Goal: Information Seeking & Learning: Learn about a topic

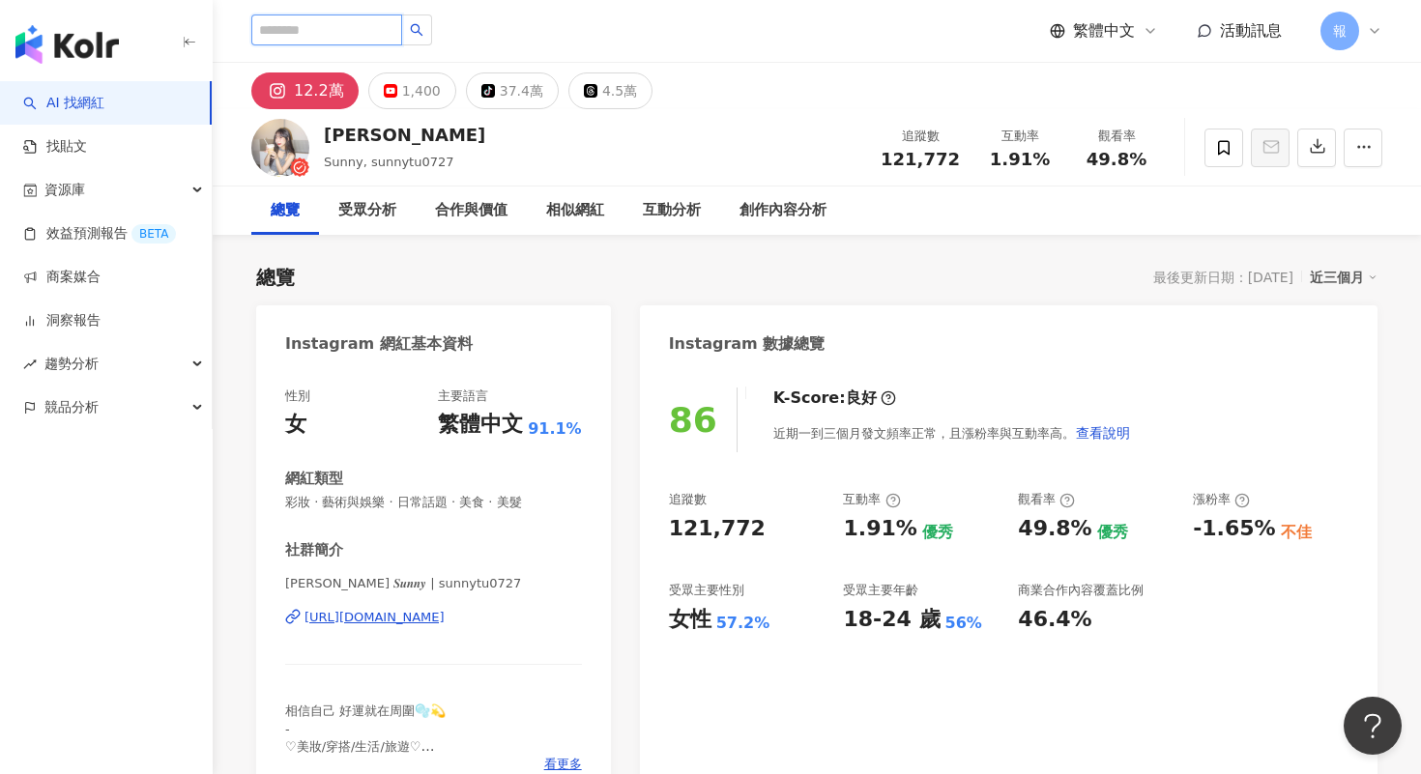
click at [328, 33] on input "search" at bounding box center [326, 29] width 151 height 31
type input "***"
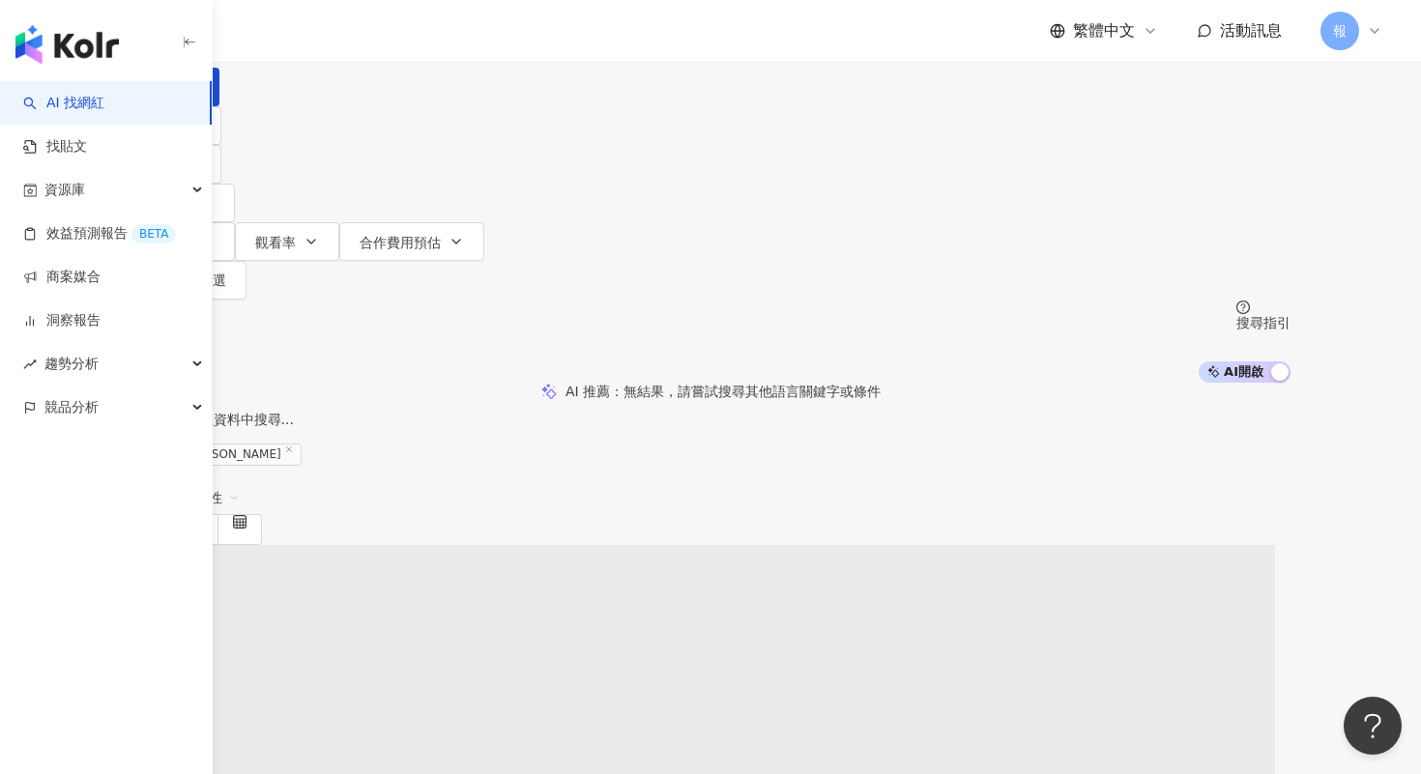
click at [227, 33] on span "不分平台" at bounding box center [184, 17] width 85 height 31
click at [353, 206] on div "Instagram" at bounding box center [321, 198] width 97 height 21
click at [221, 184] on button "性別" at bounding box center [175, 164] width 91 height 39
click at [355, 169] on span "女" at bounding box center [340, 158] width 29 height 21
click at [235, 200] on button "追蹤數" at bounding box center [182, 203] width 104 height 39
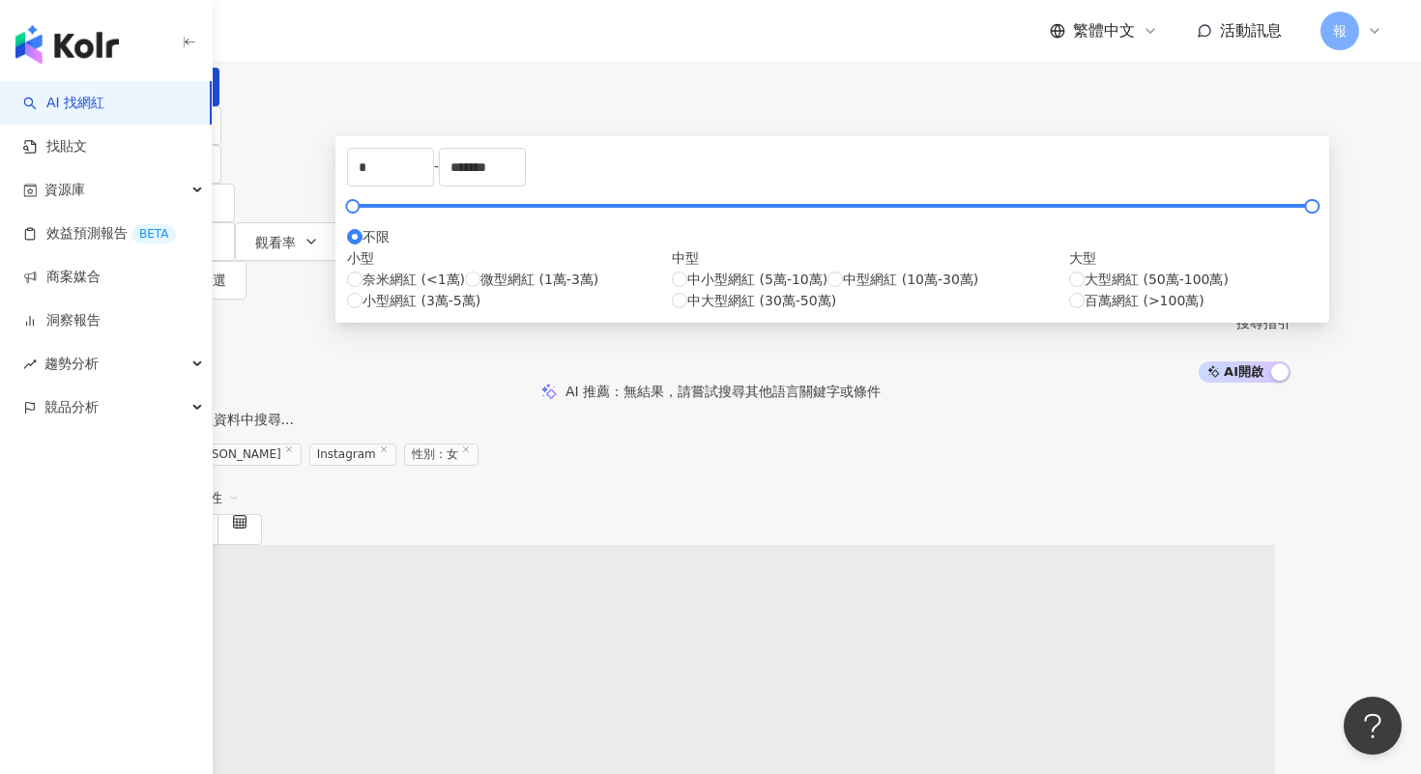
click at [541, 295] on div "* - ******* 不限 小型 奈米網紅 (<1萬) 微型網紅 (1萬-3萬) 小型網紅 (3萬-5萬) 中型 中小型網紅 (5萬-10萬) 中型網紅 (…" at bounding box center [832, 229] width 970 height 163
click at [433, 186] on input "*" at bounding box center [390, 167] width 85 height 37
type input "*"
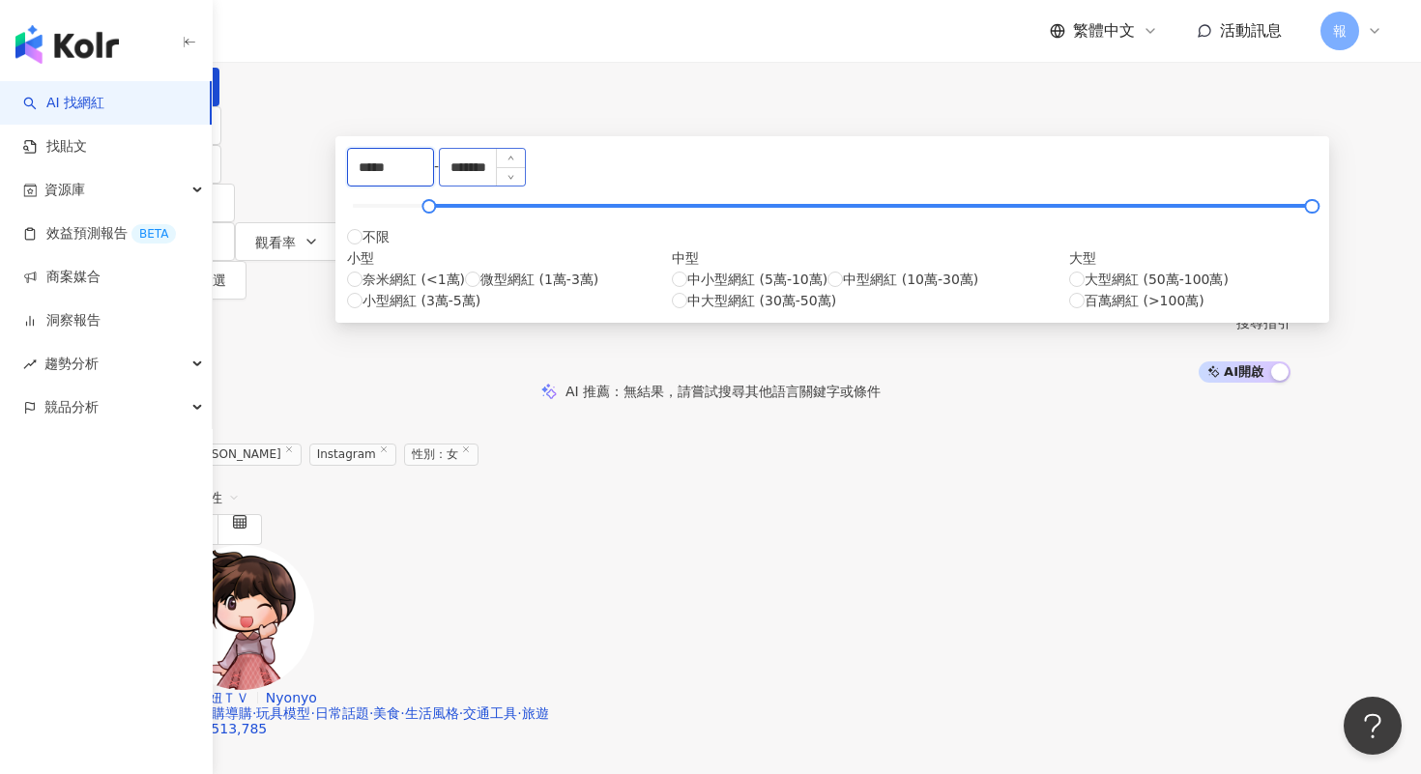
type input "*****"
click at [525, 186] on input "*******" at bounding box center [482, 167] width 85 height 37
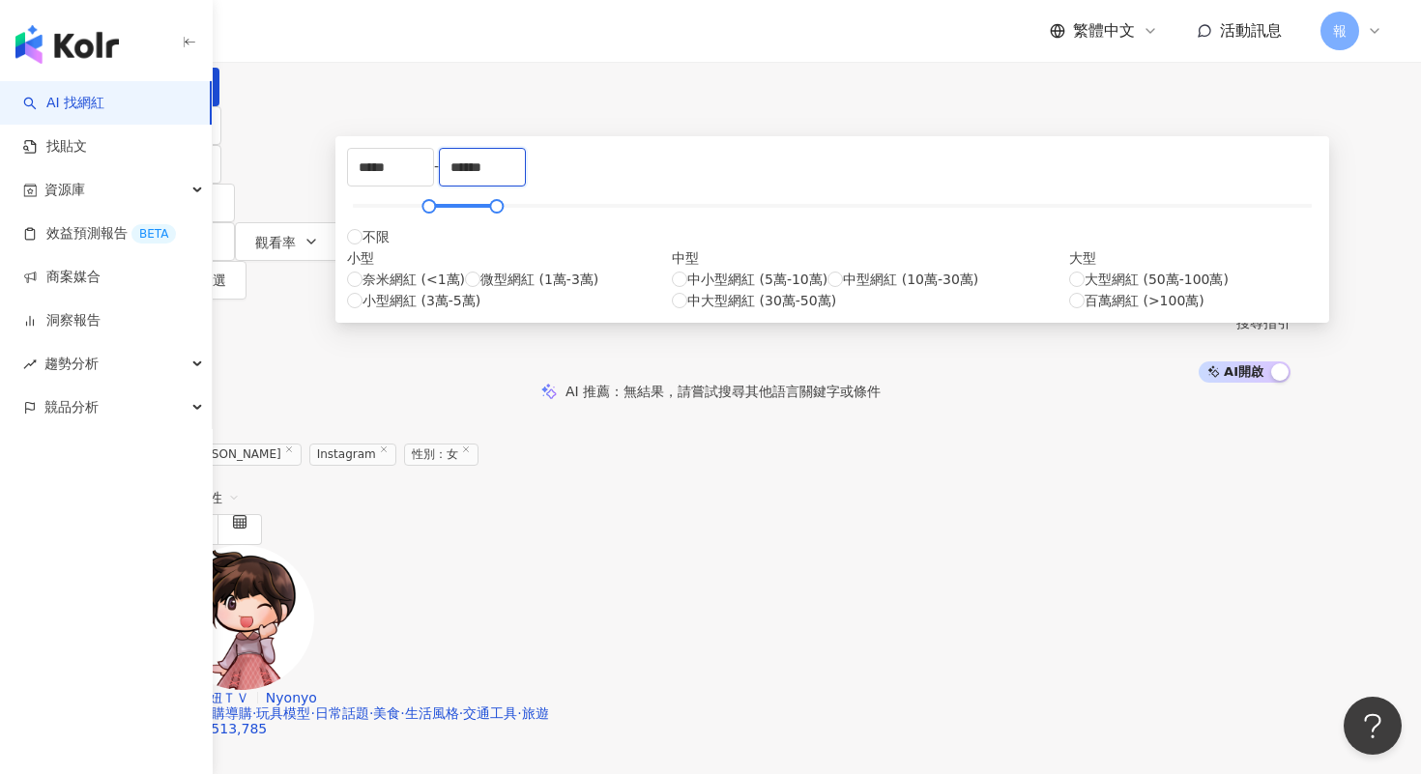
type input "******"
click at [1223, 383] on div "AI 推薦 ： 無結果，請嘗試搜尋其他語言關鍵字或條件" at bounding box center [710, 391] width 1160 height 17
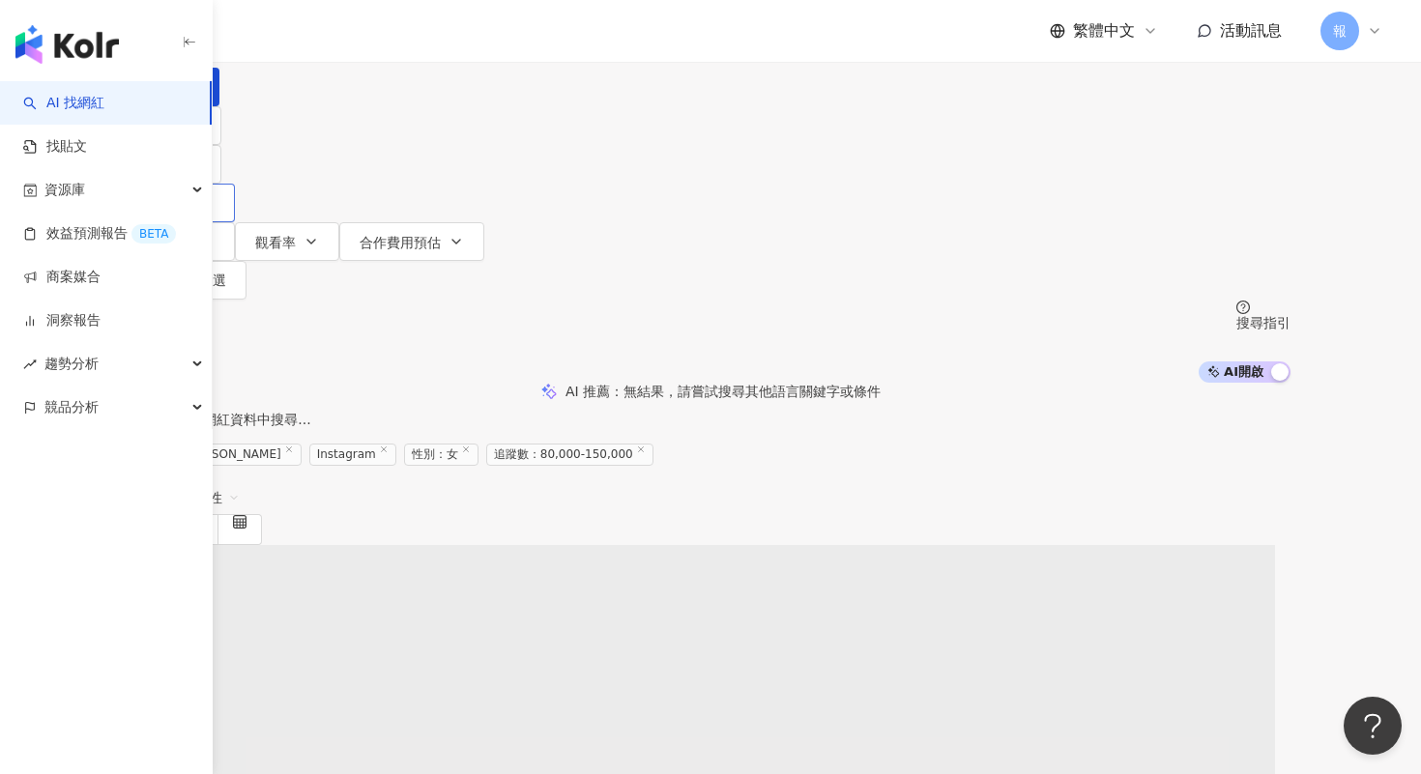
click at [215, 195] on icon "button" at bounding box center [206, 202] width 15 height 15
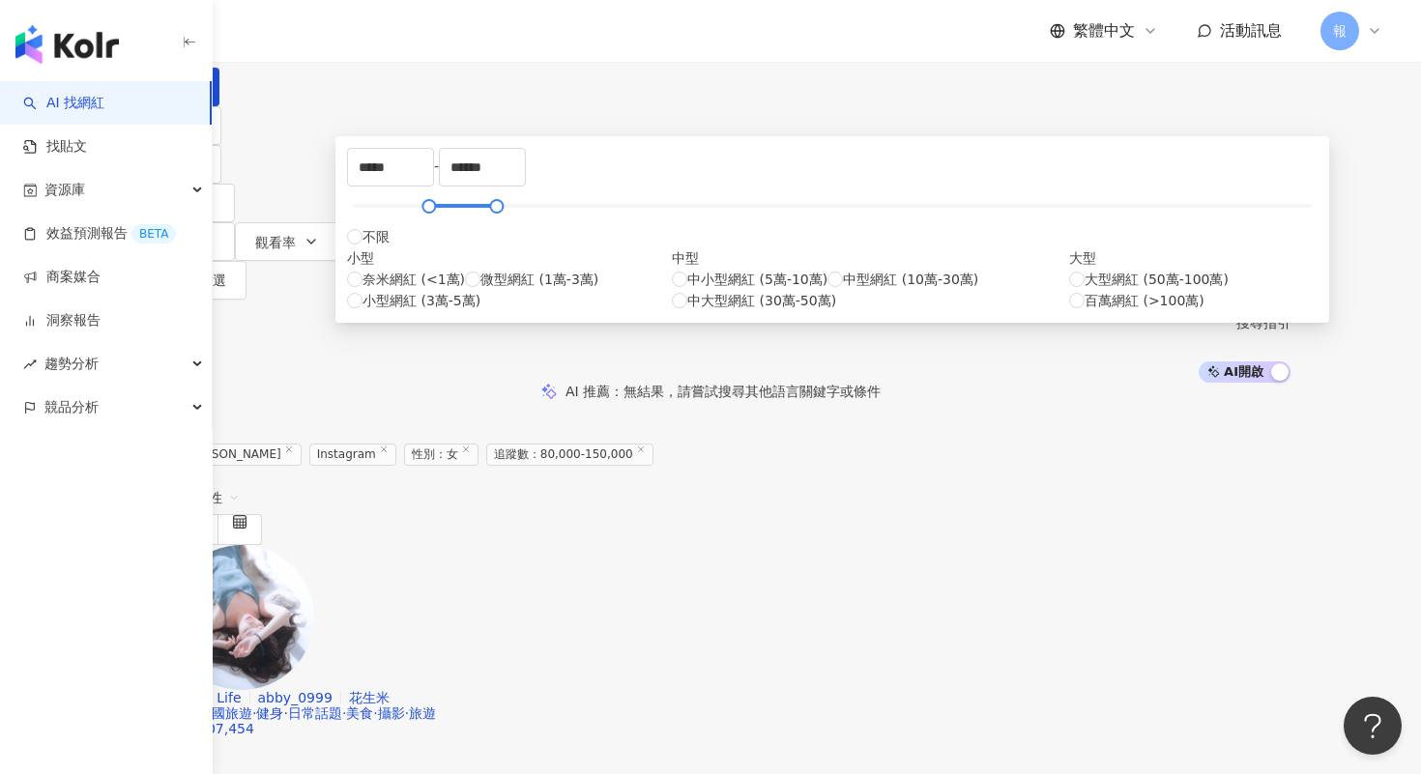
click at [413, 383] on div "AI 推薦 ： 無結果，請嘗試搜尋其他語言關鍵字或條件" at bounding box center [710, 391] width 1421 height 17
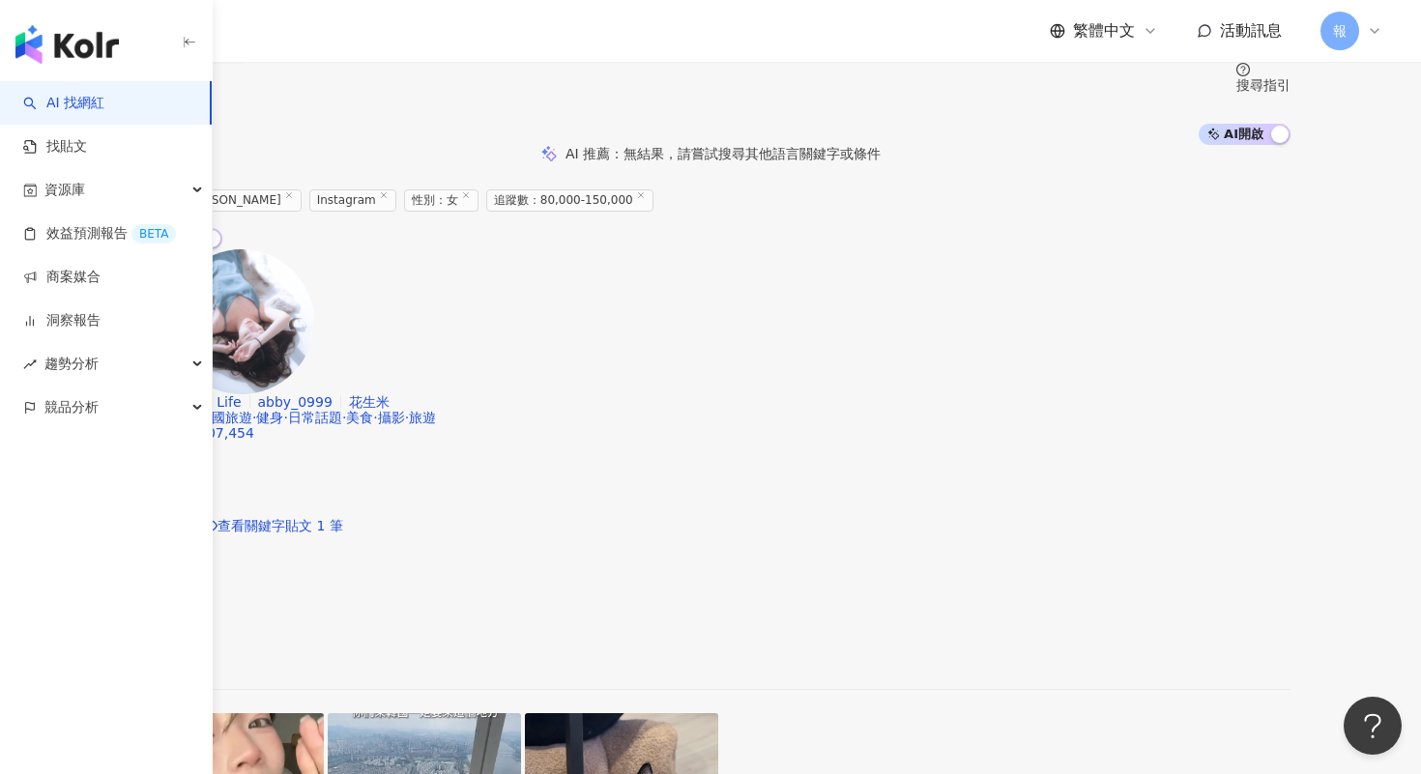
scroll to position [285, 0]
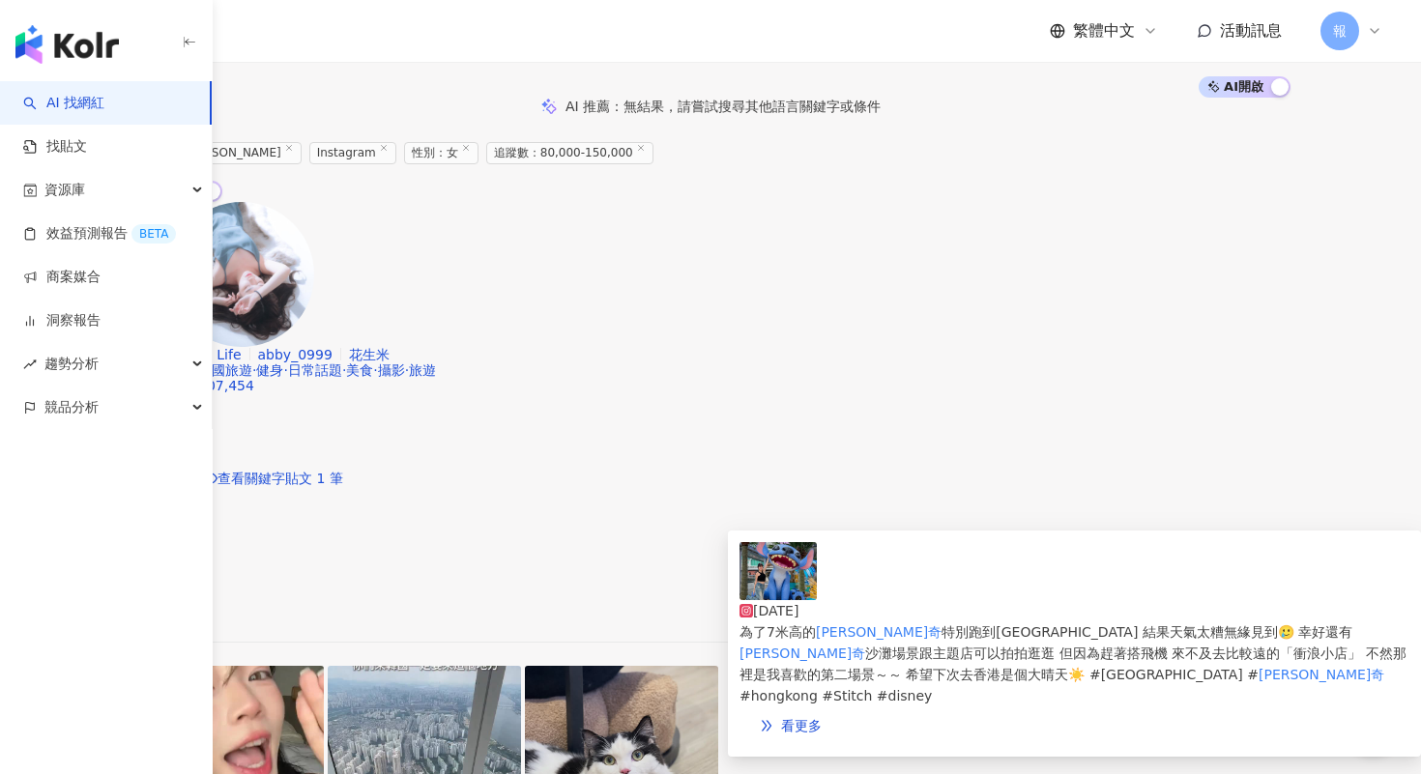
click at [788, 587] on img at bounding box center [777, 571] width 77 height 58
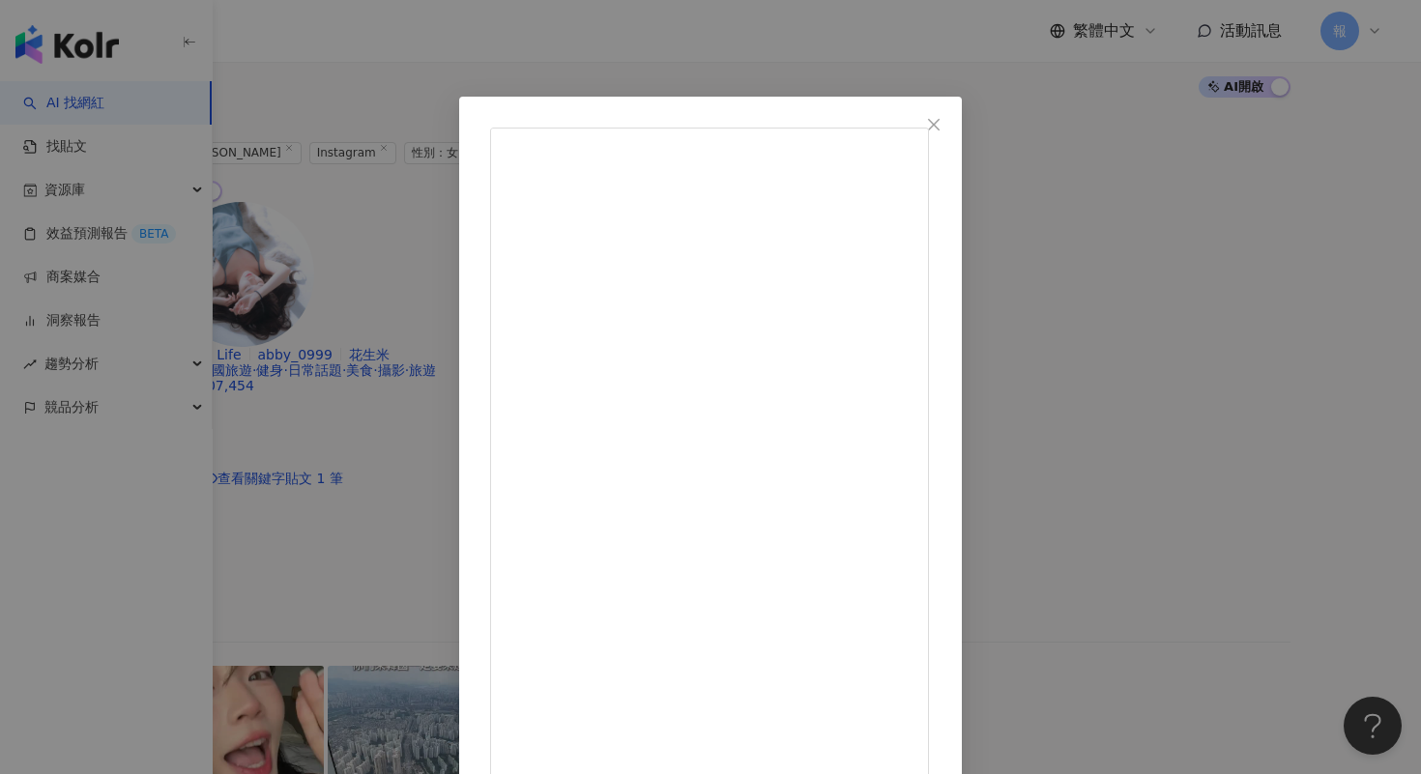
scroll to position [93, 0]
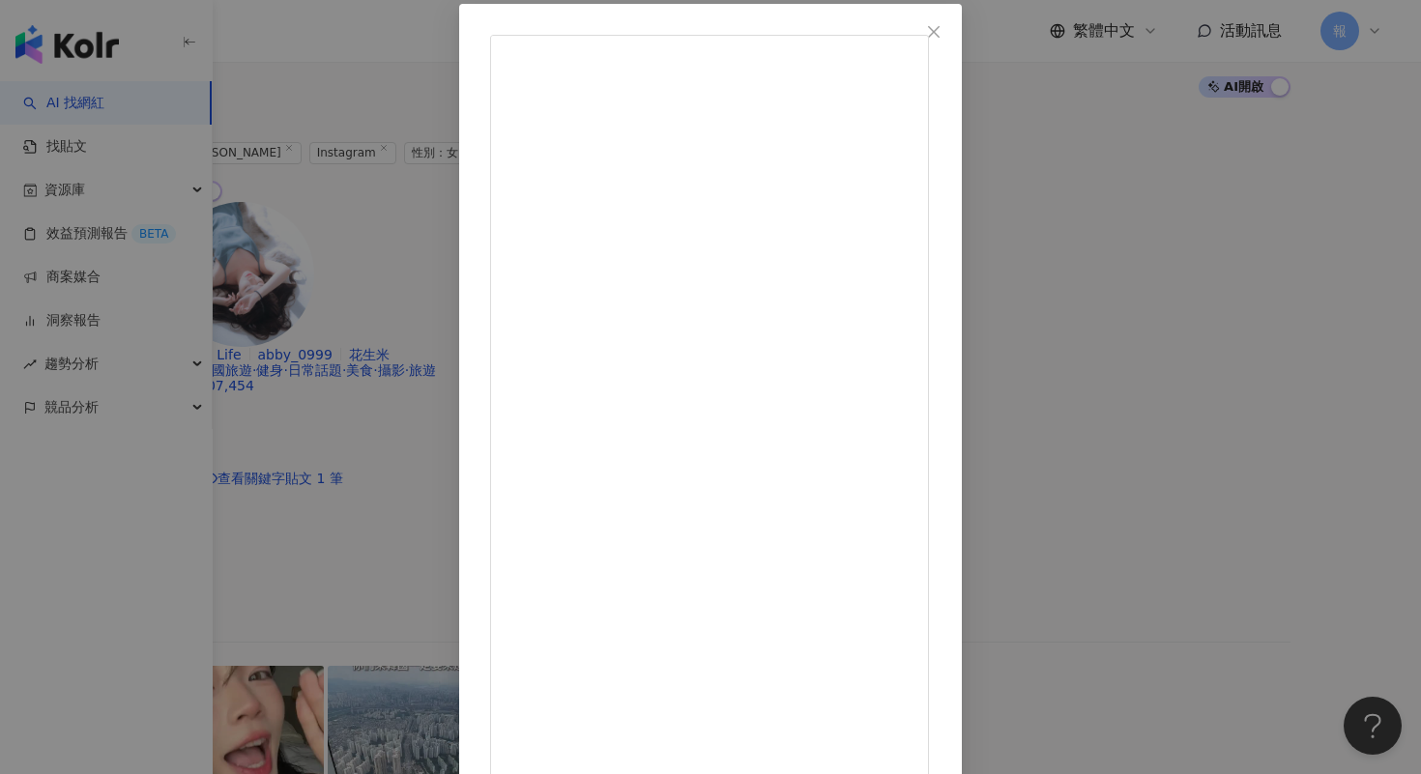
click at [1222, 238] on div "[PERSON_NAME][DATE] 為了7米高的史迪奇特別跑到[GEOGRAPHIC_DATA] 結果天氣太糟無緣見到🥲 幸好還有史[GEOGRAPHIC…" at bounding box center [710, 387] width 1421 height 774
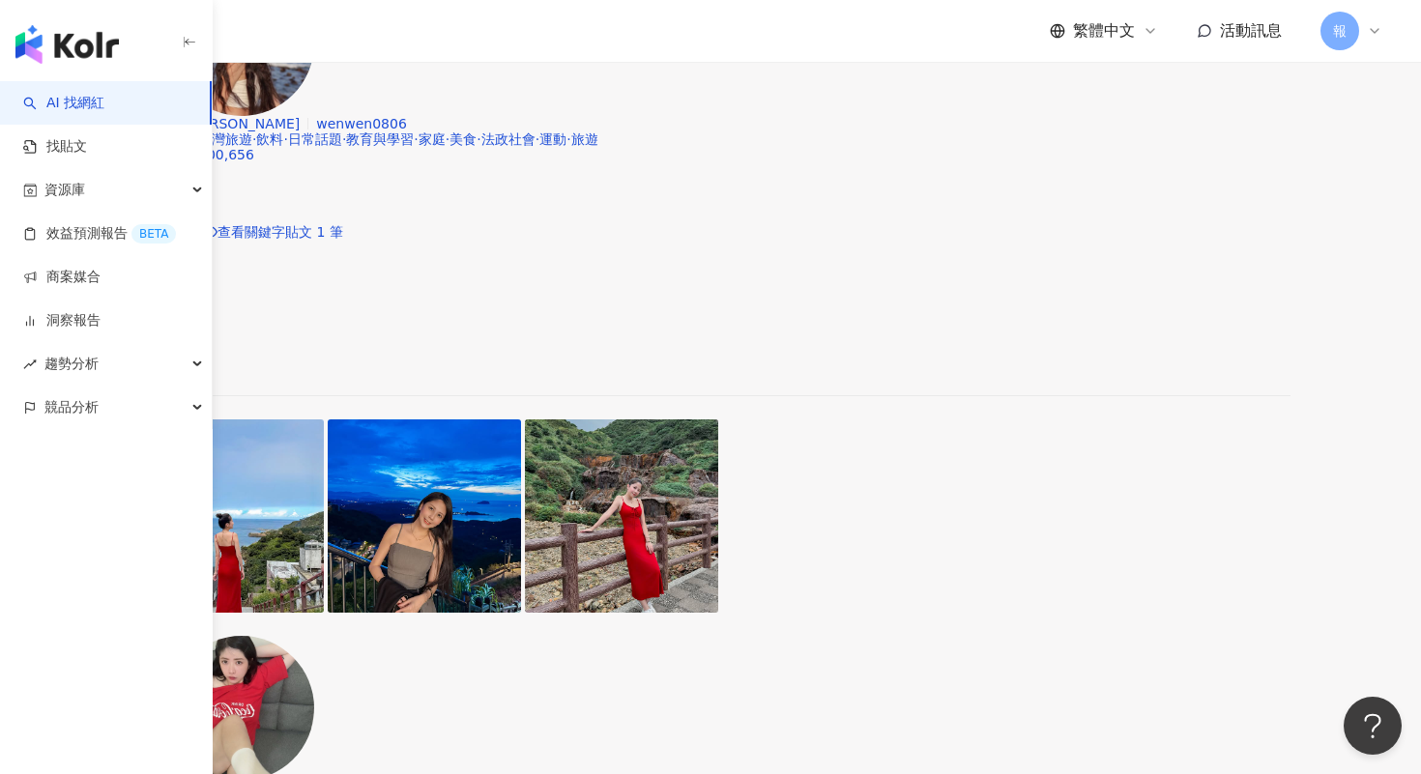
scroll to position [1217, 0]
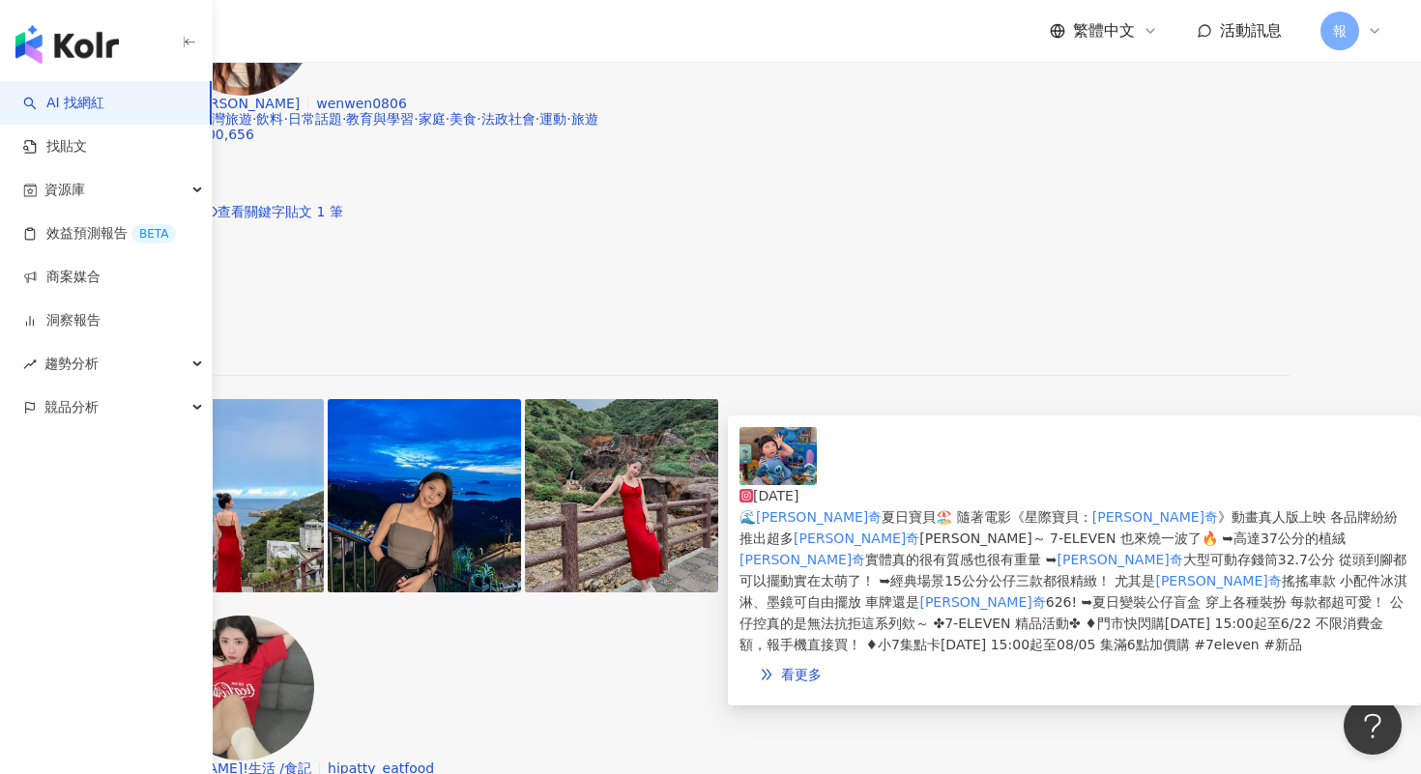
click at [787, 474] on img at bounding box center [777, 456] width 77 height 58
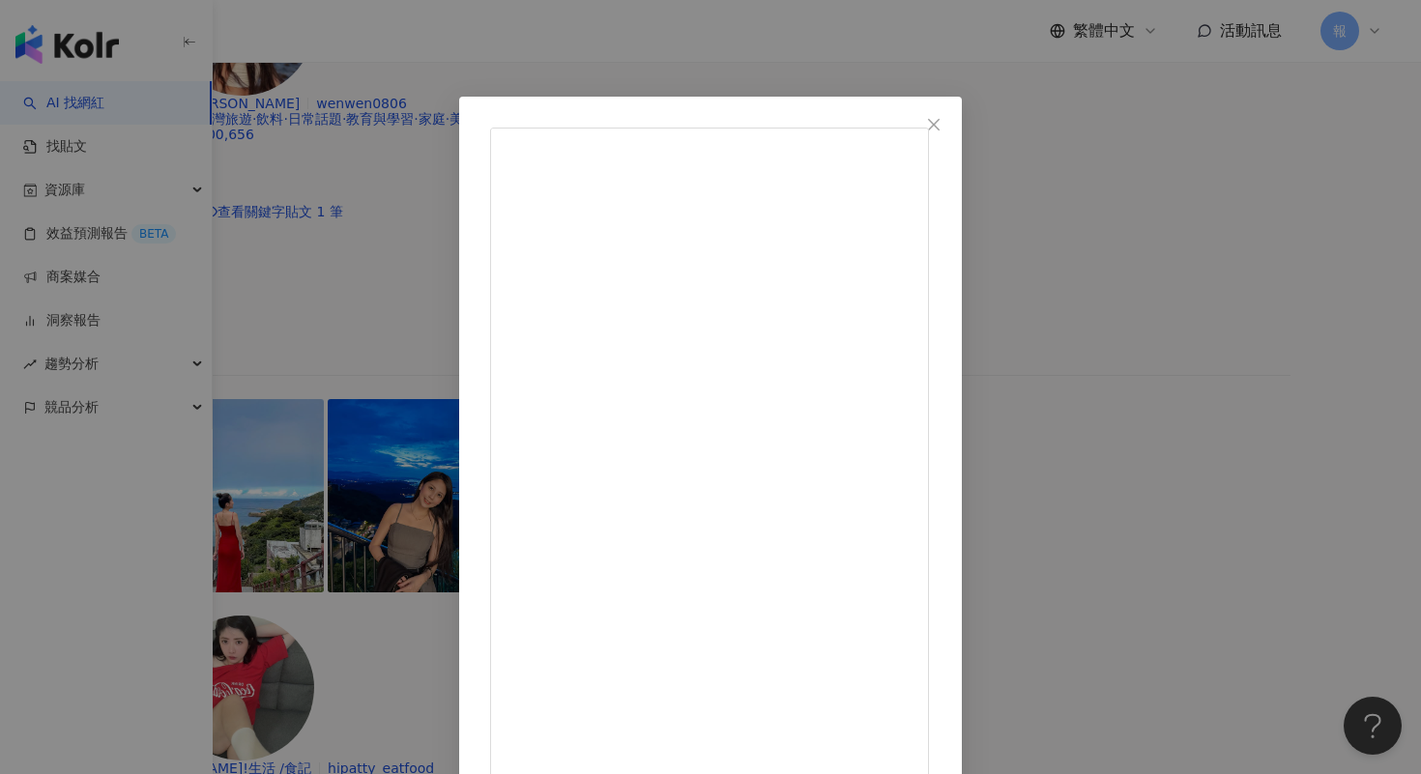
scroll to position [70, 0]
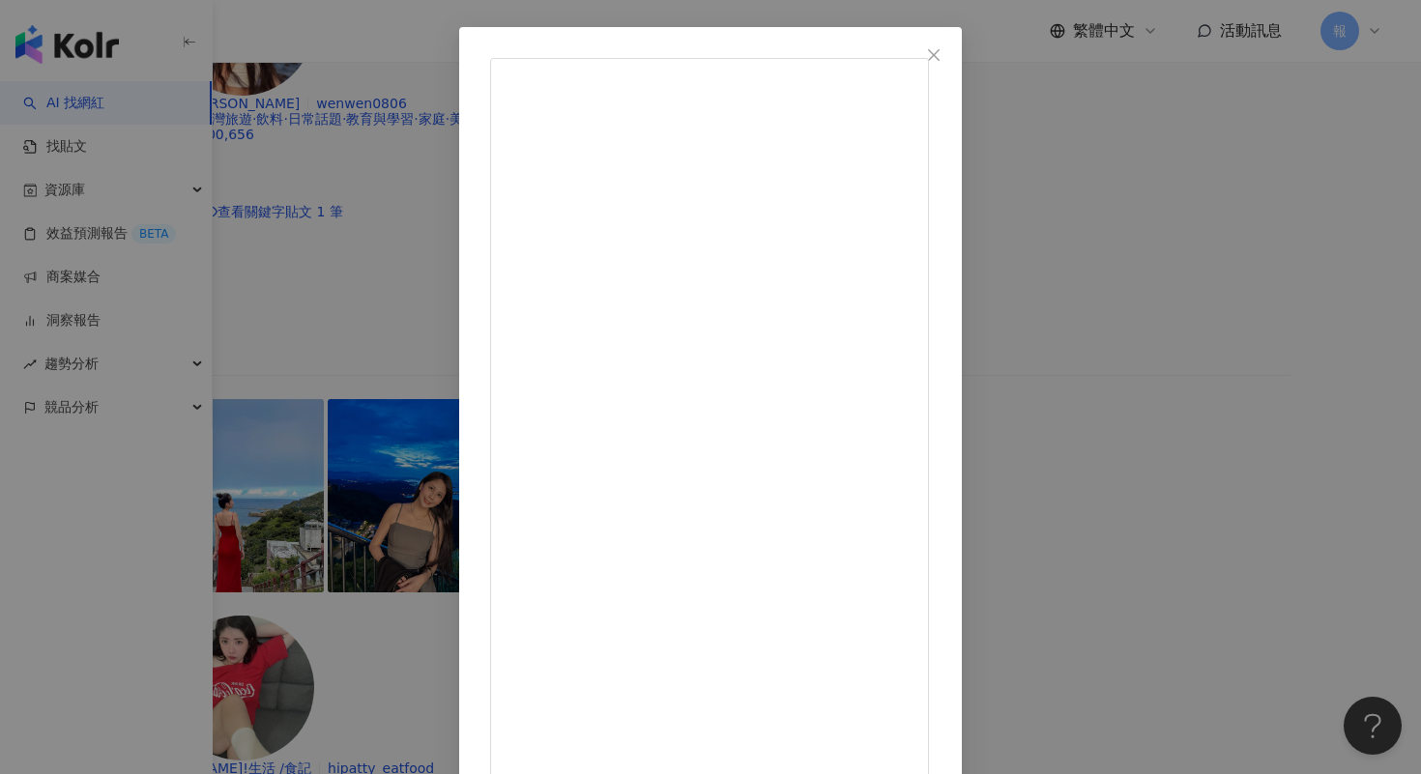
click at [1246, 474] on div "[PERSON_NAME]米 [DATE] 🌊史迪奇夏日寶貝🏖️ 隨著電影《星際寶貝：史迪奇》動畫真人版上映 各品牌紛紛推出超多史迪奇[PERSON_NAME…" at bounding box center [710, 387] width 1421 height 774
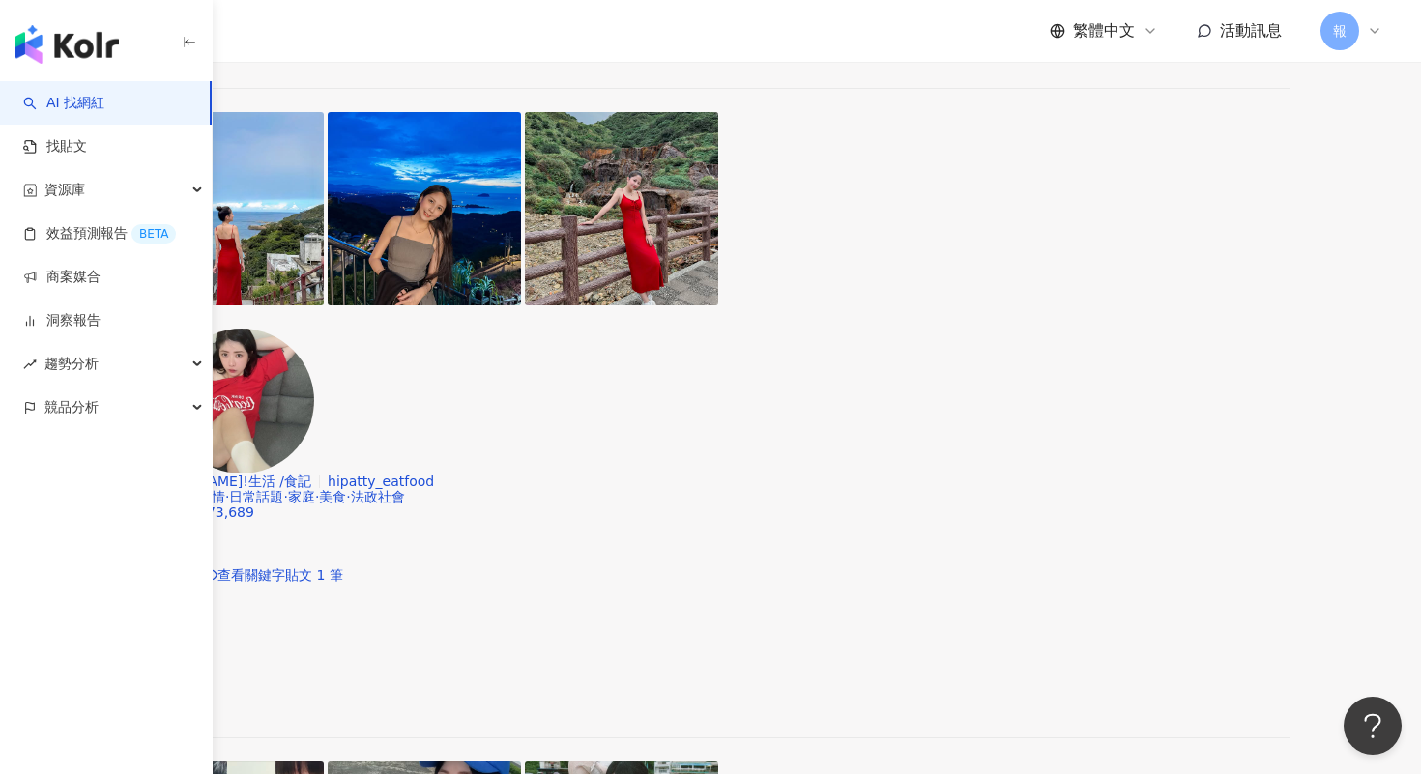
scroll to position [1559, 0]
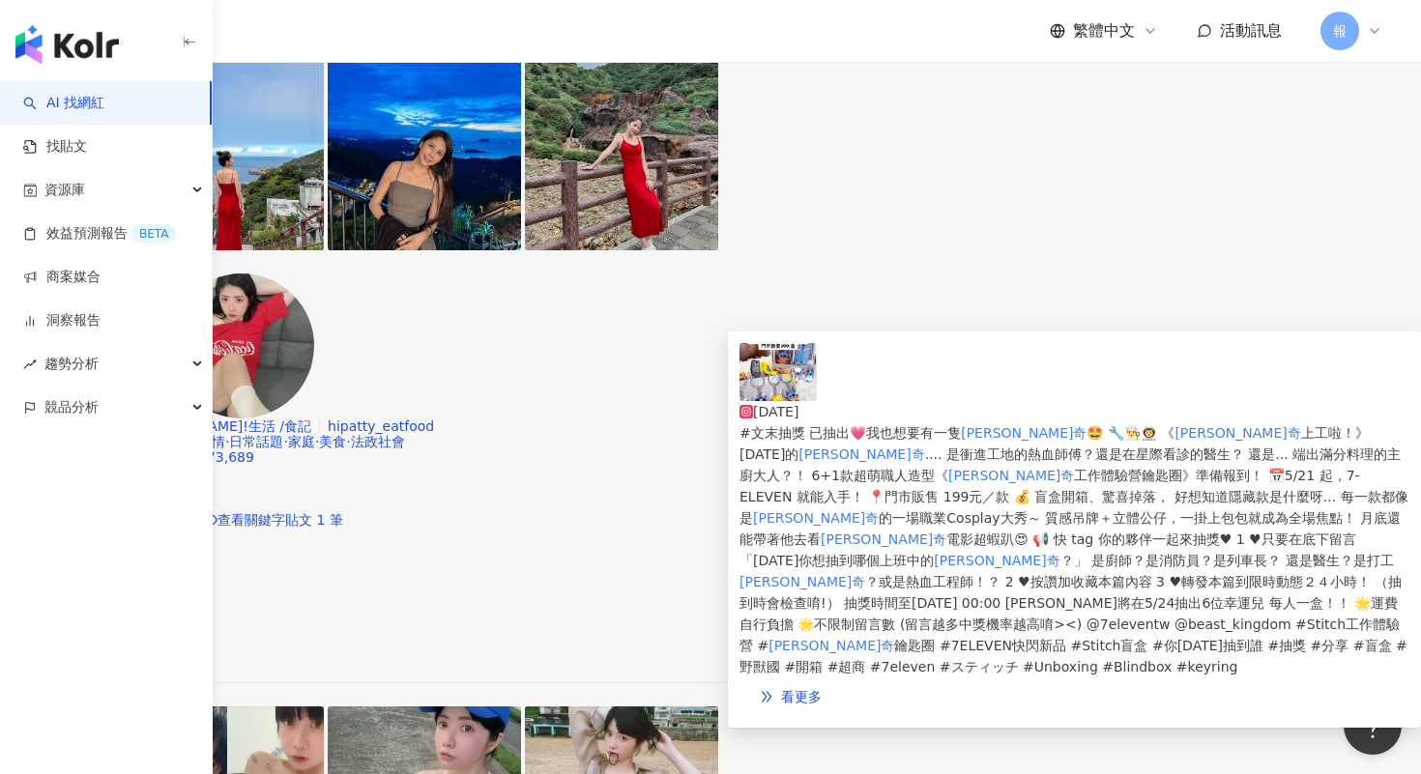
click at [767, 396] on img at bounding box center [777, 372] width 77 height 58
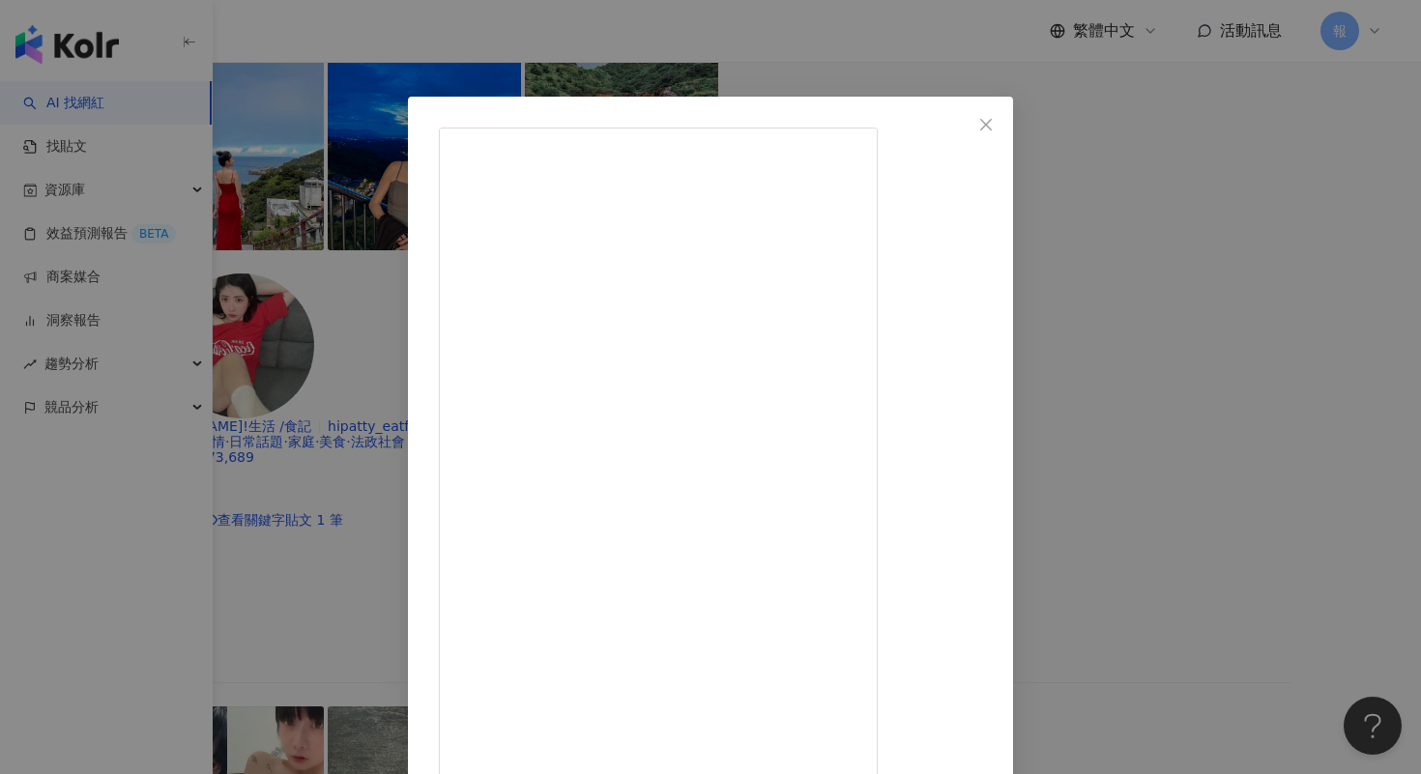
scroll to position [93, 0]
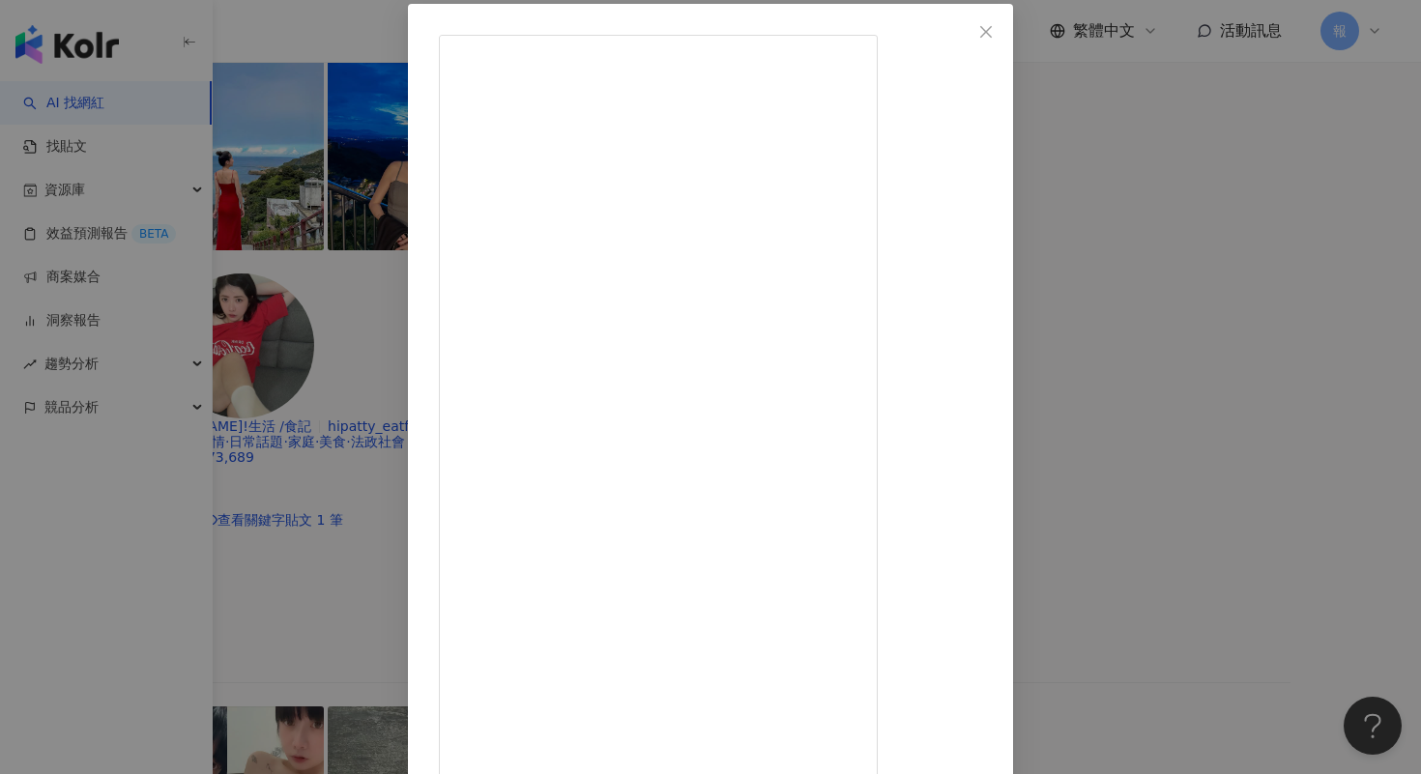
click at [1228, 501] on div "[PERSON_NAME] [DATE] 188 35 8,779 查看原始貼文" at bounding box center [710, 387] width 1421 height 774
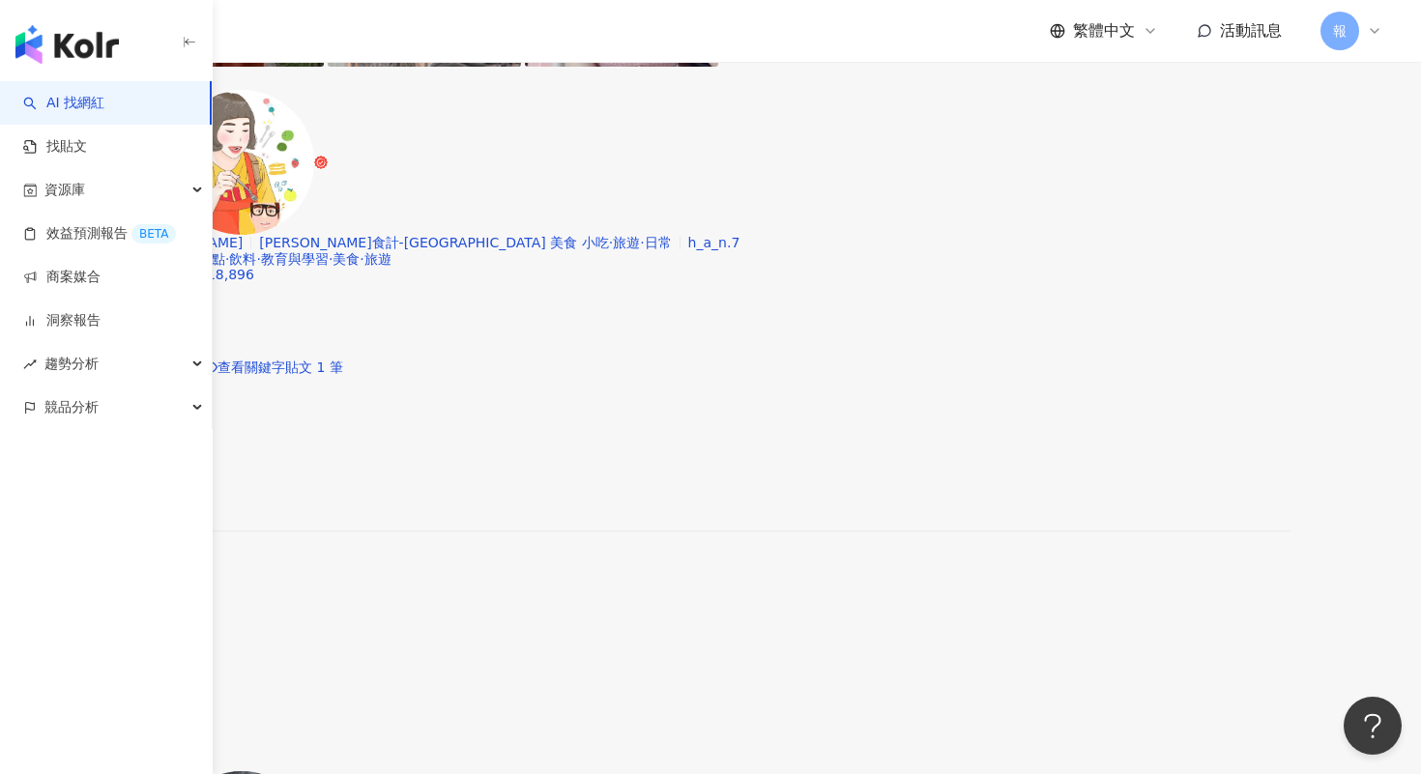
scroll to position [3544, 0]
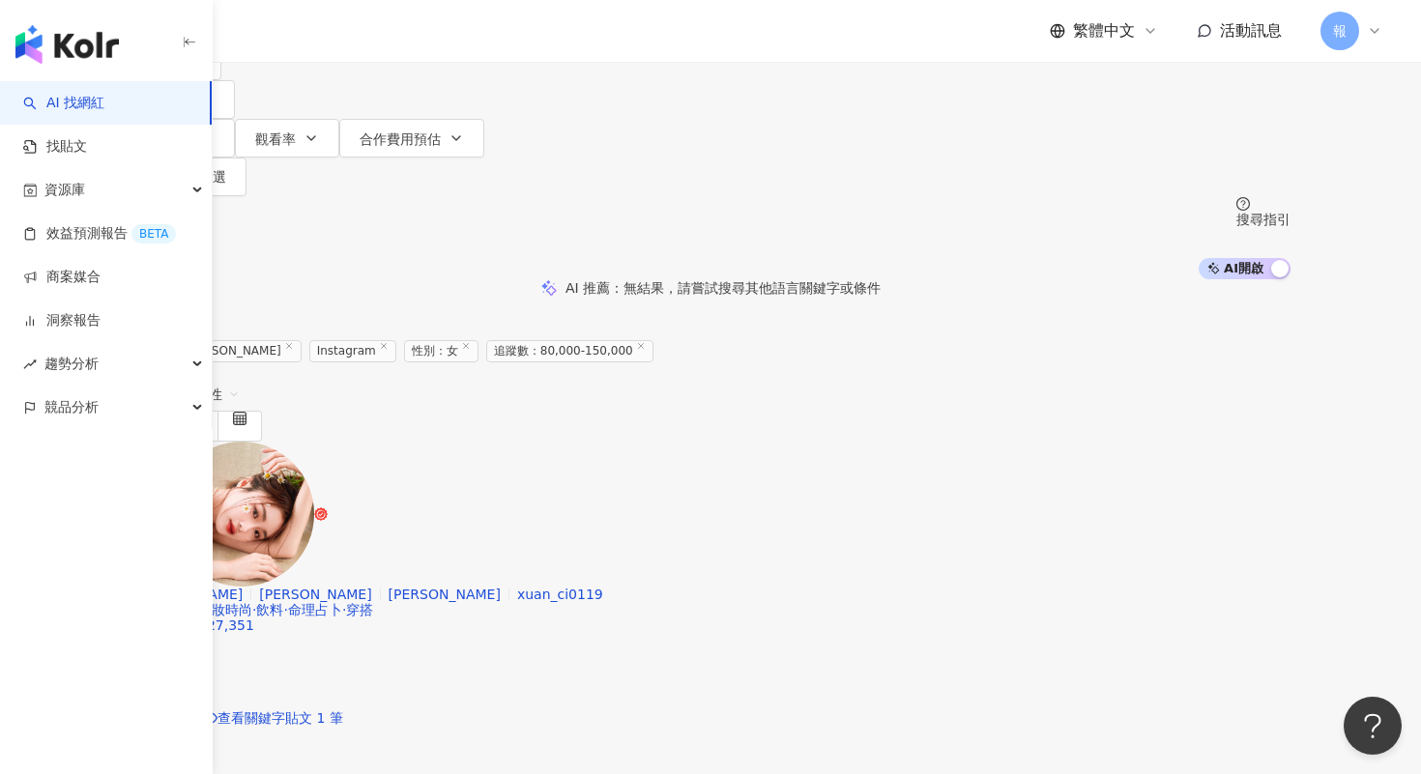
scroll to position [204, 0]
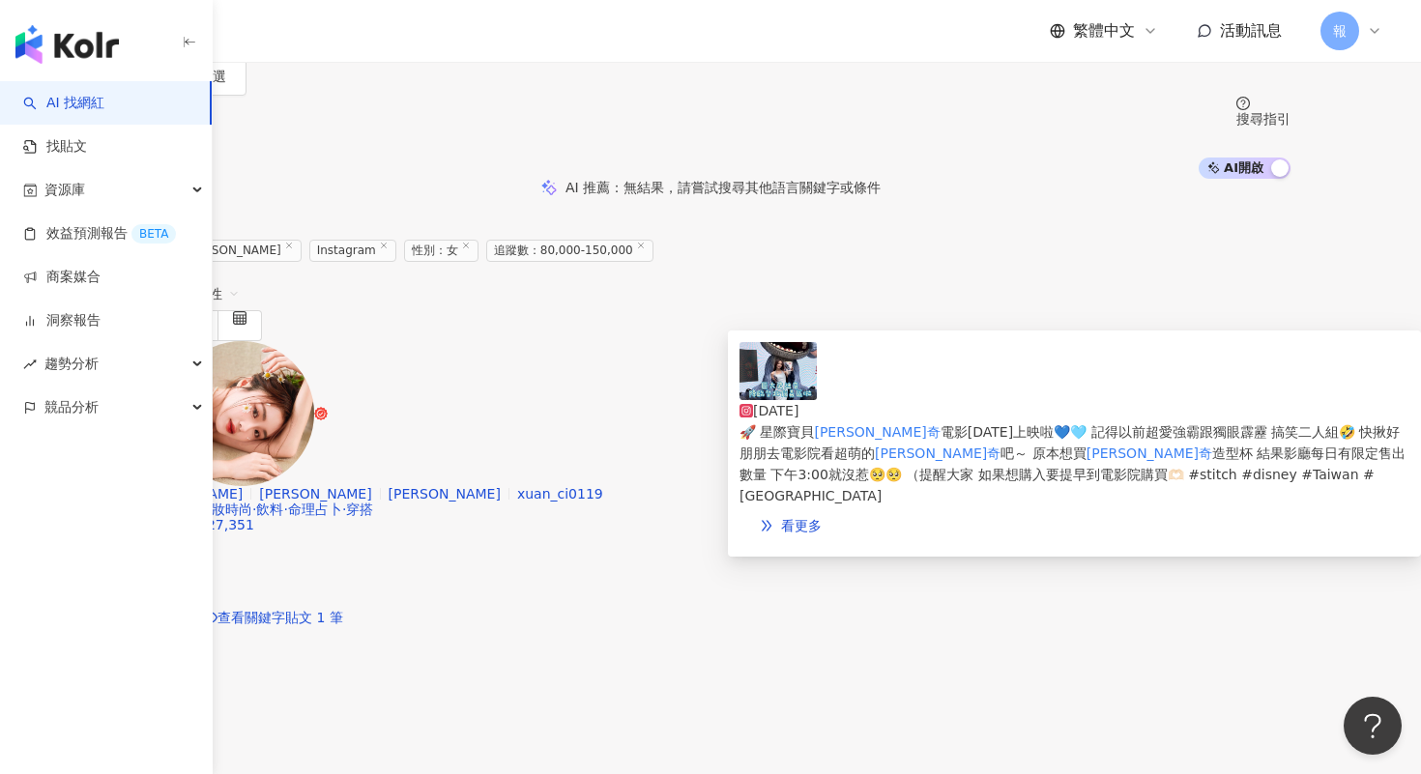
click at [760, 397] on img at bounding box center [777, 371] width 77 height 58
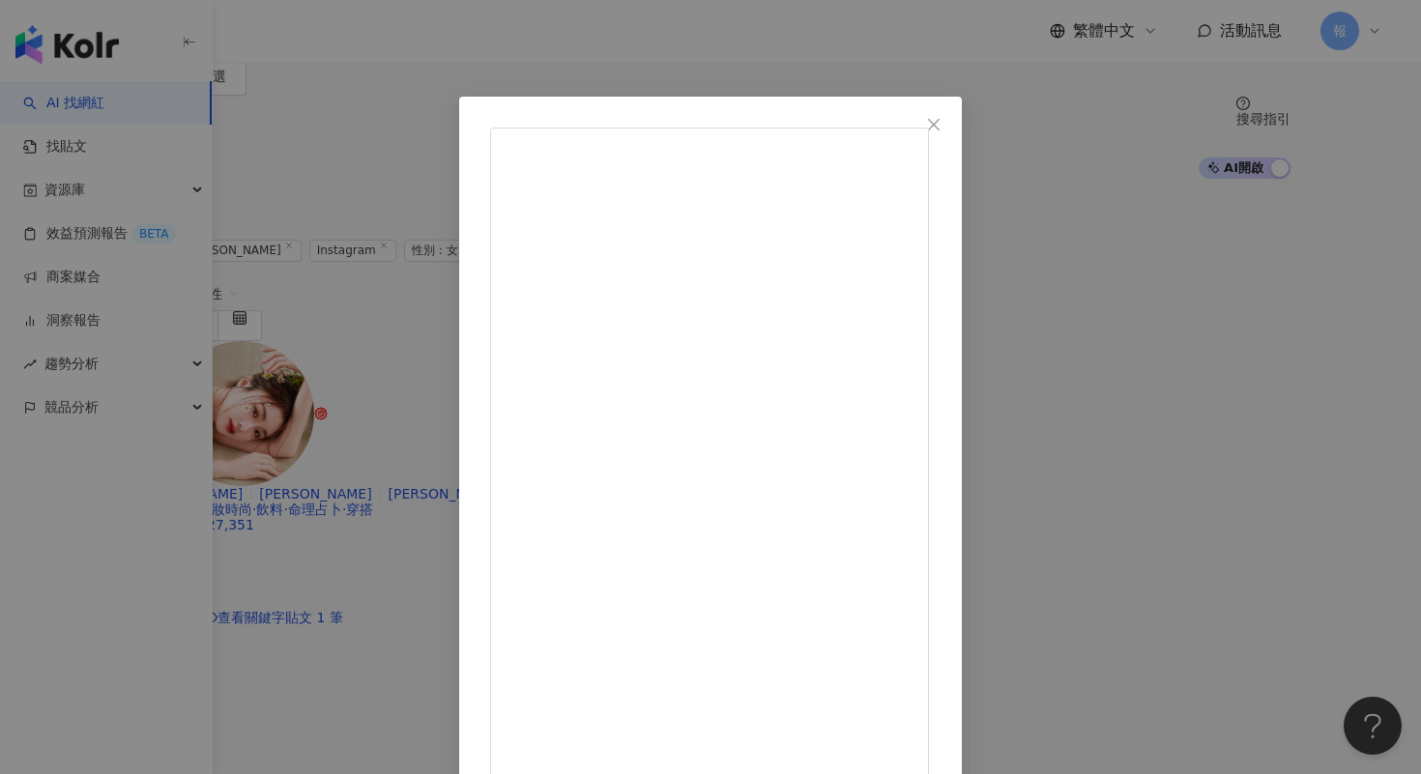
scroll to position [93, 0]
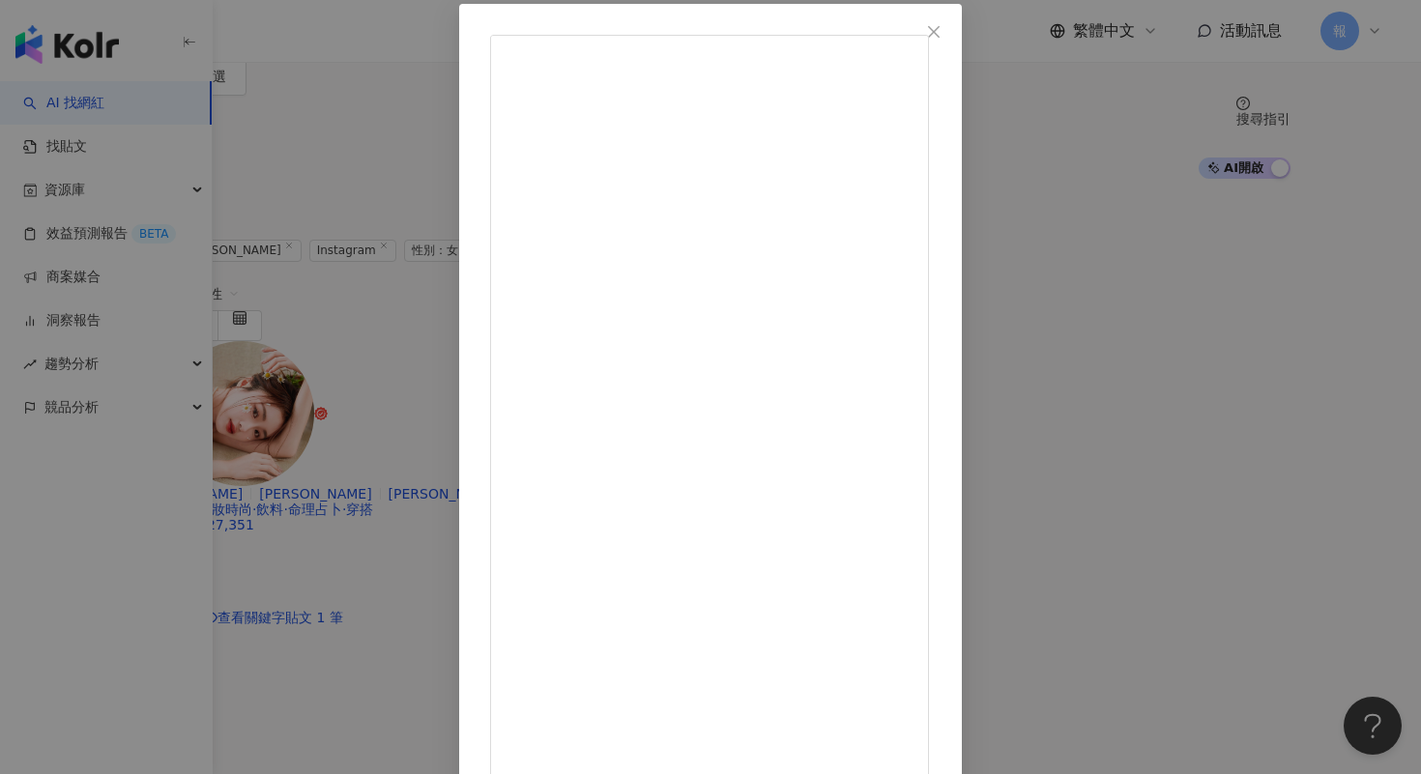
click at [1226, 301] on div "[PERSON_NAME] [DATE] 🚀 星際寶貝史迪奇電影[DATE]上映啦💙🩵 記得以前超愛強霸跟獨眼霹靂 搞笑二人組🤣 快揪好朋朋去電影院看超萌的史…" at bounding box center [710, 387] width 1421 height 774
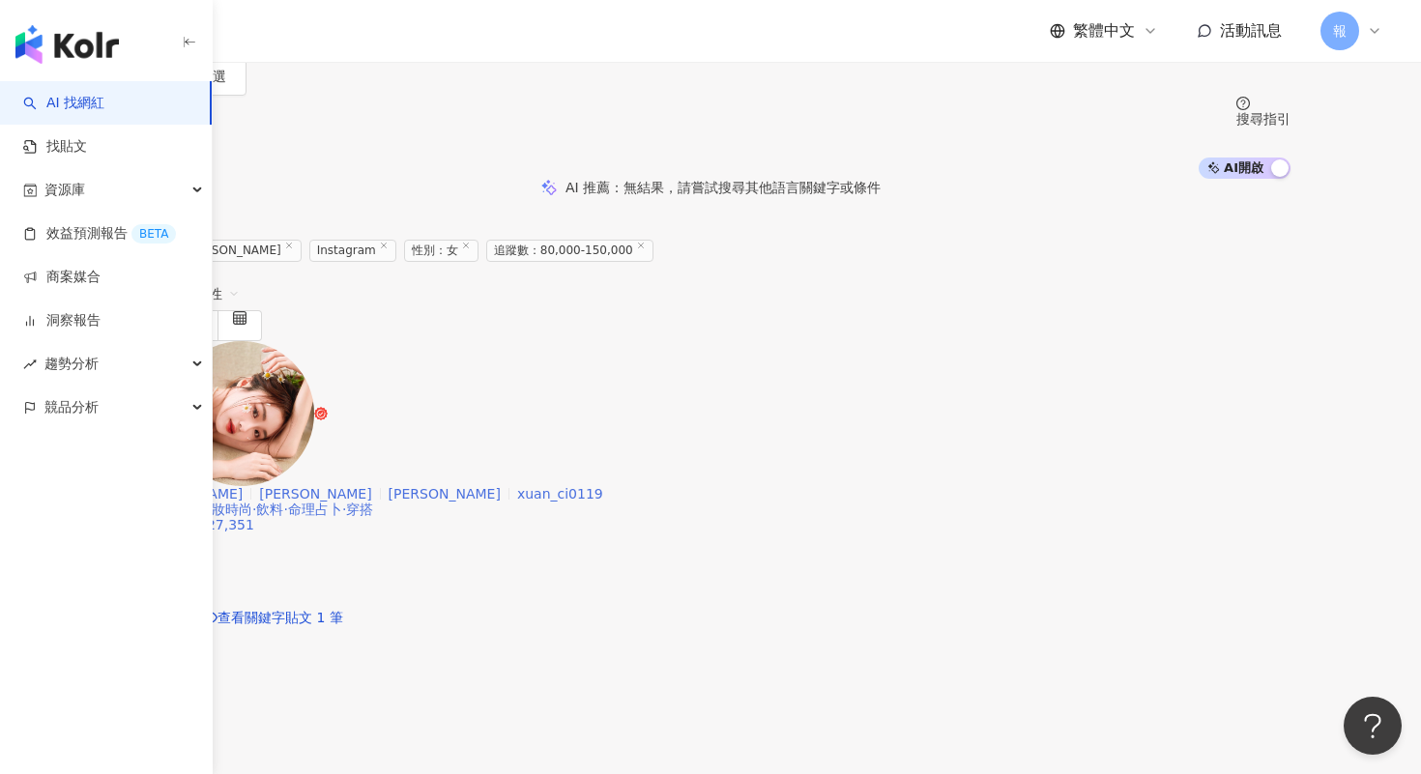
click at [1222, 664] on div "互動率 0.21% 觀看率 23.4% 漲粉率 0.08%" at bounding box center [710, 711] width 1160 height 94
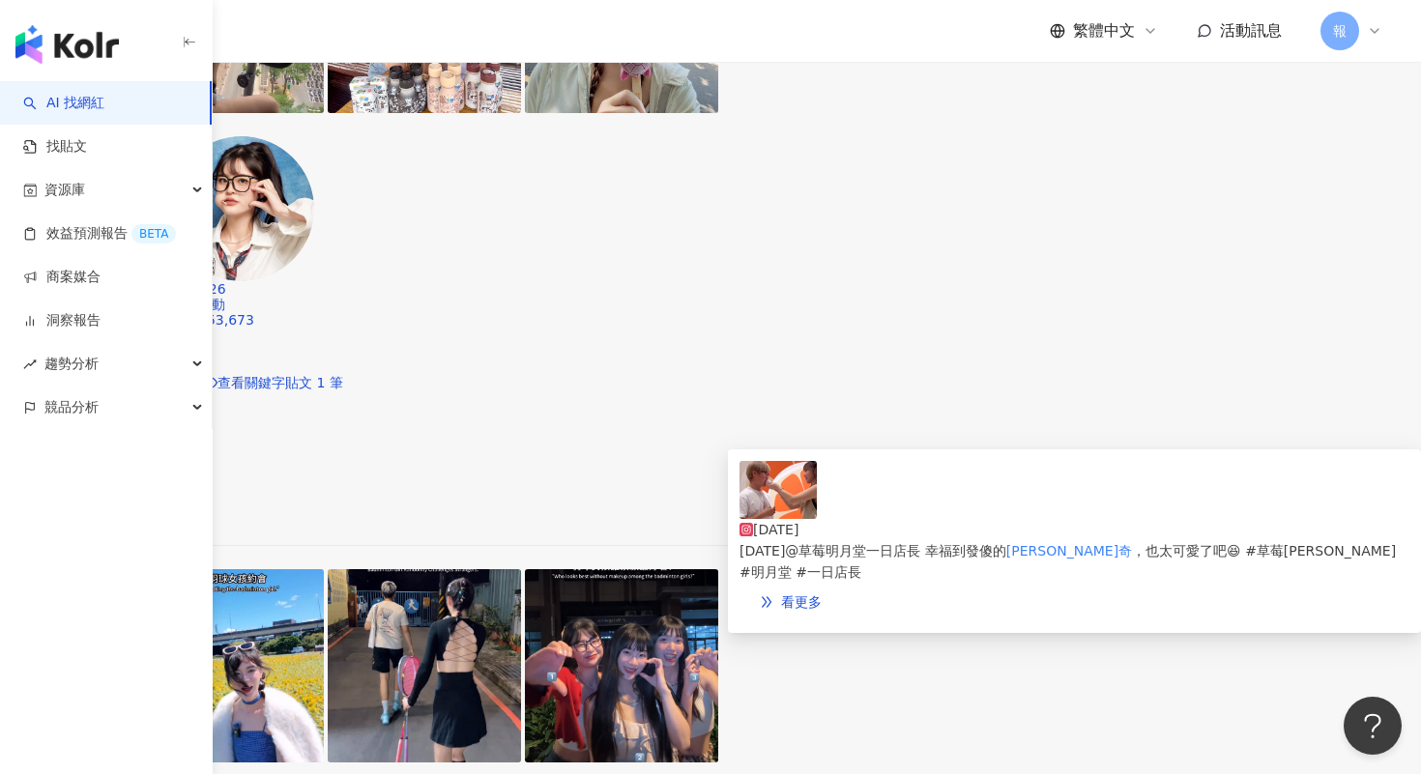
scroll to position [1876, 0]
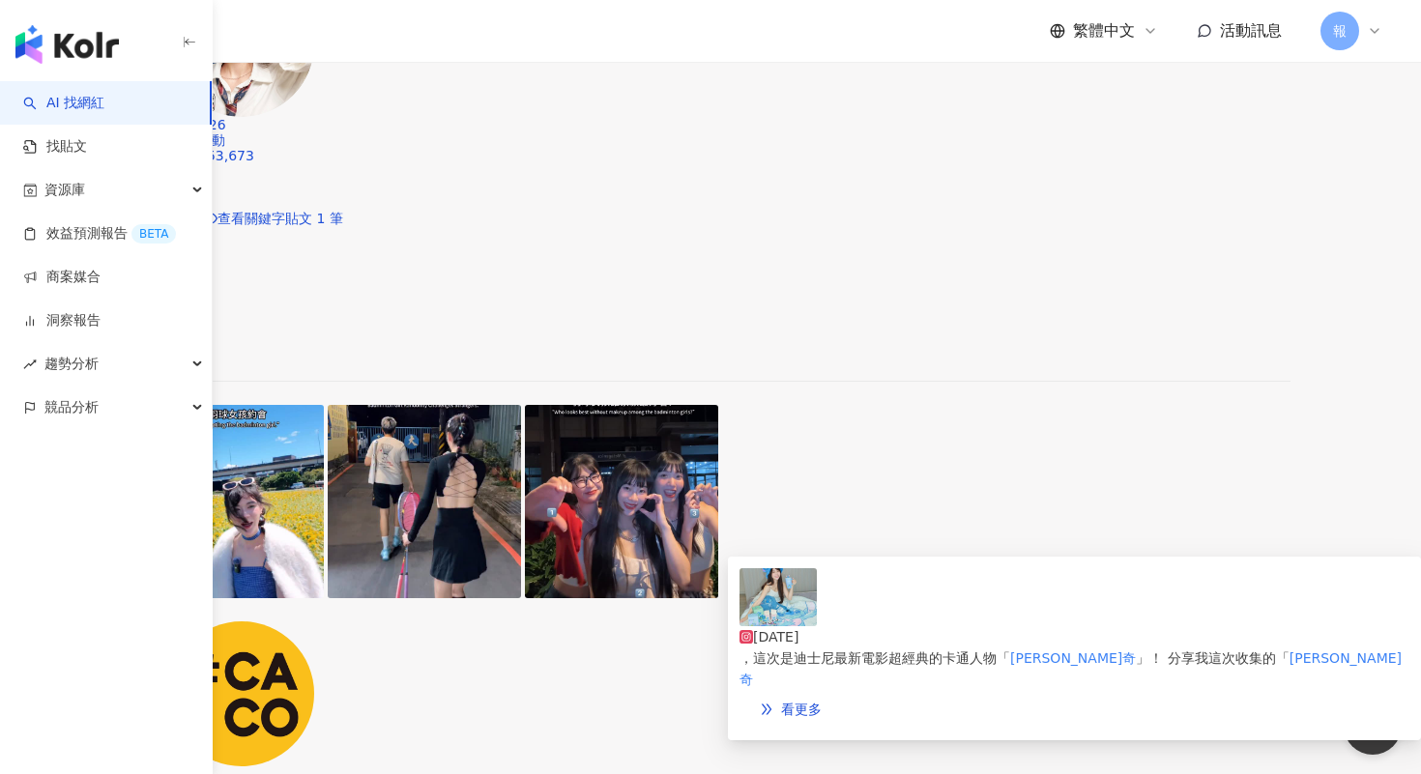
click at [771, 595] on img at bounding box center [777, 597] width 77 height 58
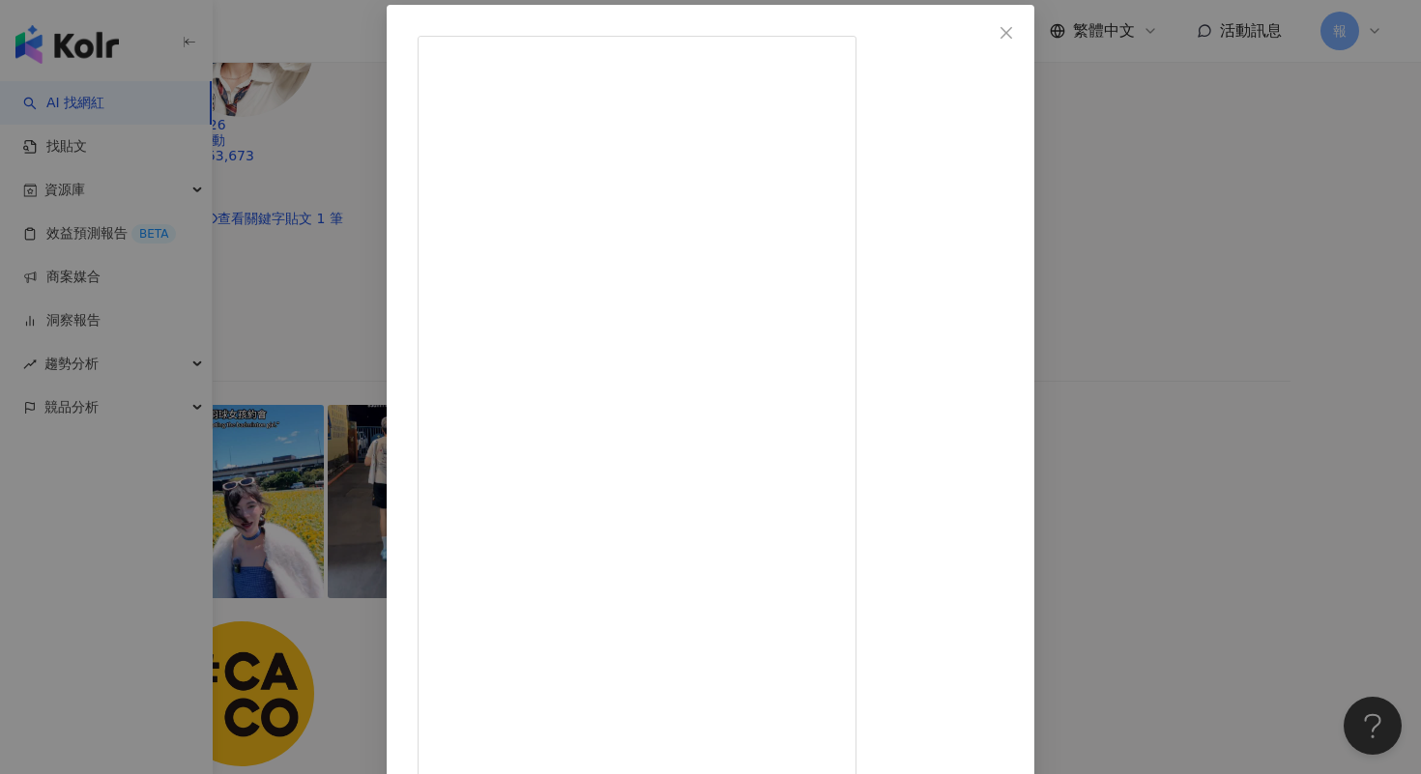
scroll to position [129, 0]
click at [1213, 453] on div "[PERSON_NAME] [DATE] 501 56 查看原始貼文" at bounding box center [710, 387] width 1421 height 774
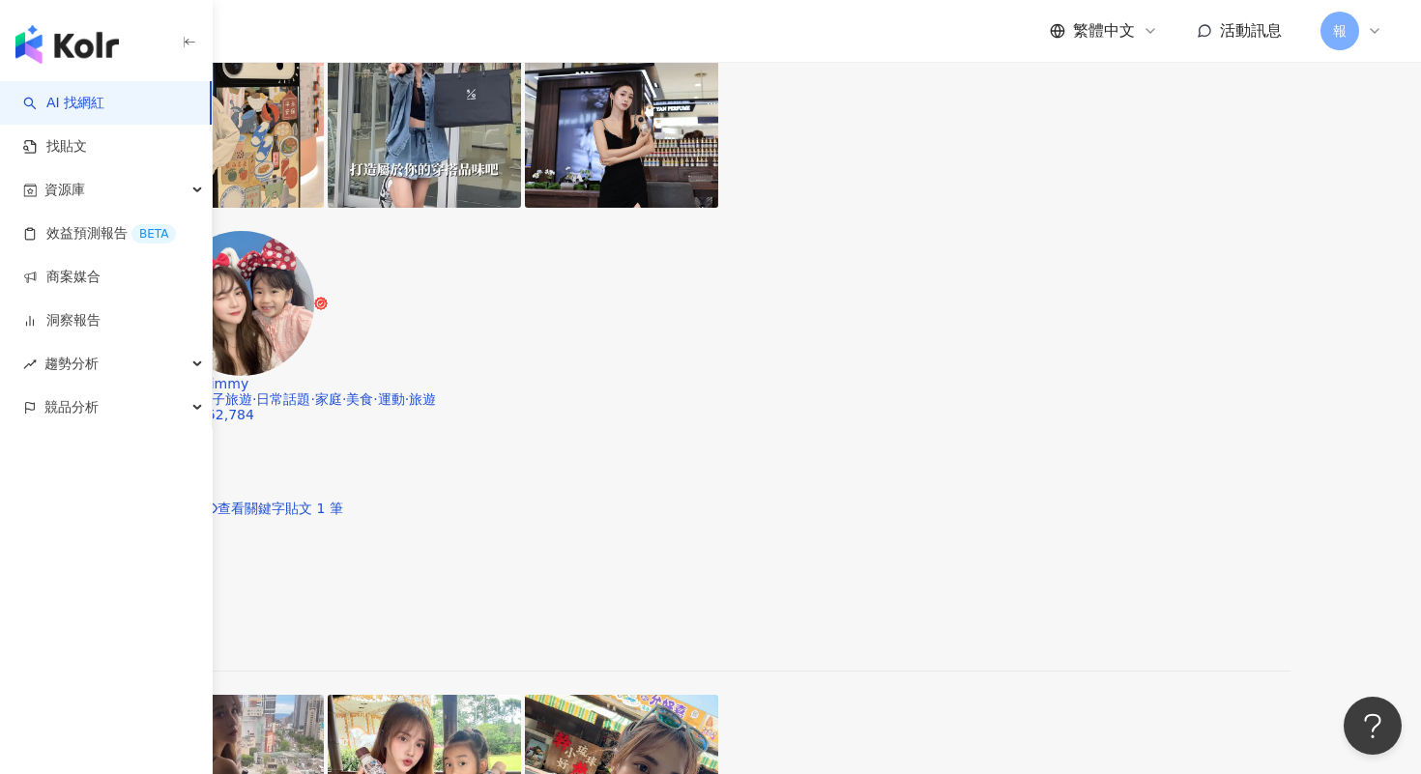
scroll to position [0, 0]
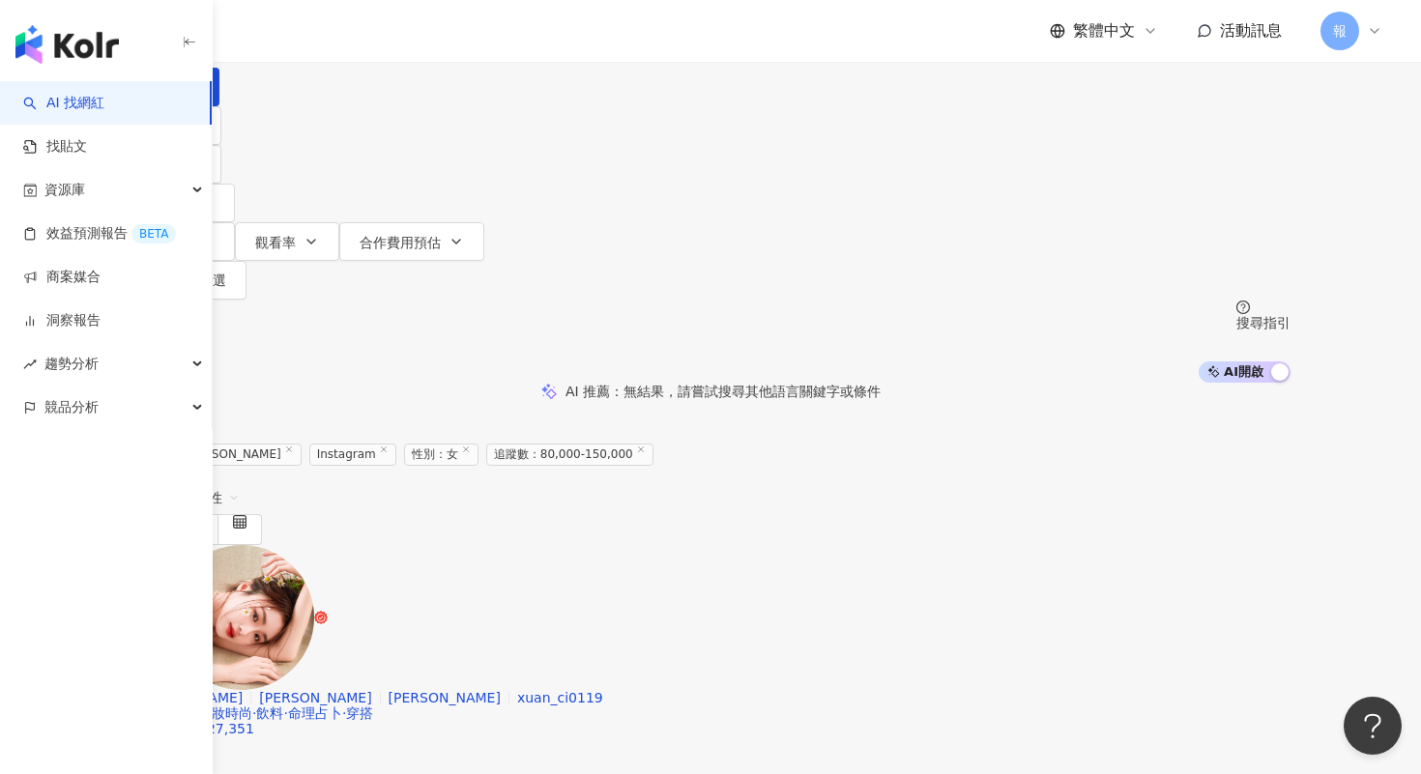
click at [426, 37] on input "***" at bounding box center [348, 18] width 157 height 37
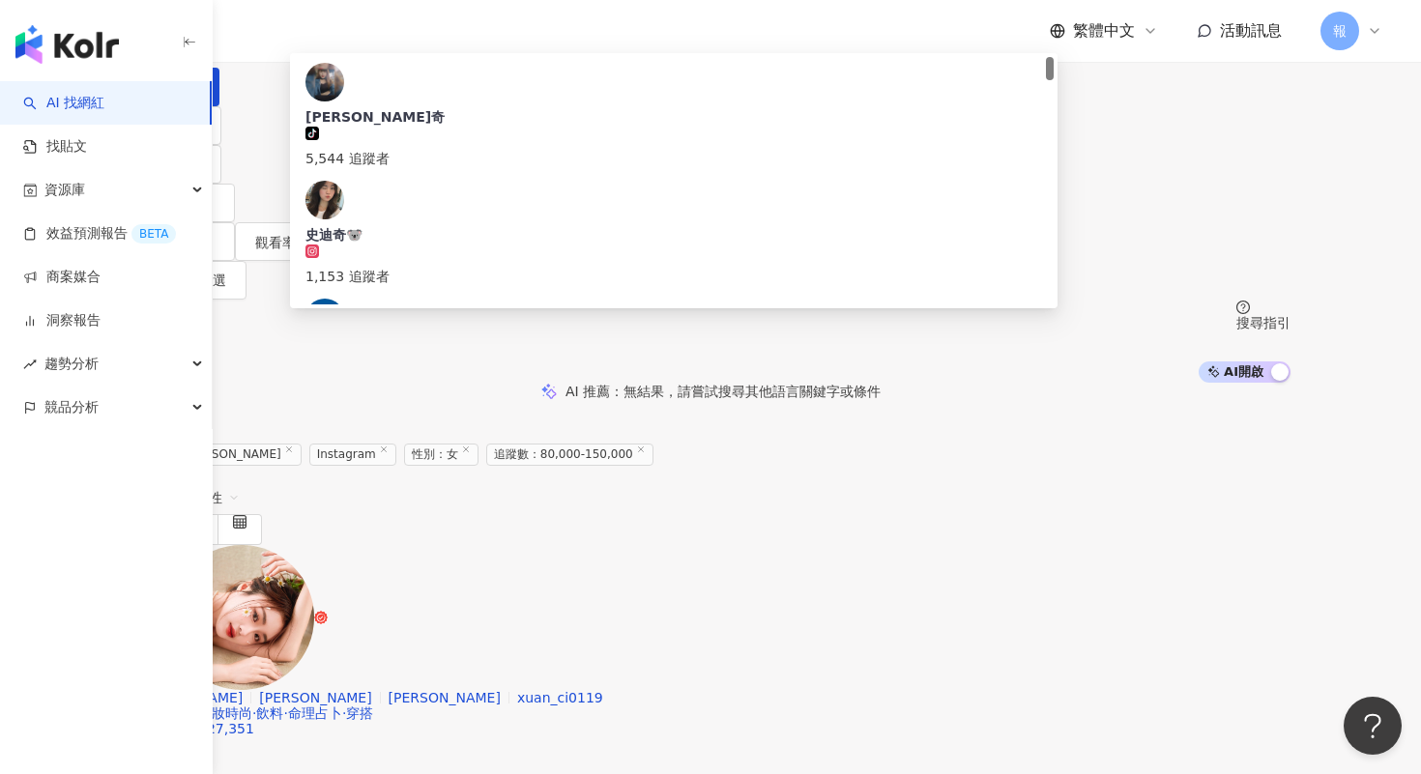
paste input "*"
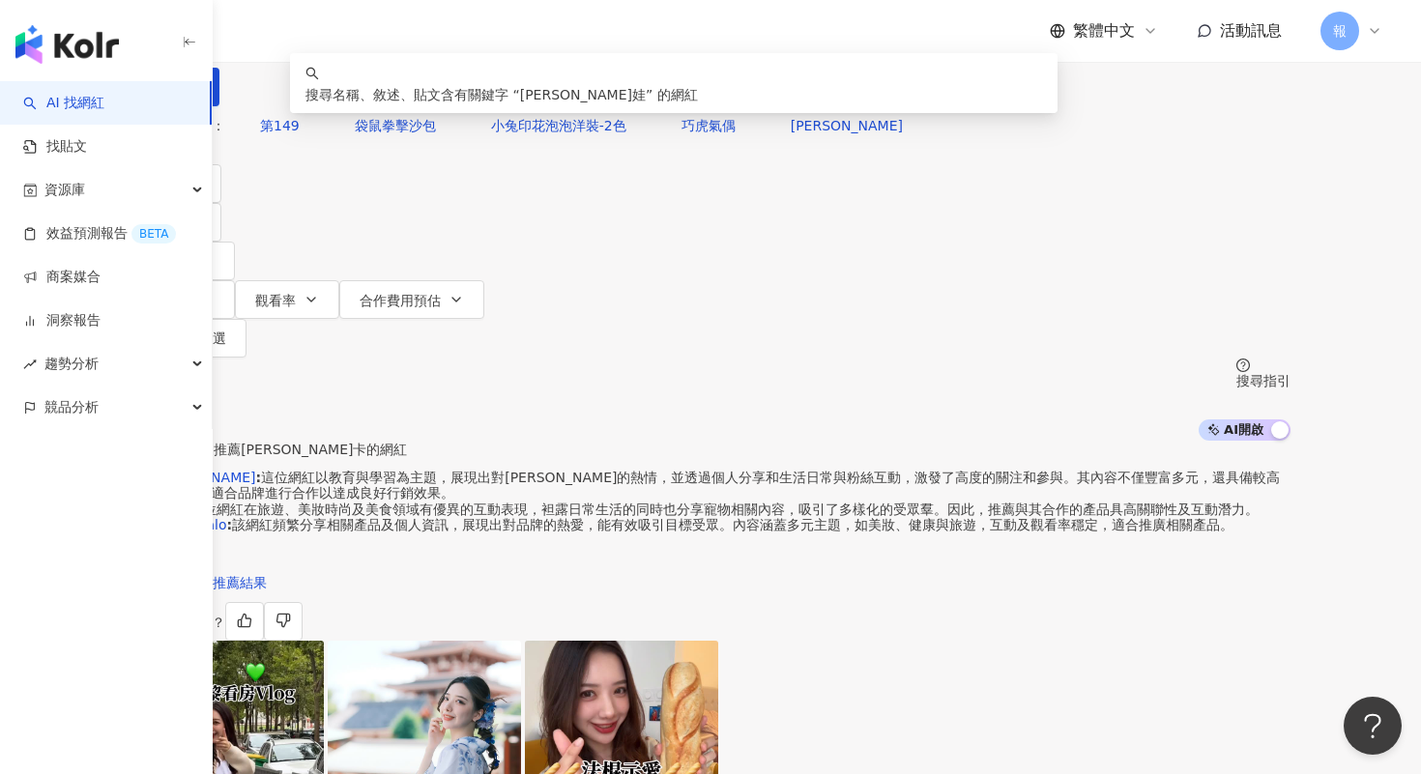
click at [426, 37] on input "****" at bounding box center [348, 18] width 157 height 37
type input "*"
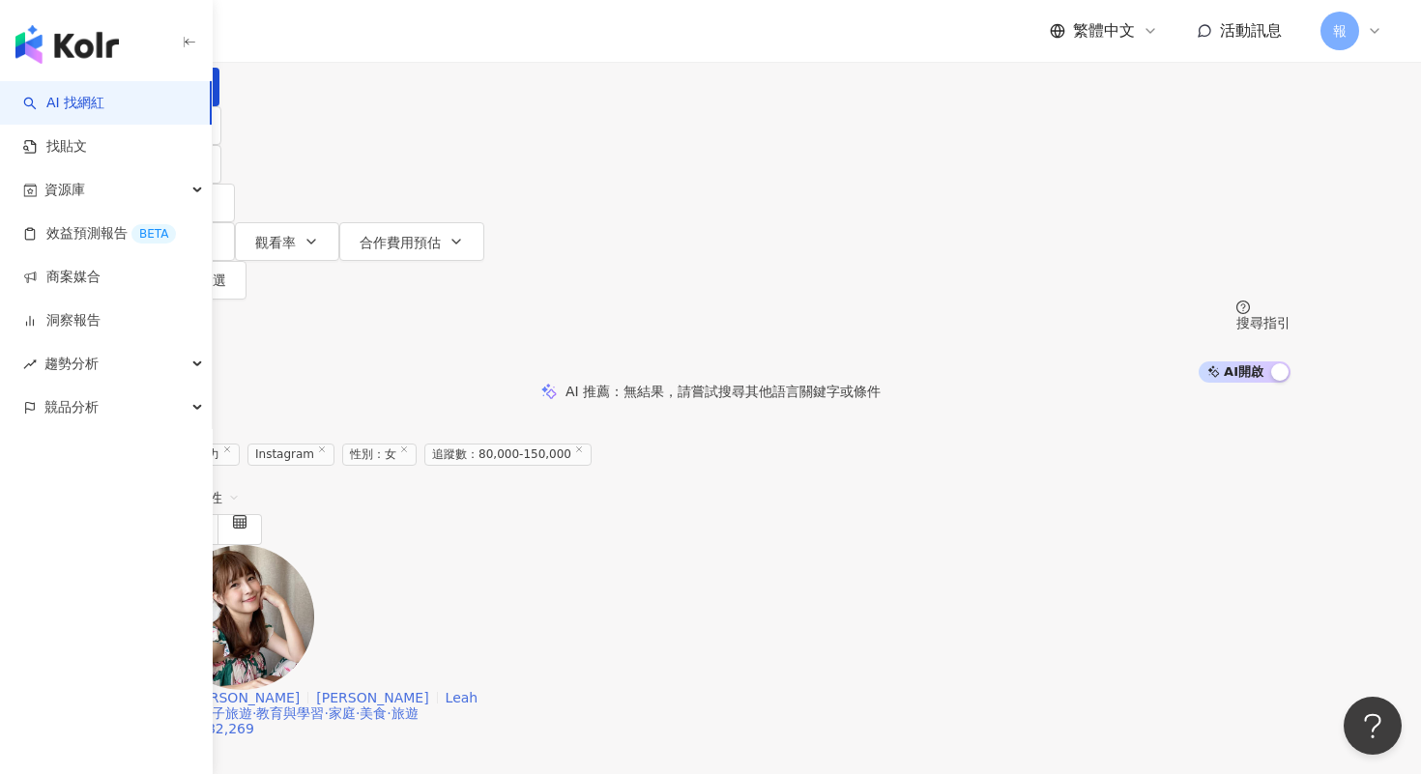
scroll to position [58, 0]
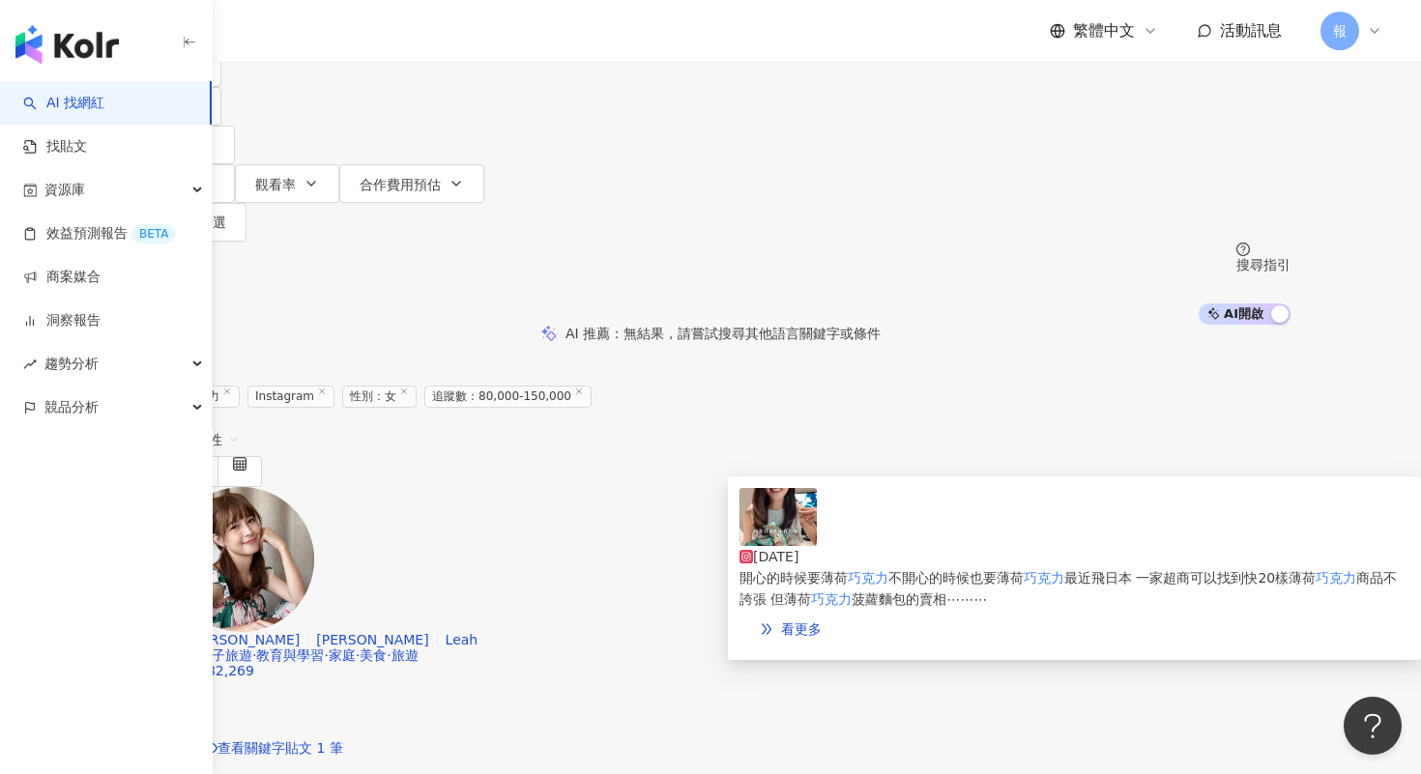
type input "***"
click at [763, 536] on img at bounding box center [777, 517] width 77 height 58
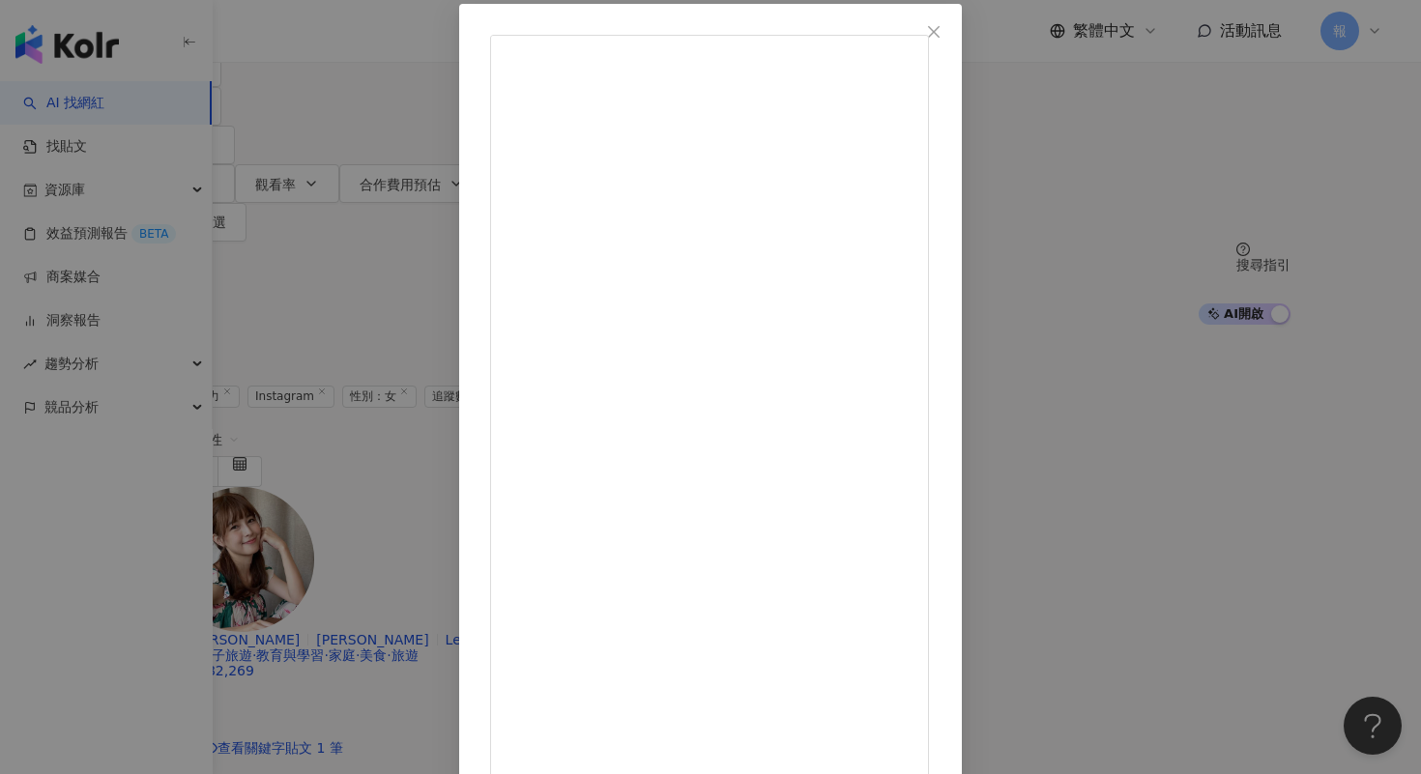
scroll to position [0, 0]
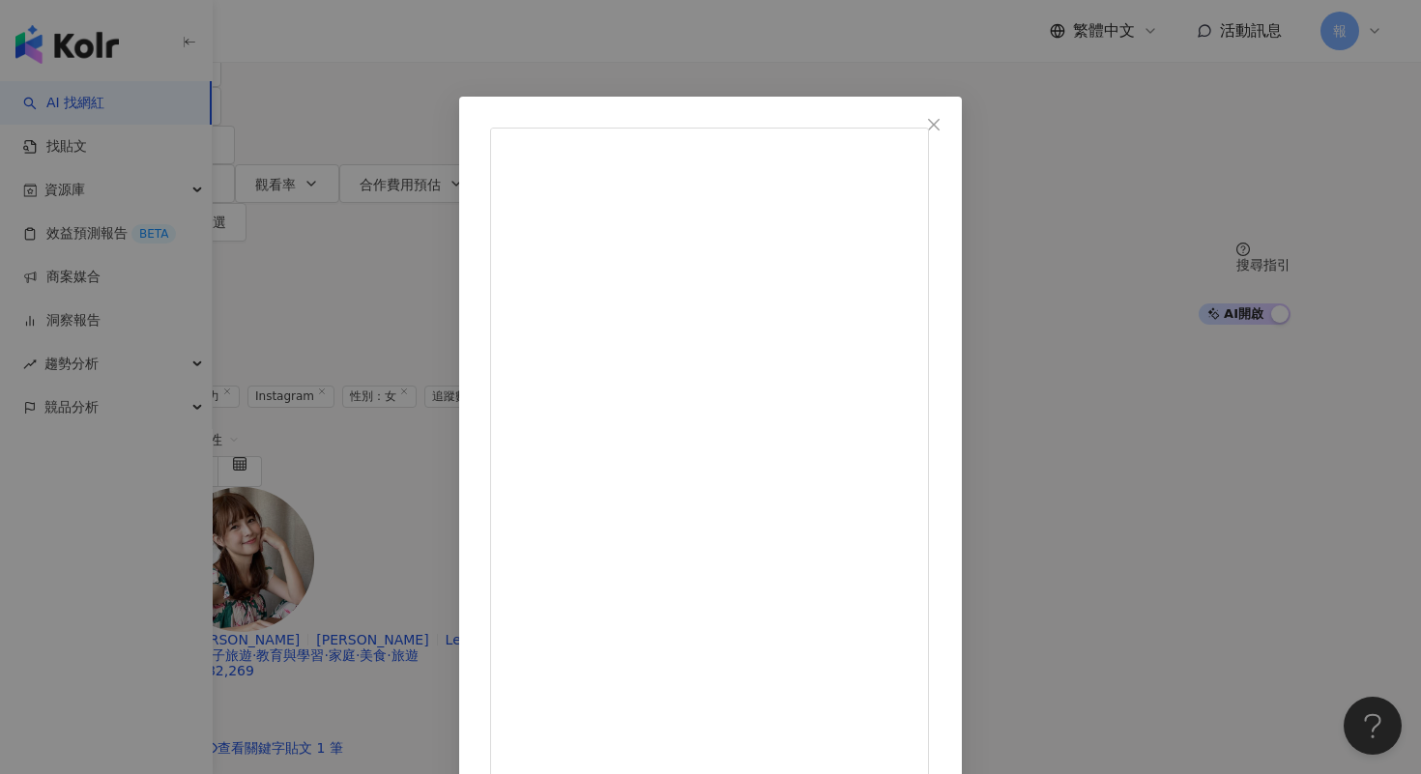
click at [1319, 295] on div "林舒語 [DATE] 開心的時候要薄荷巧克力 不開心的時候也要薄荷巧克力 最近飛日本 一家超商可以找到快20樣薄荷巧克力商品不誇張 但薄荷巧克力菠蘿麵包的賣相…" at bounding box center [710, 387] width 1421 height 774
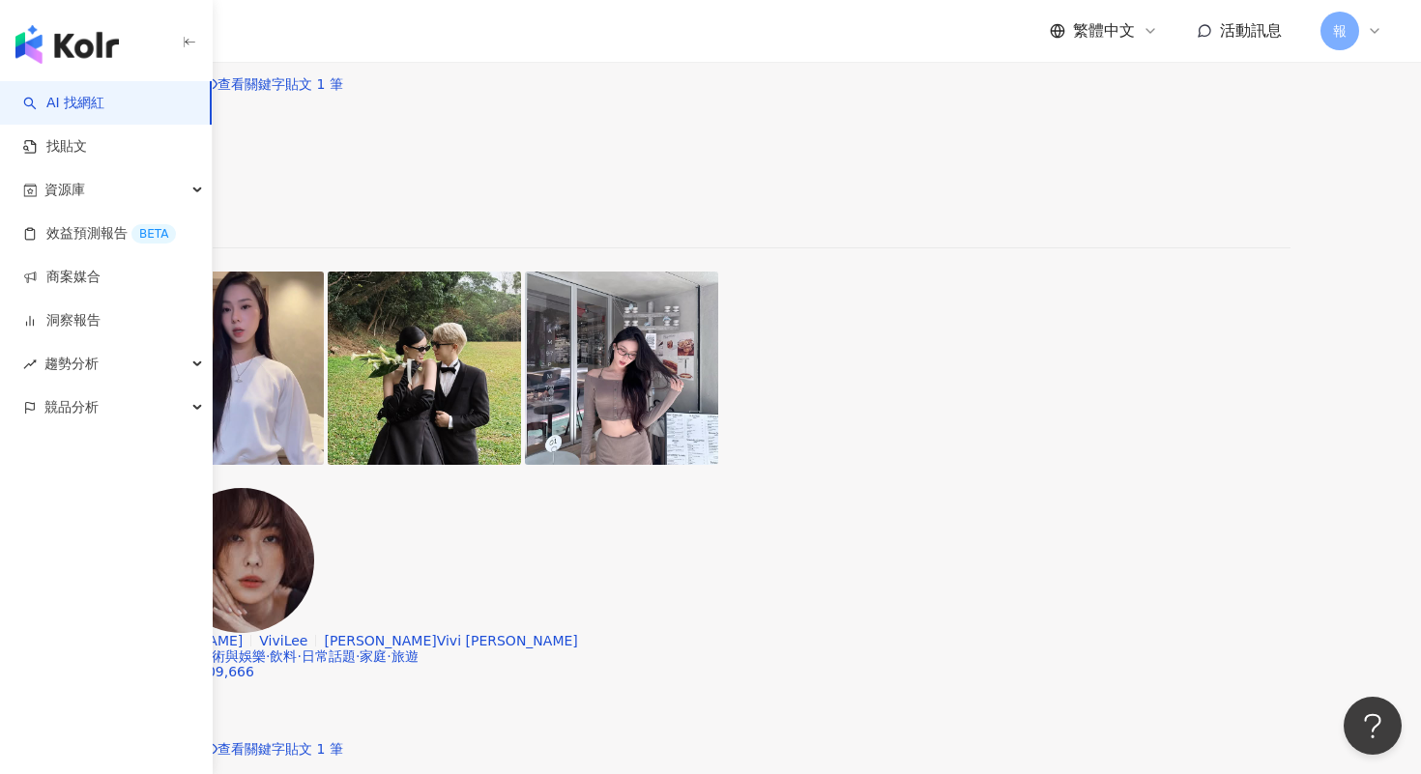
scroll to position [1602, 0]
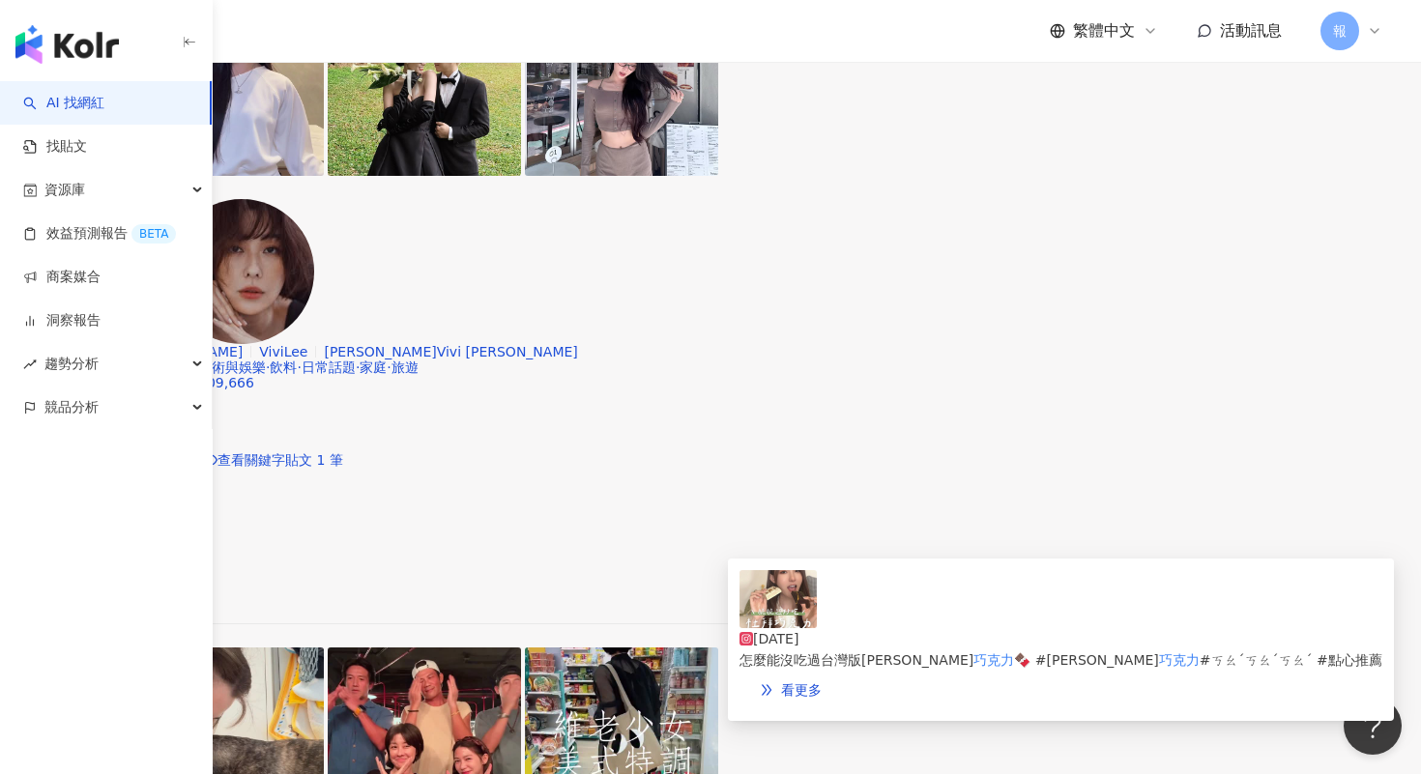
click at [752, 612] on img at bounding box center [777, 599] width 77 height 58
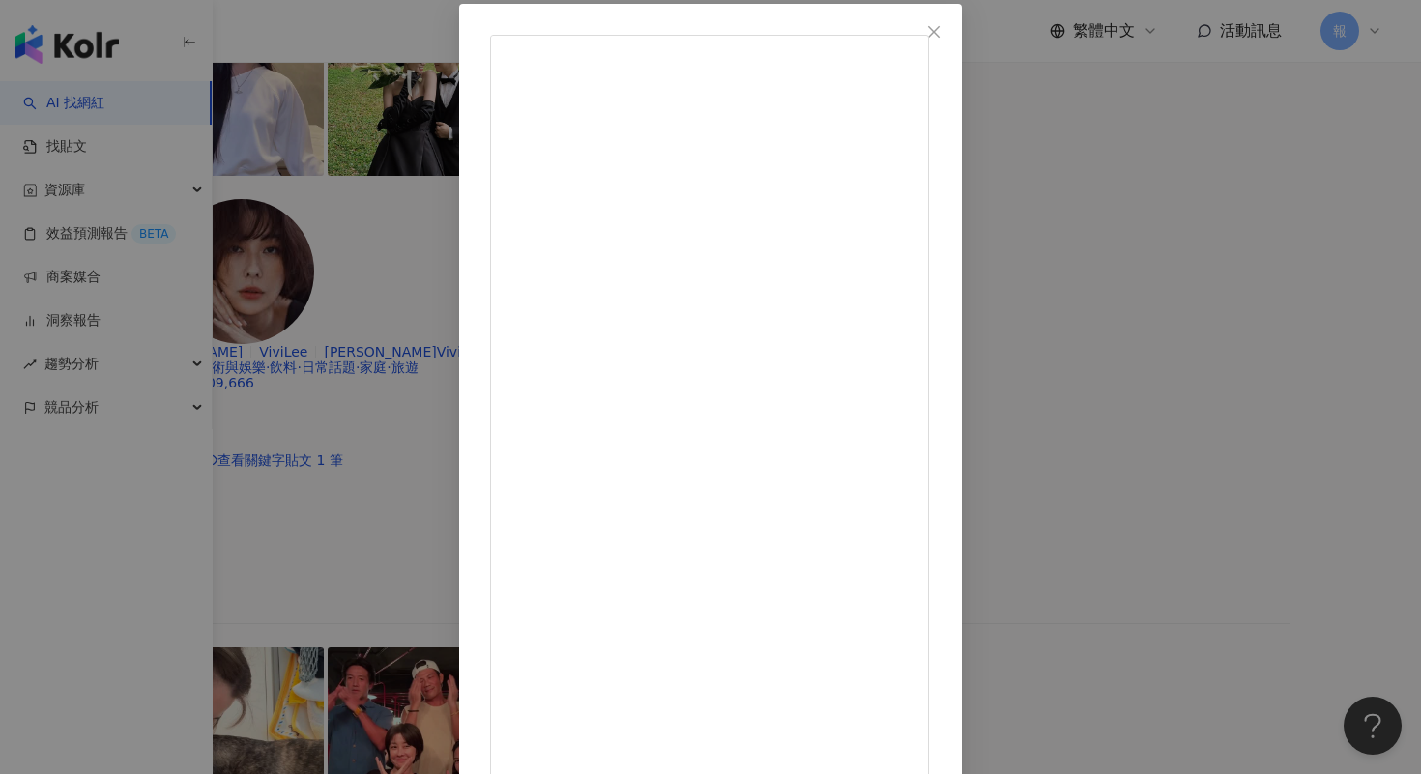
scroll to position [0, 0]
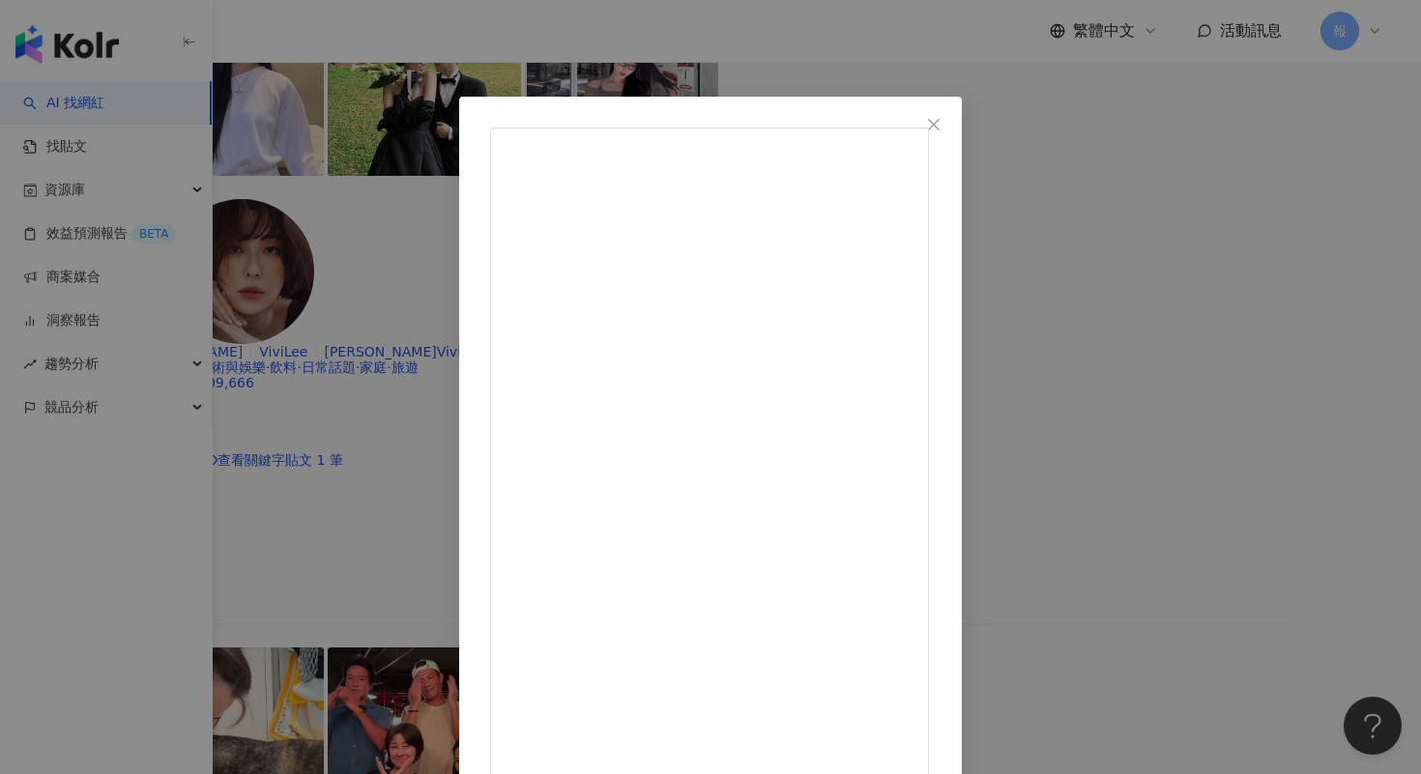
click at [1236, 252] on div "Flora [DATE] 怎麼能沒吃過台灣版杜拜巧克力🍫 #杜拜巧克力 #ㄎㄠˊㄎㄠˊㄎㄠˊ #點心推薦 602 40 3萬 查看原始貼文" at bounding box center [710, 387] width 1421 height 774
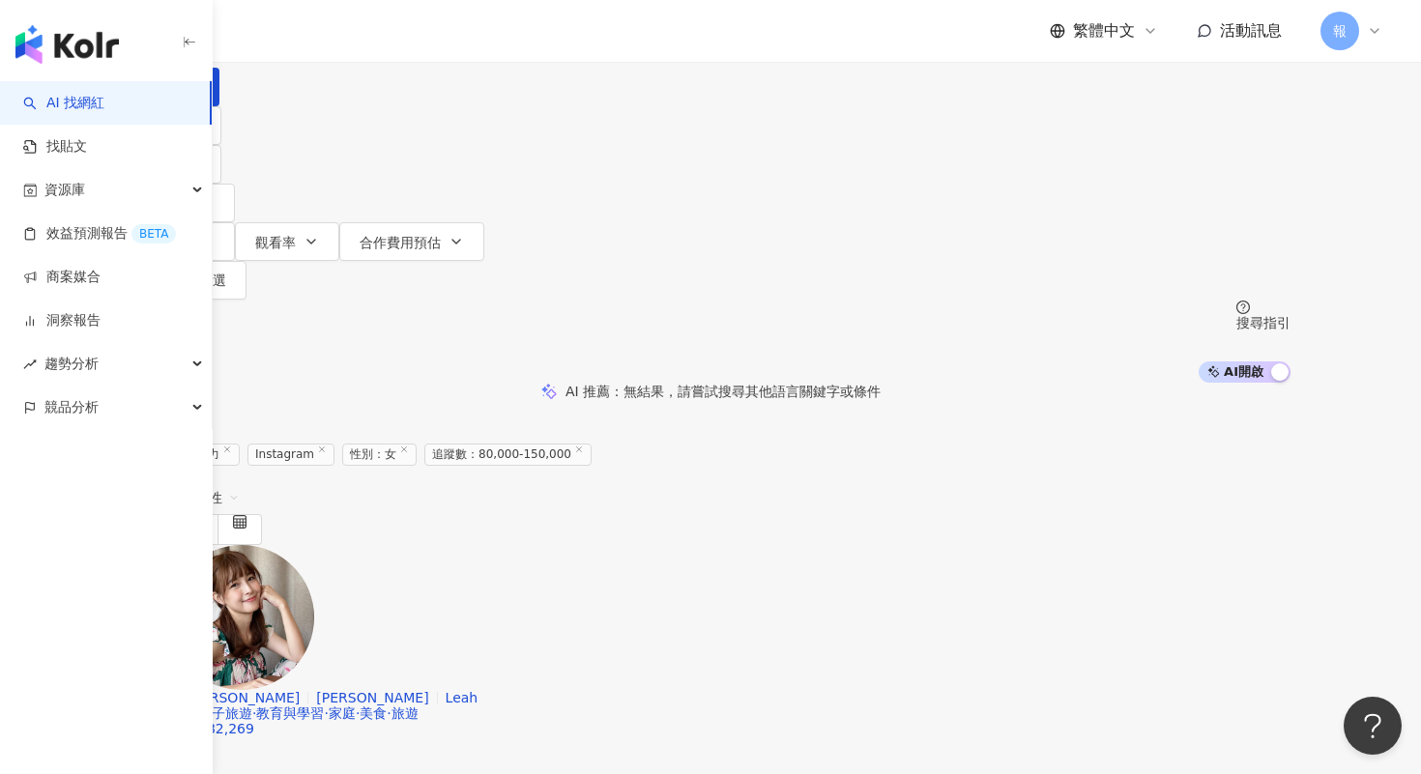
click at [426, 37] on input "***" at bounding box center [348, 18] width 157 height 37
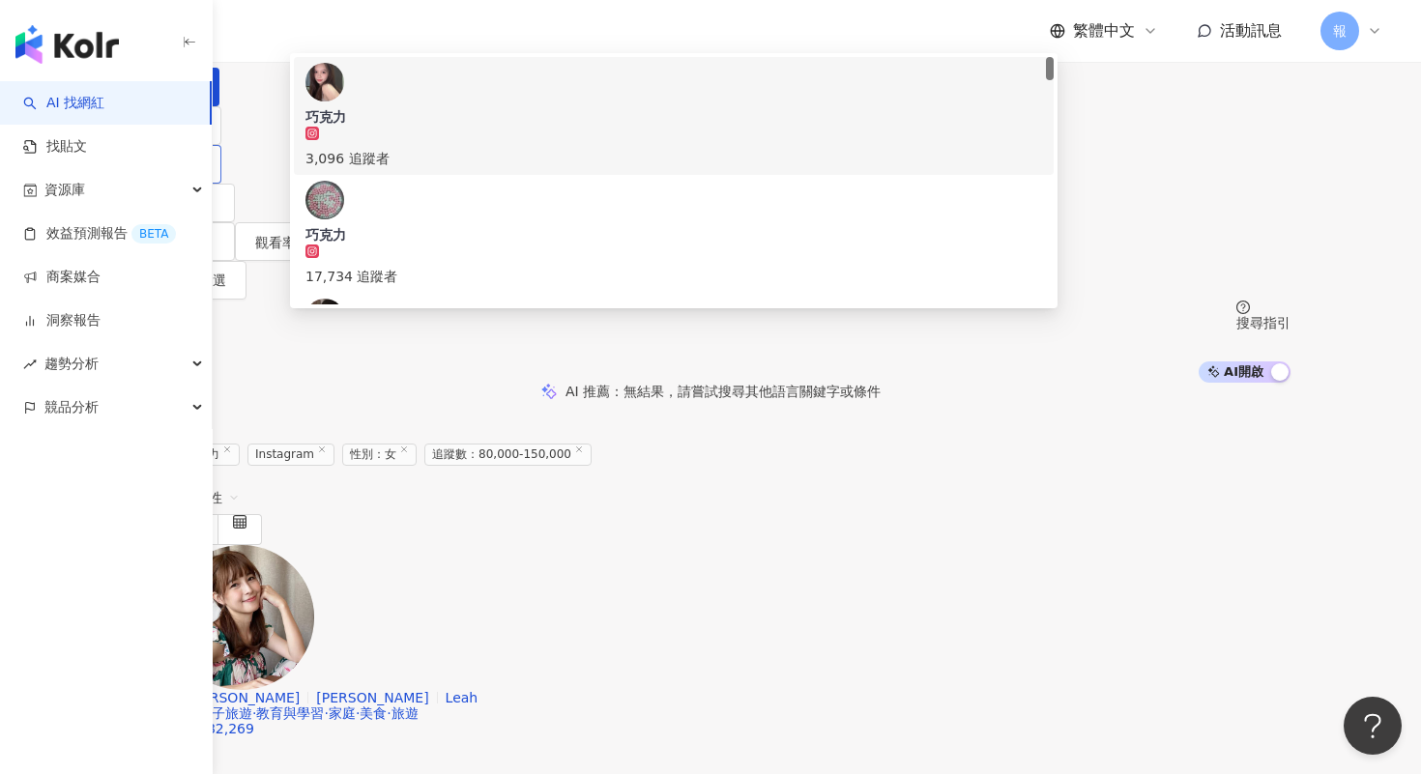
click at [221, 184] on button "性別" at bounding box center [175, 164] width 91 height 39
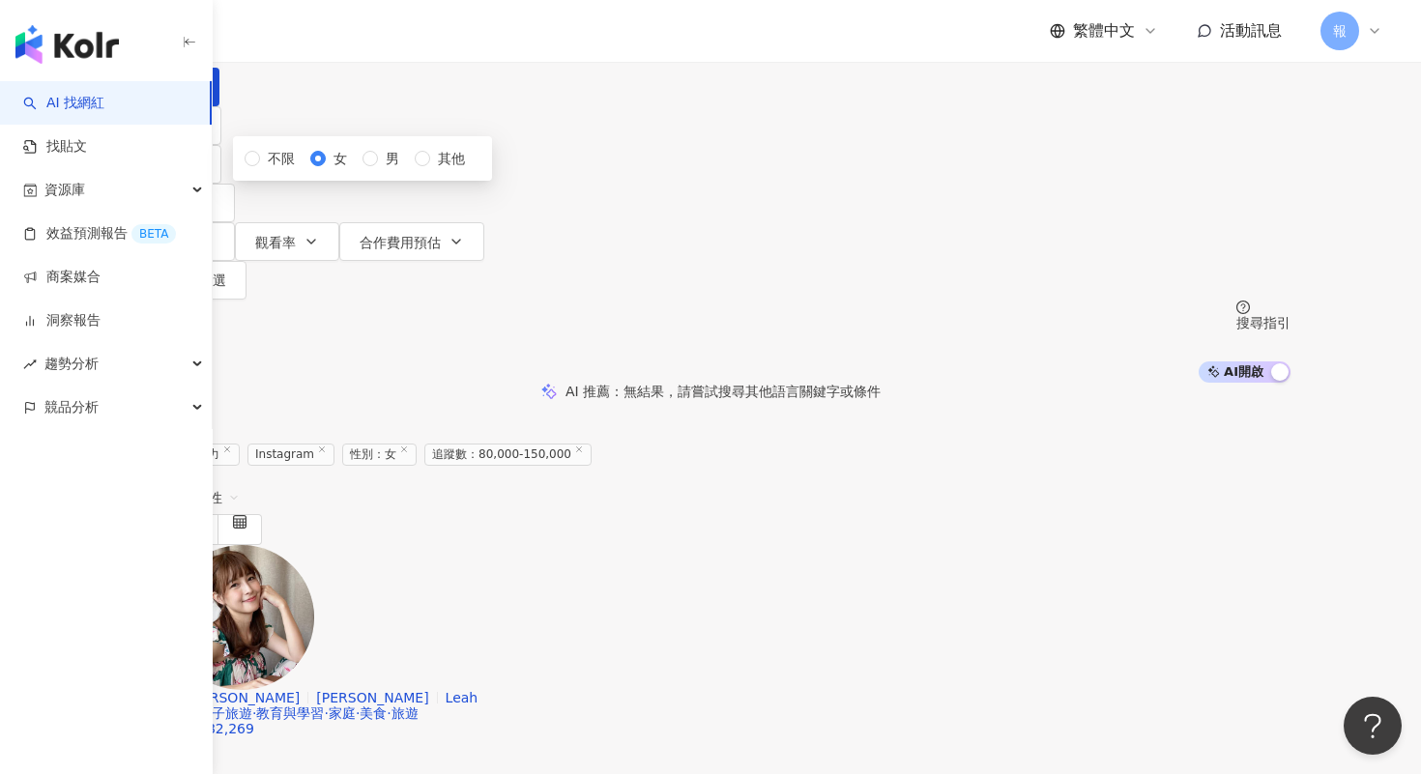
click at [259, 383] on div "AI 推薦 ： 無結果，請嘗試搜尋其他語言關鍵字或條件" at bounding box center [710, 391] width 1160 height 17
click at [426, 37] on input "***" at bounding box center [348, 18] width 157 height 37
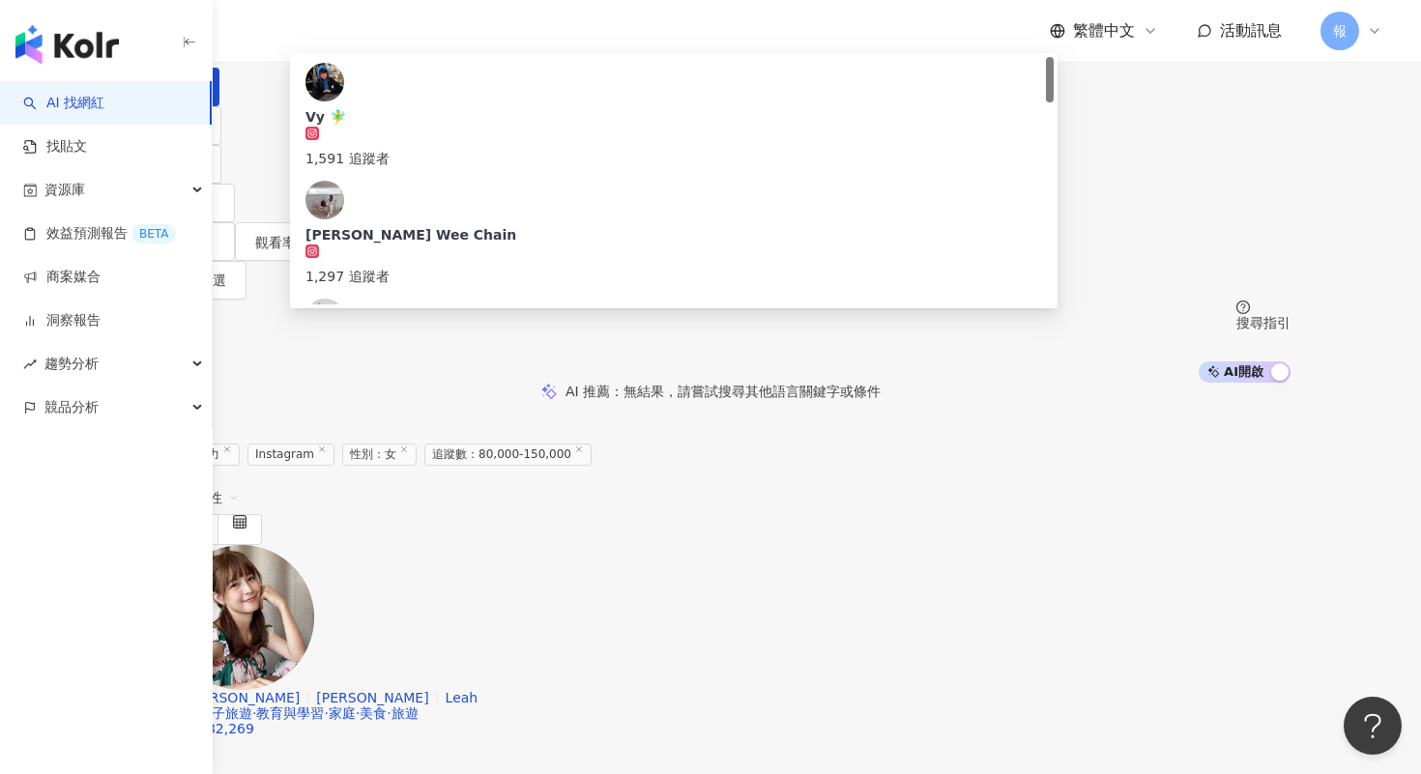
type input "******"
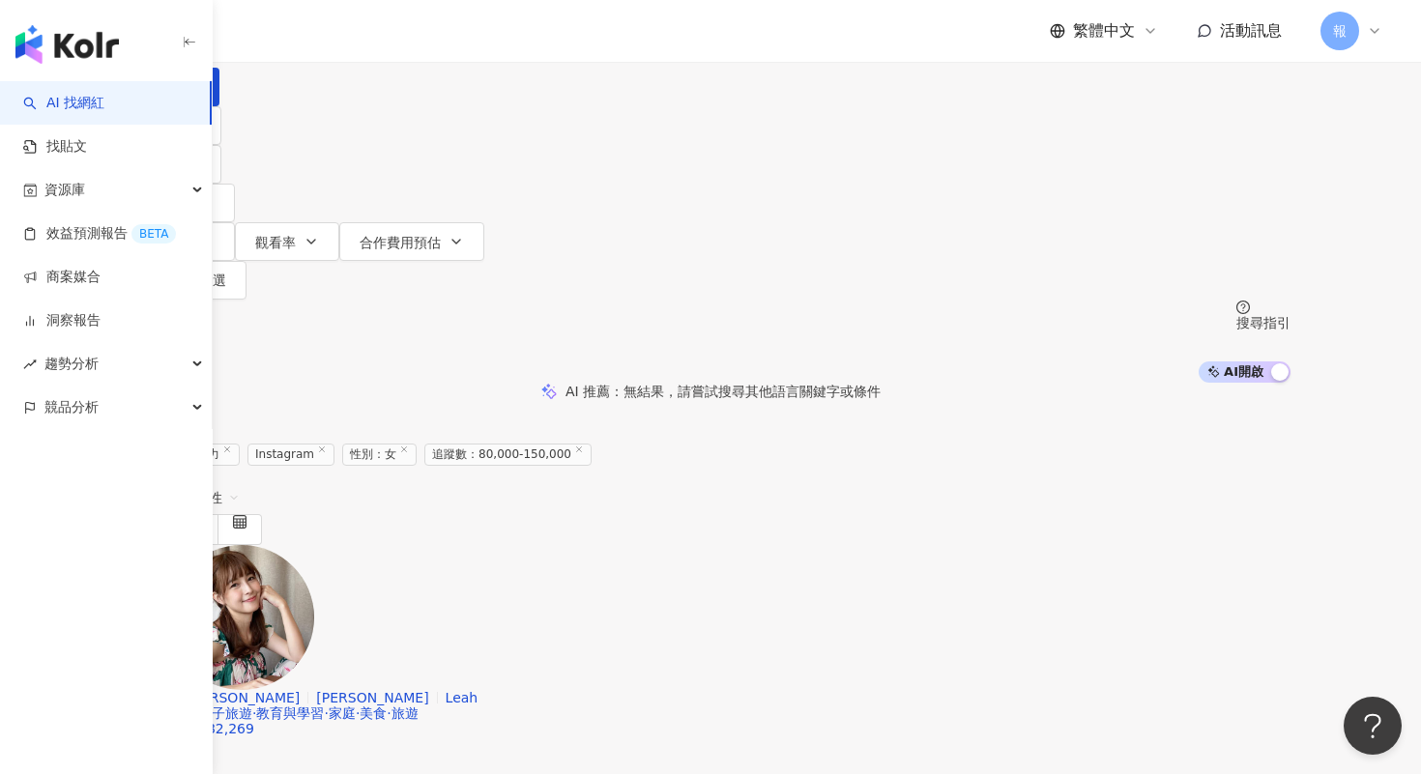
type input "*"
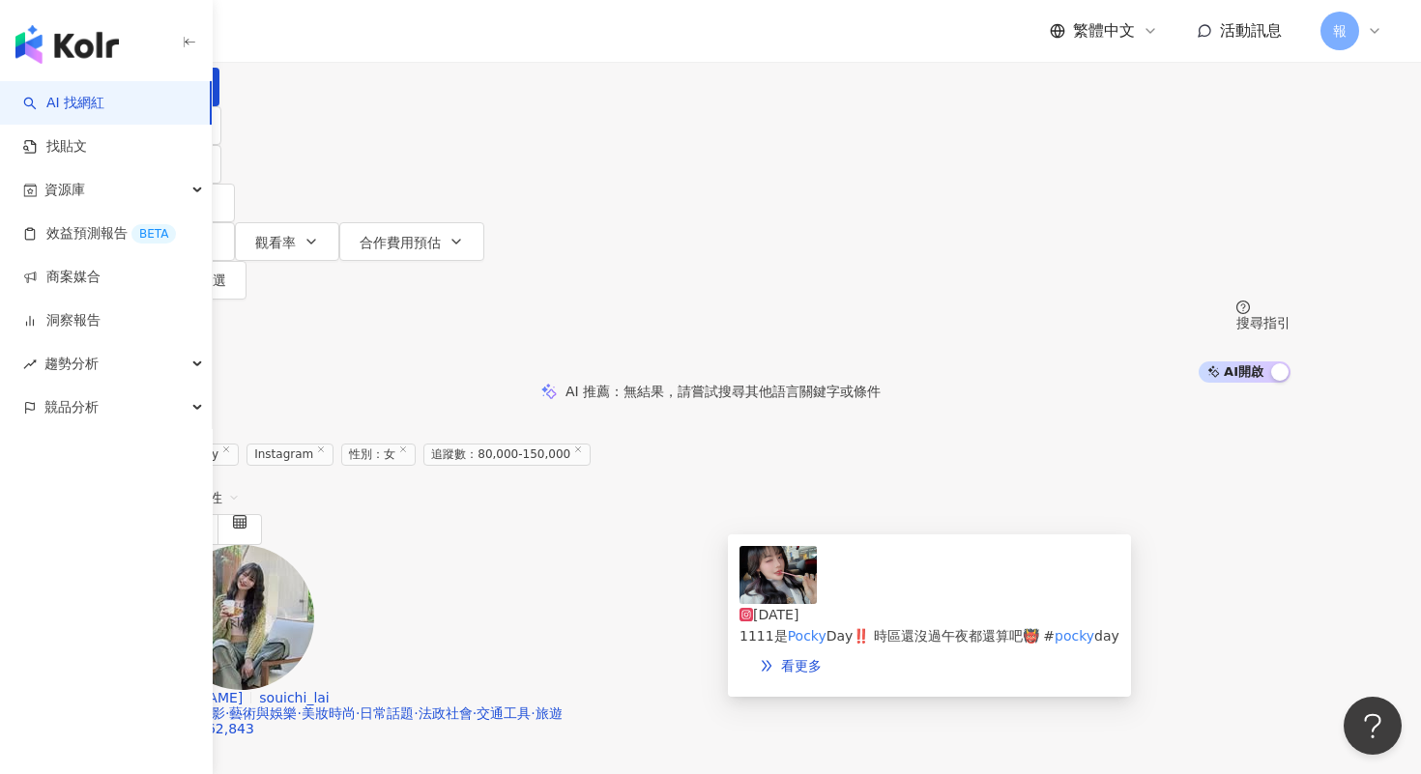
click at [779, 588] on img at bounding box center [777, 575] width 77 height 58
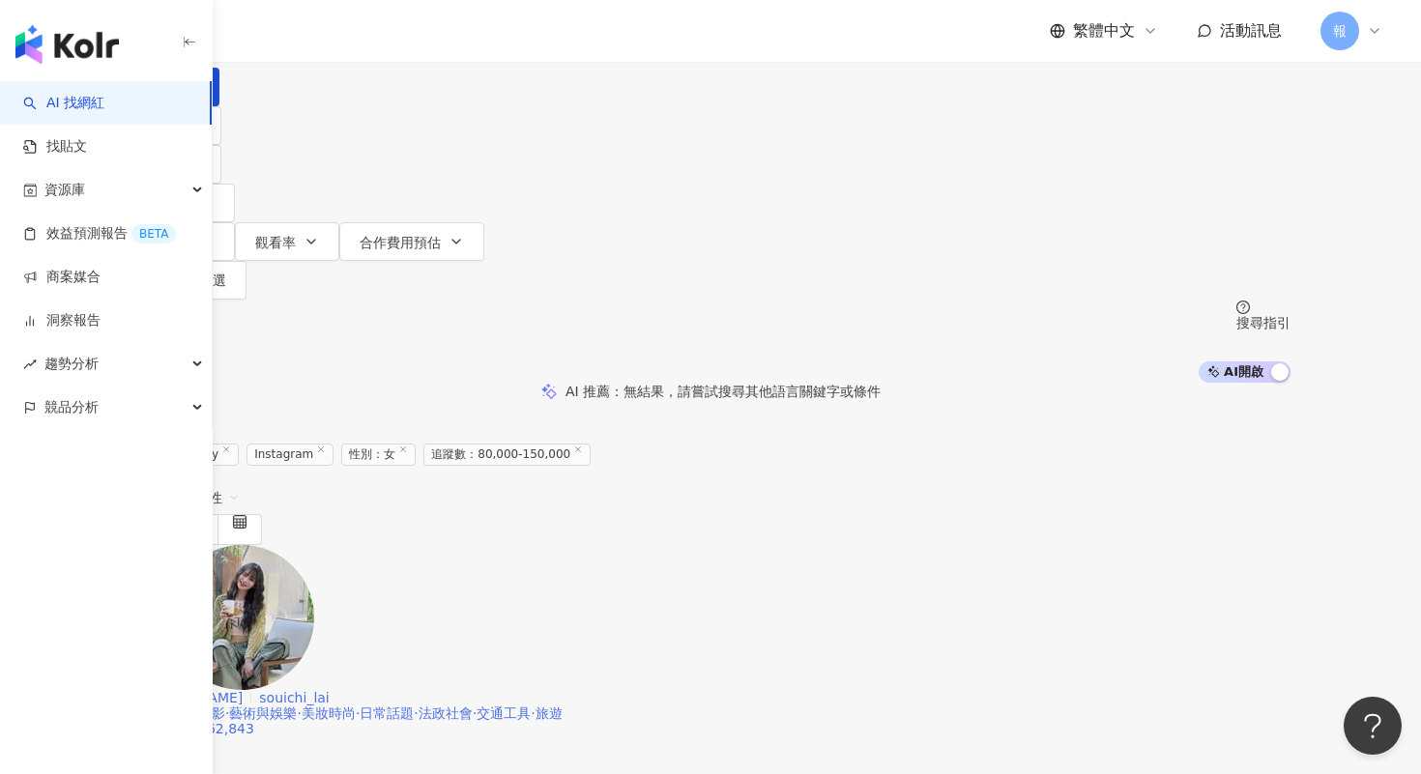
scroll to position [617, 0]
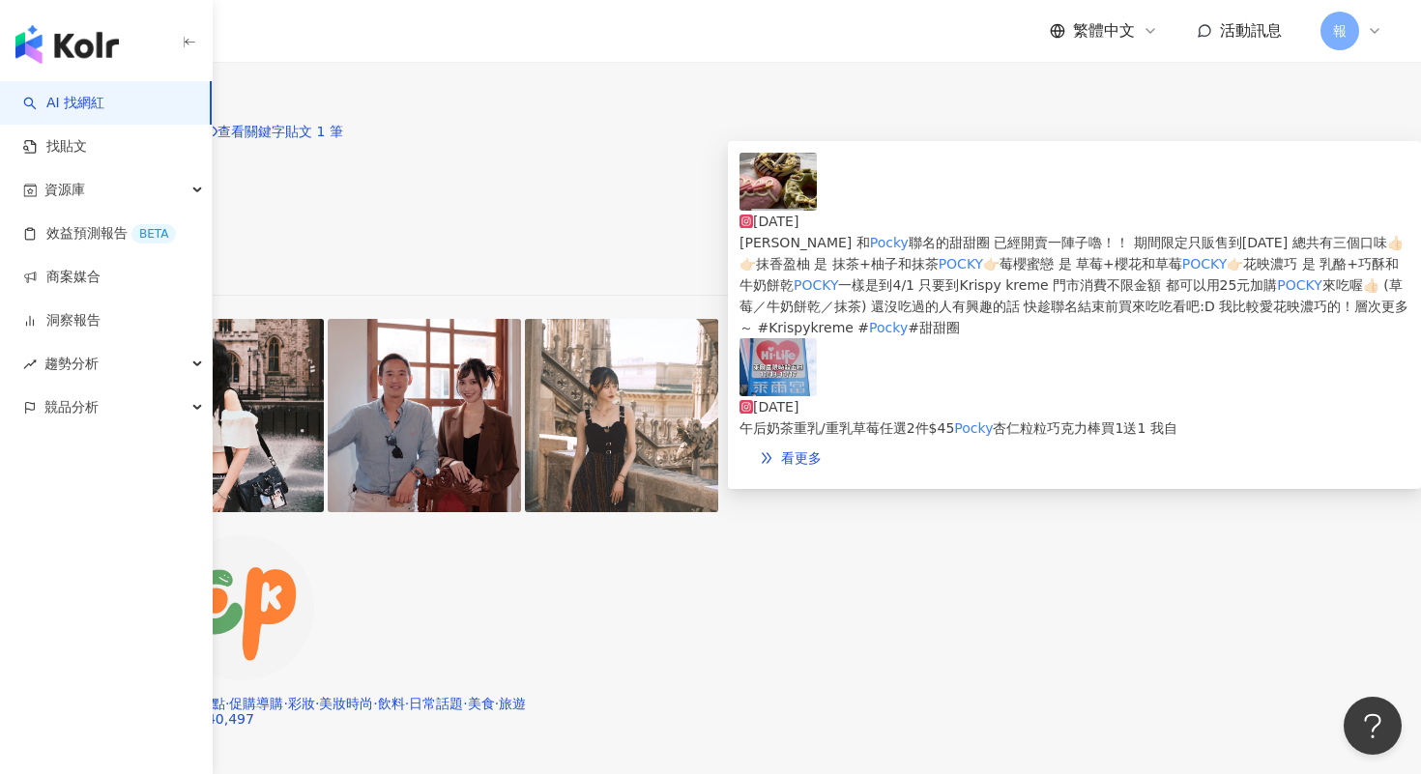
click at [770, 208] on img at bounding box center [777, 182] width 77 height 58
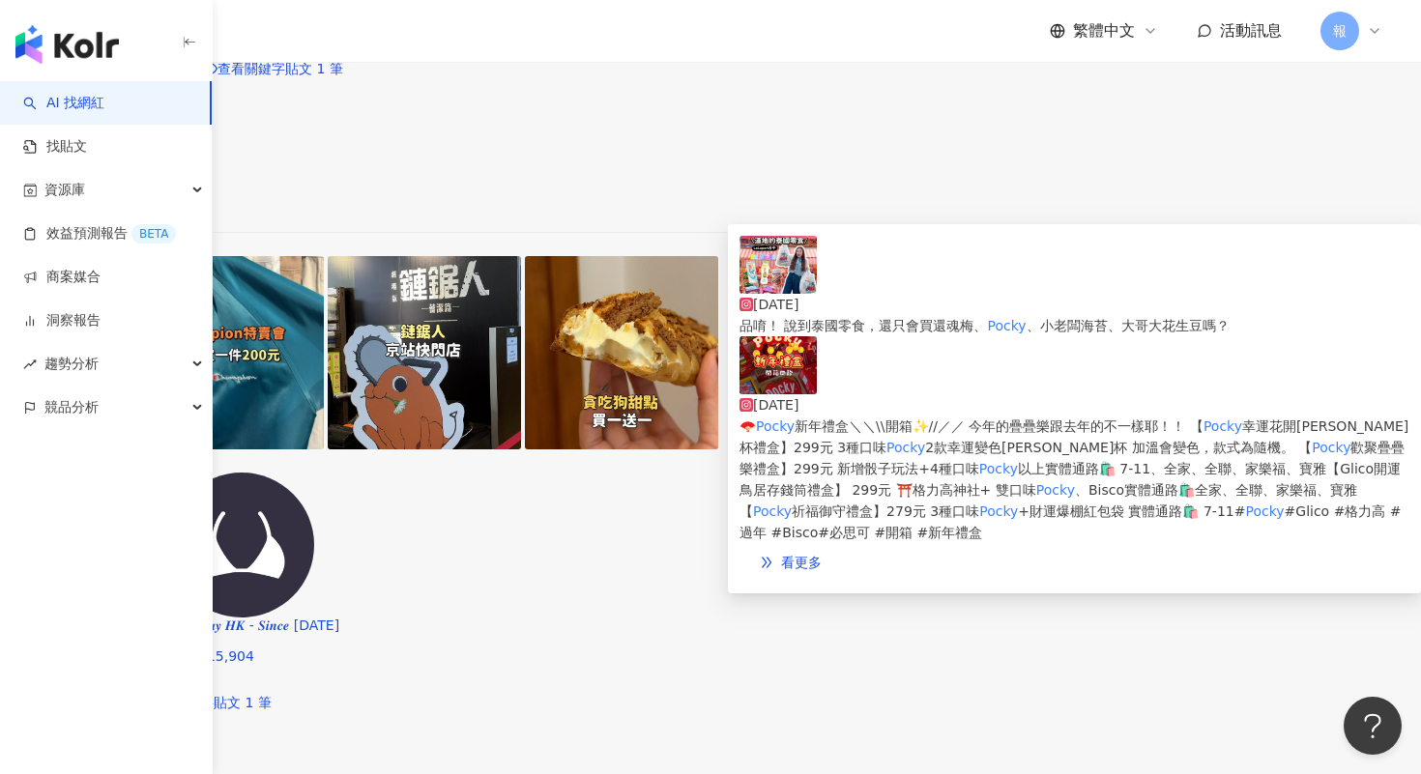
scroll to position [1891, 0]
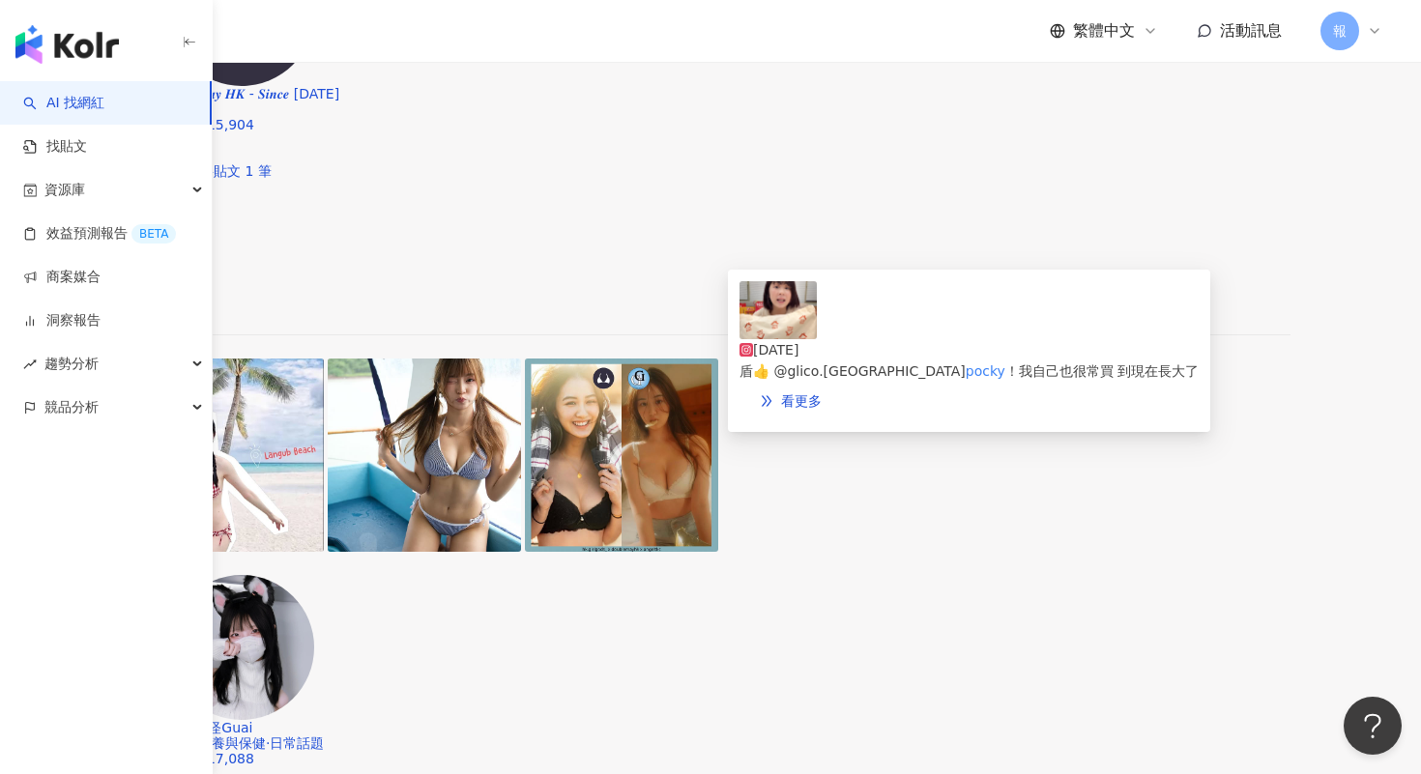
click at [749, 339] on img at bounding box center [777, 310] width 77 height 58
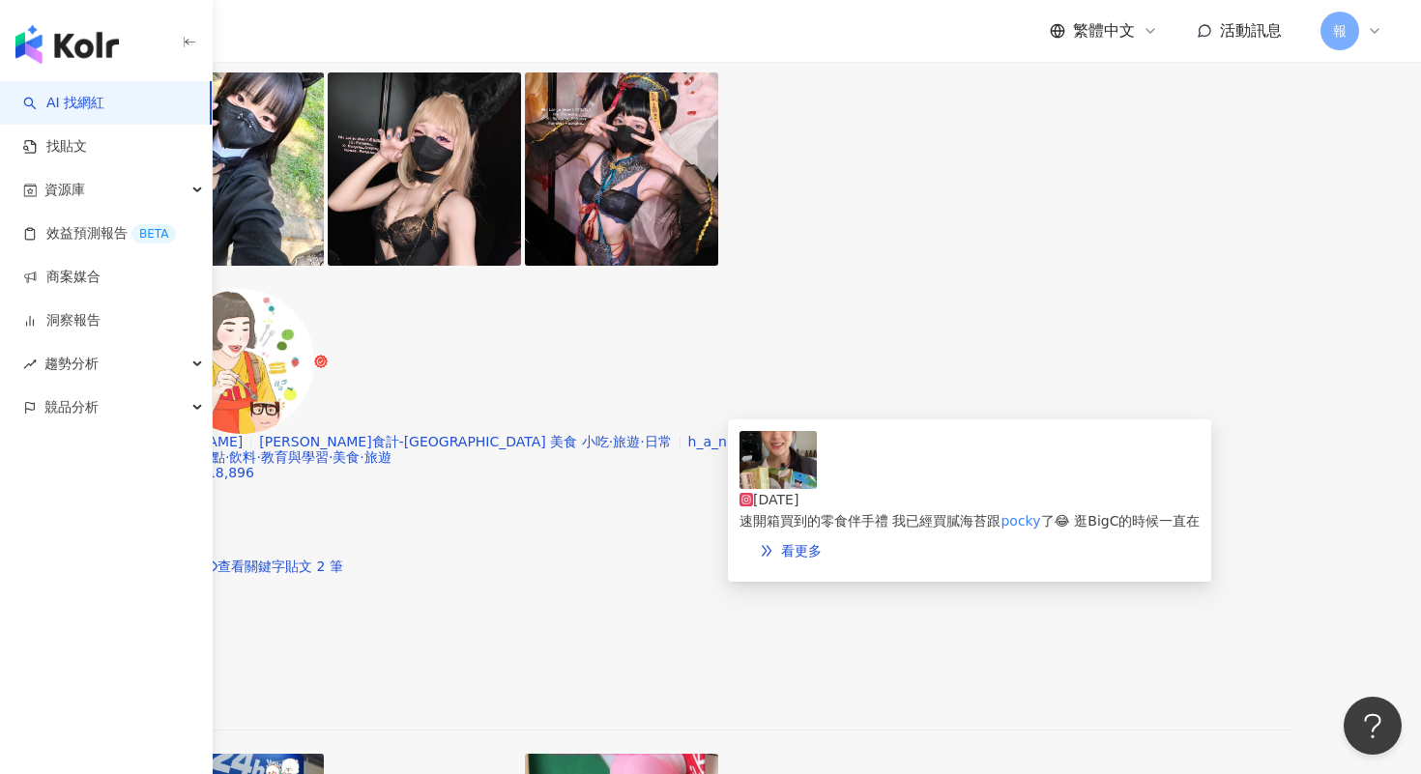
scroll to position [2834, 0]
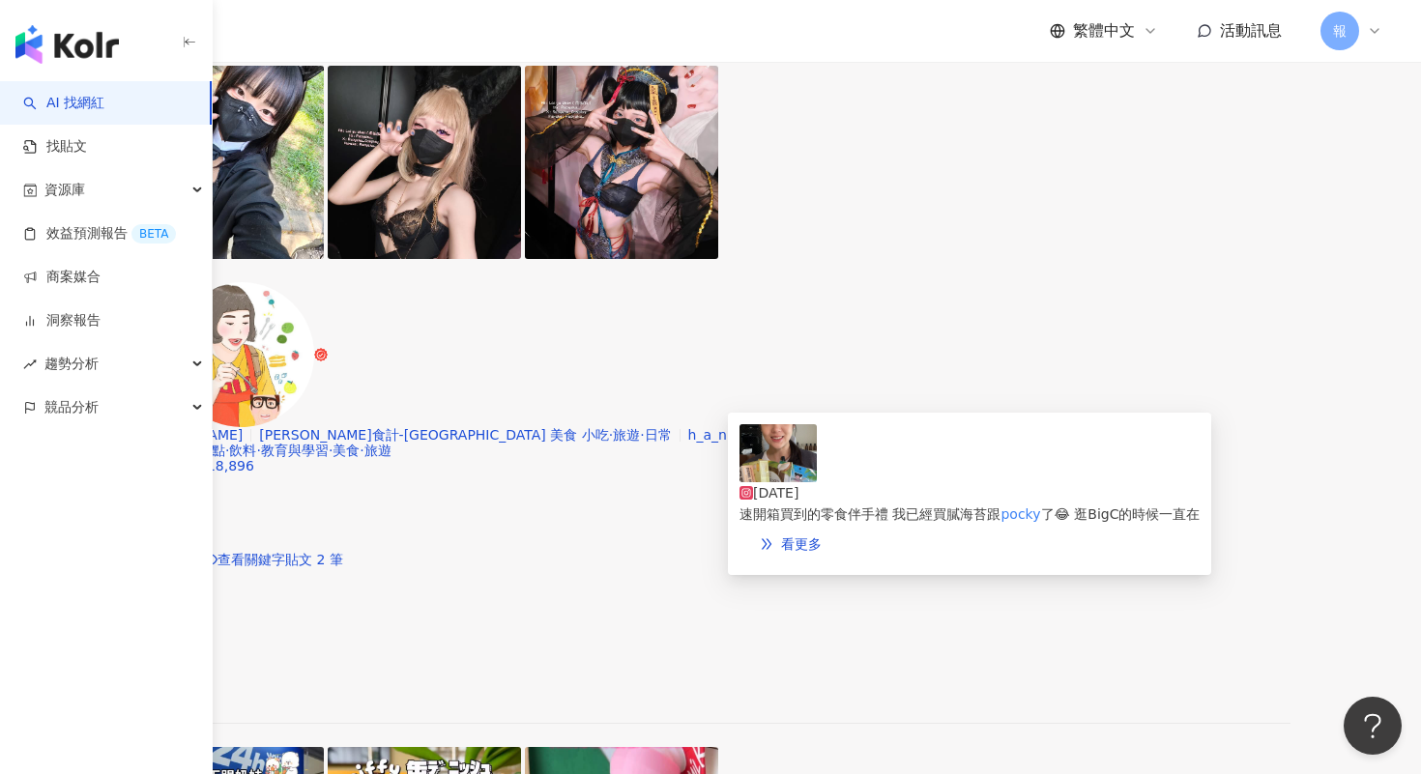
click at [757, 482] on img at bounding box center [777, 453] width 77 height 58
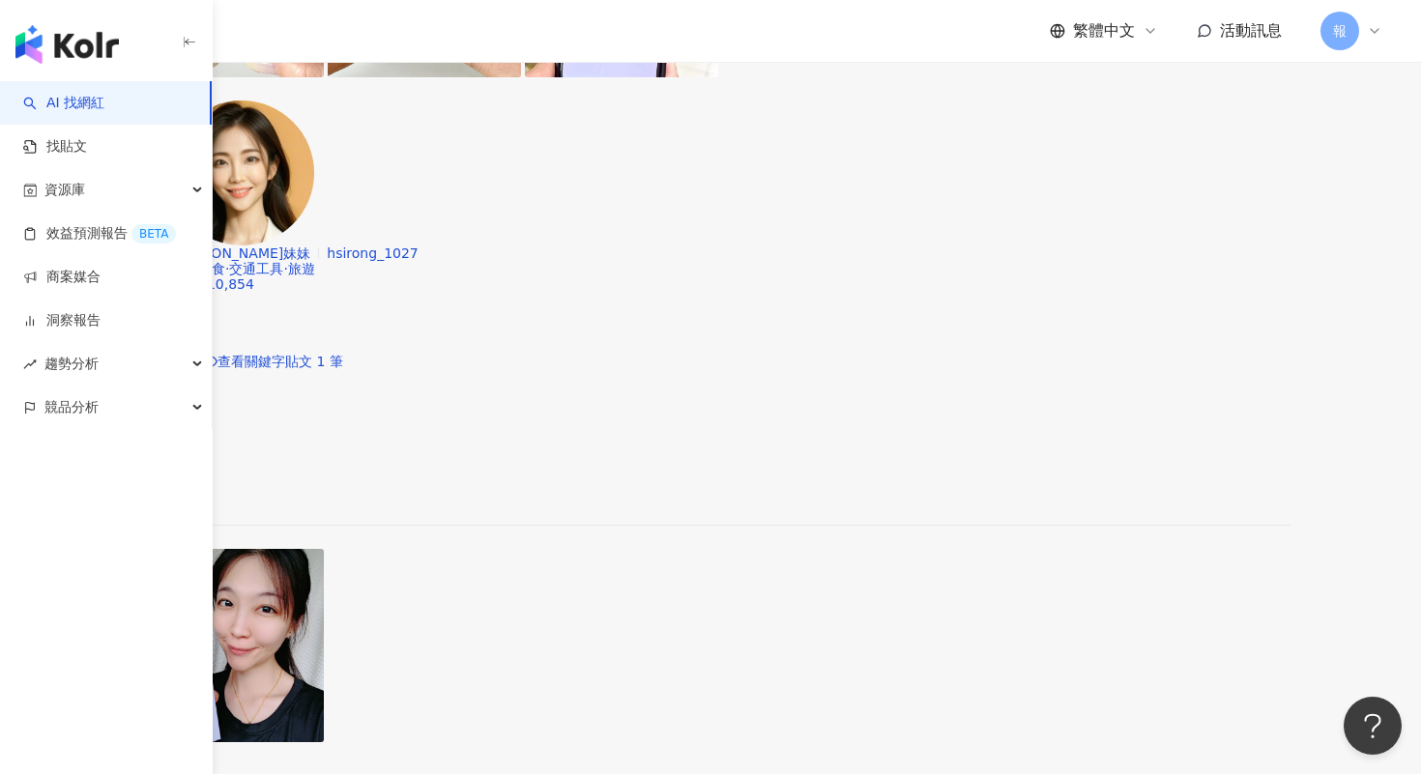
scroll to position [0, 0]
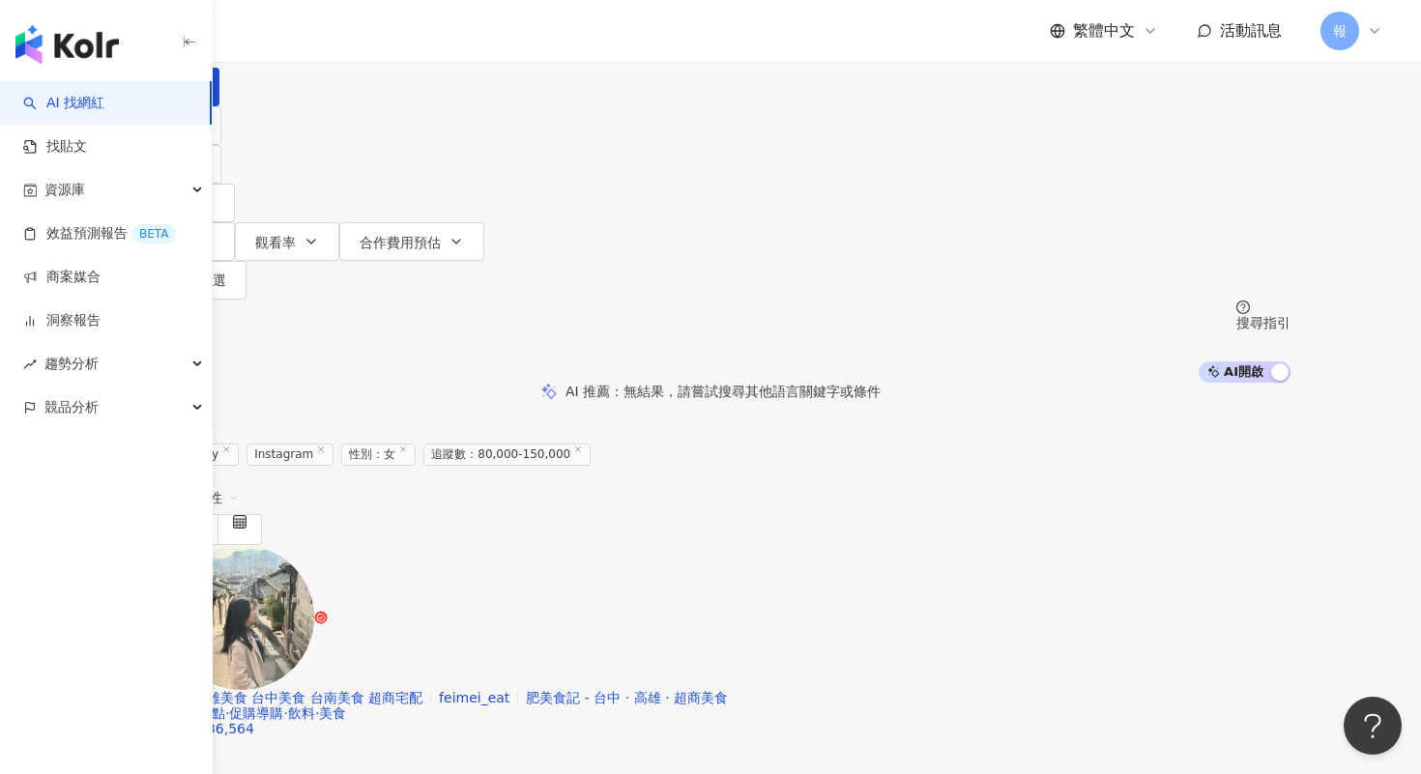
click at [426, 37] on input "*****" at bounding box center [348, 18] width 157 height 37
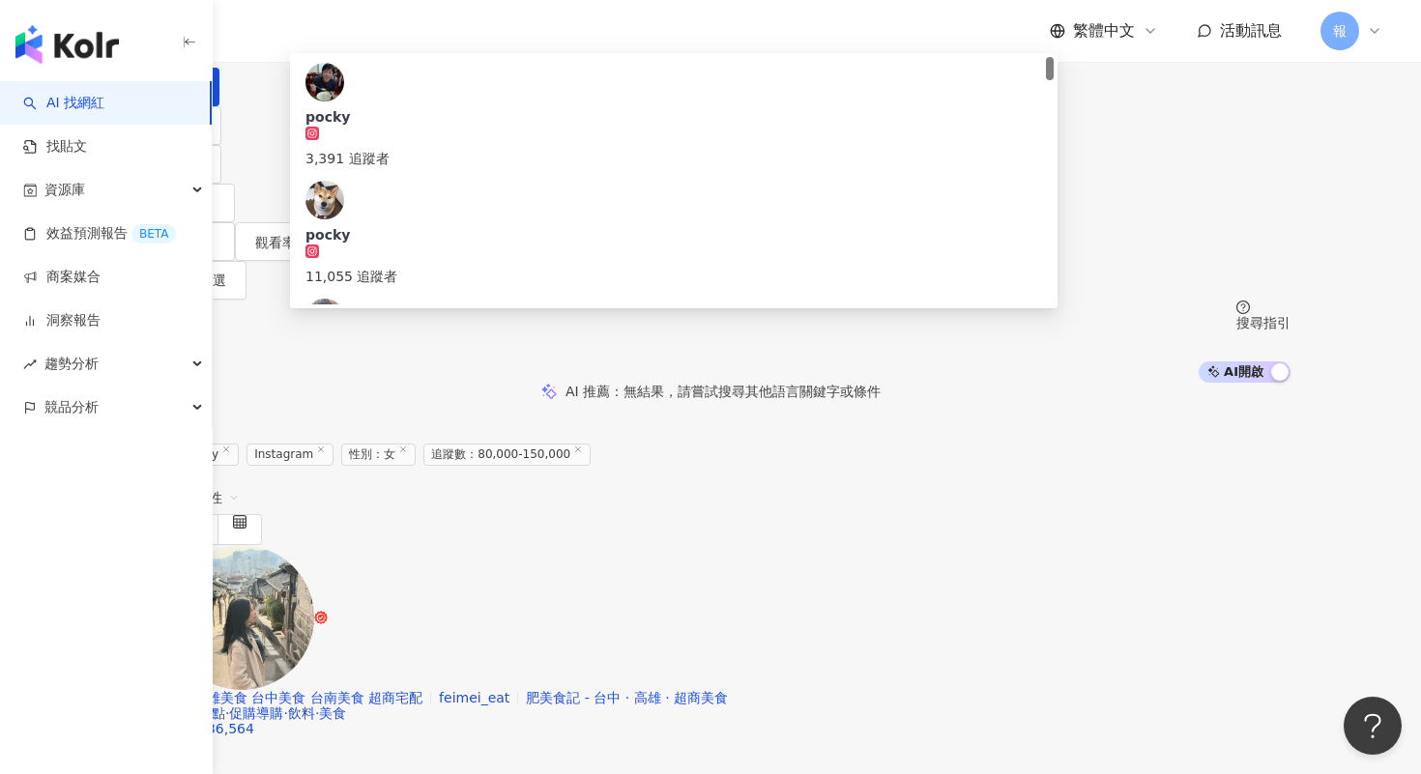
paste input "*"
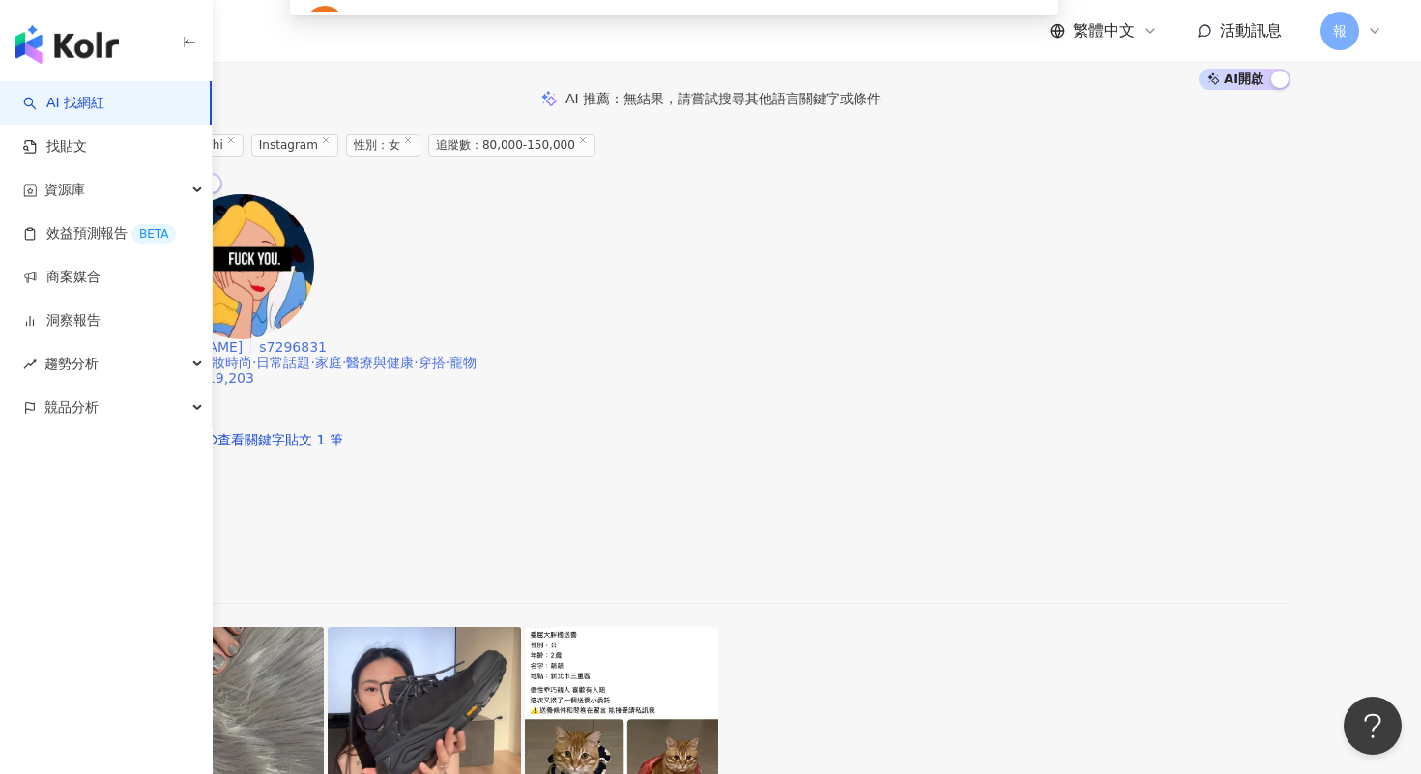
scroll to position [351, 0]
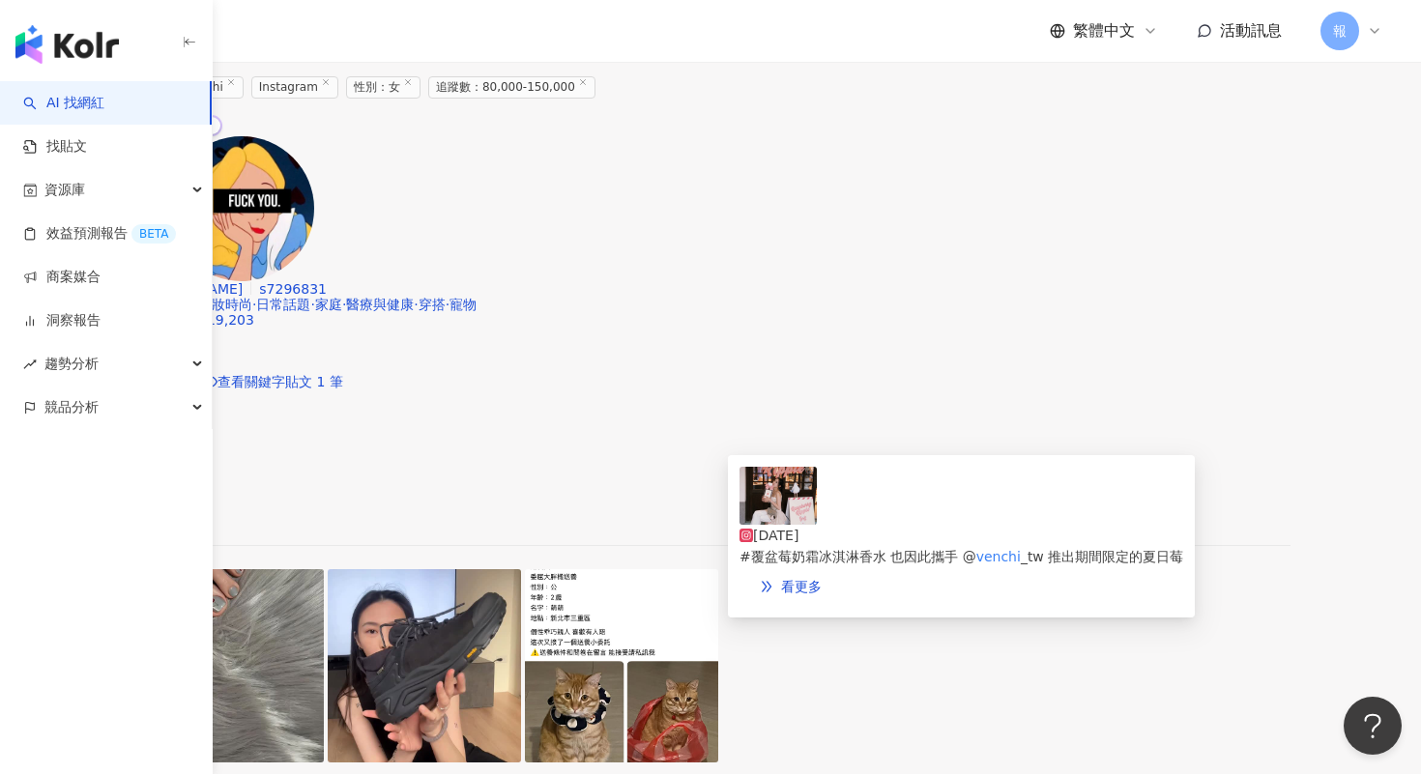
type input "******"
click at [789, 512] on img at bounding box center [777, 496] width 77 height 58
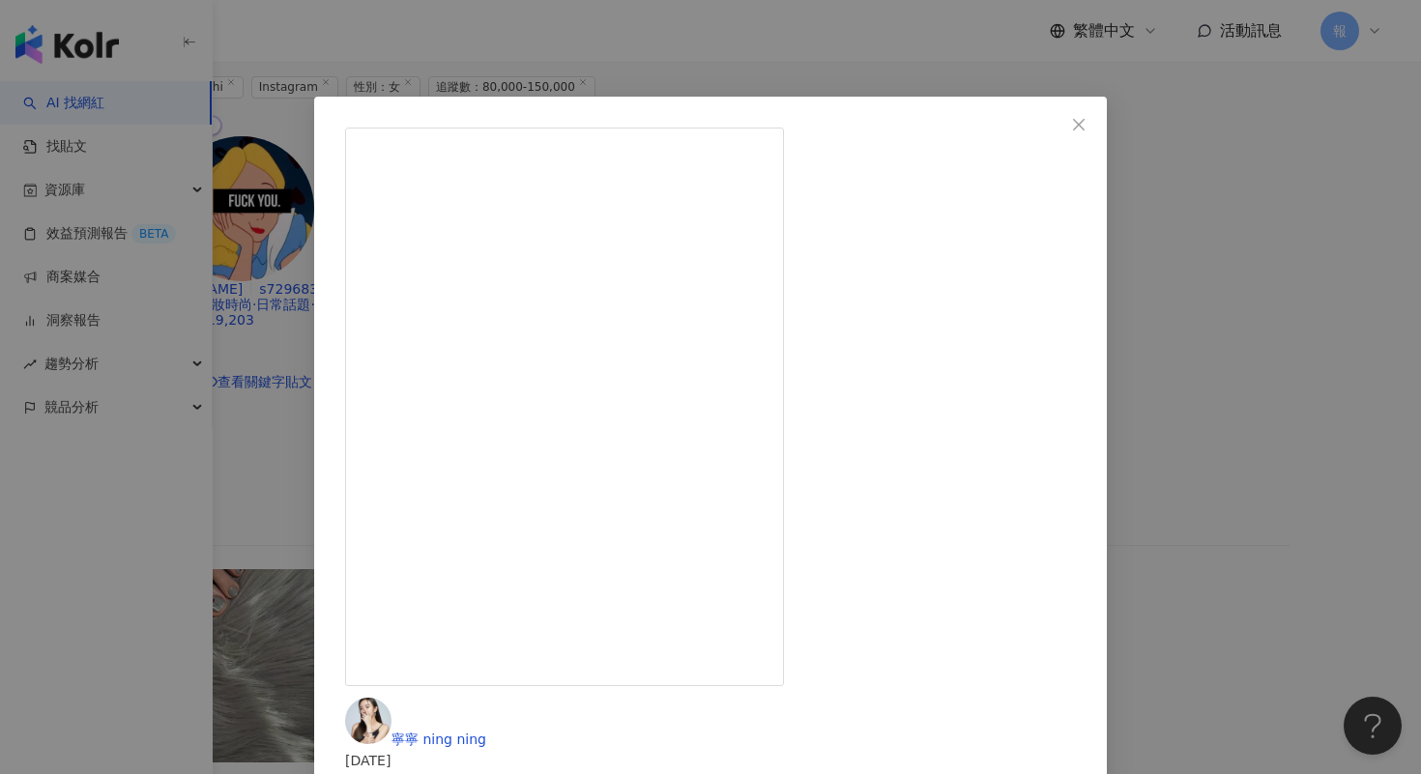
drag, startPoint x: 923, startPoint y: 143, endPoint x: 970, endPoint y: 138, distance: 47.6
drag, startPoint x: 970, startPoint y: 138, endPoint x: 810, endPoint y: 138, distance: 160.4
copy span "寧寧 ning ning"
click at [1263, 326] on div "寧寧 ning ning [DATE] 在這個適合談戀愛的夏天🍦 @jomalonelondon 帶來了全球夏季限定的 #覆盆莓奶霜冰淇淋香水 也因此攜手 @…" at bounding box center [710, 387] width 1421 height 774
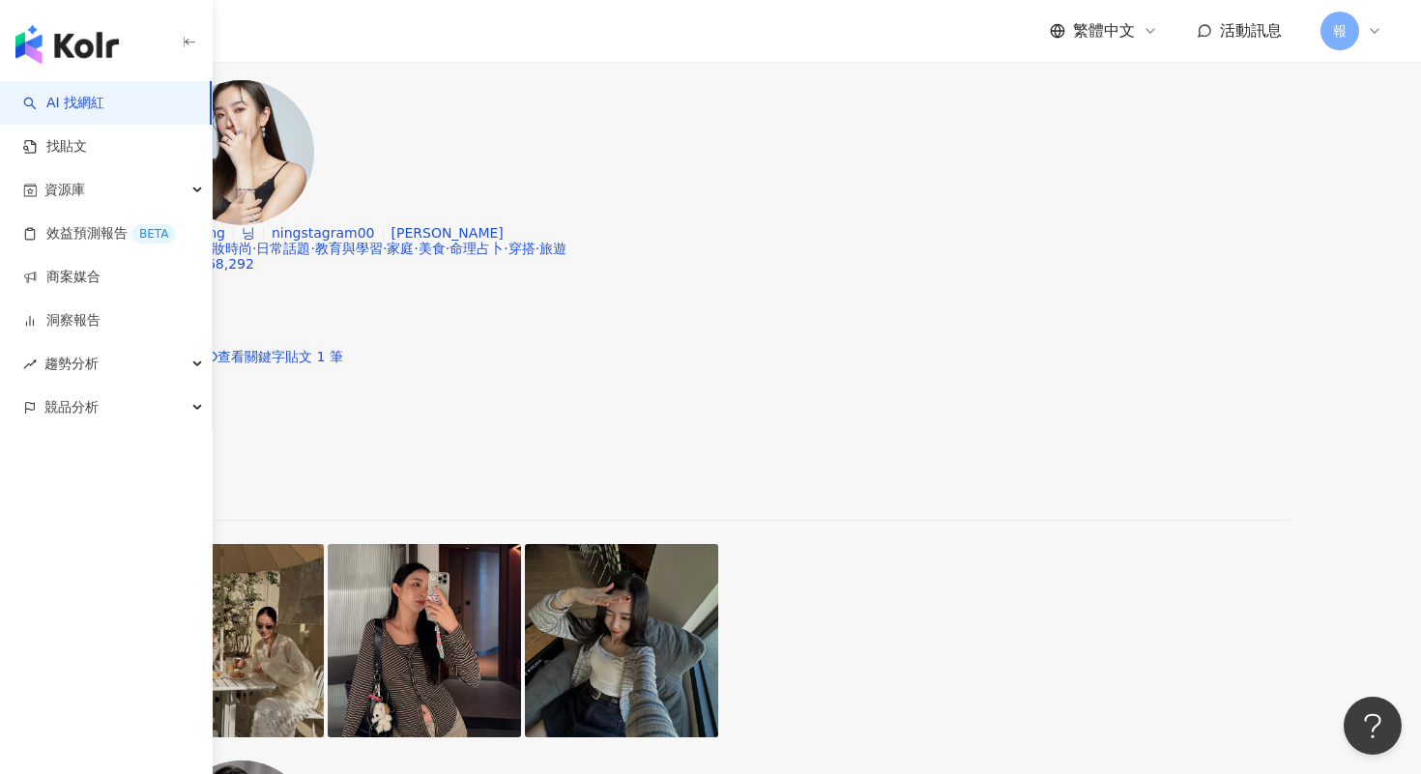
scroll to position [1057, 0]
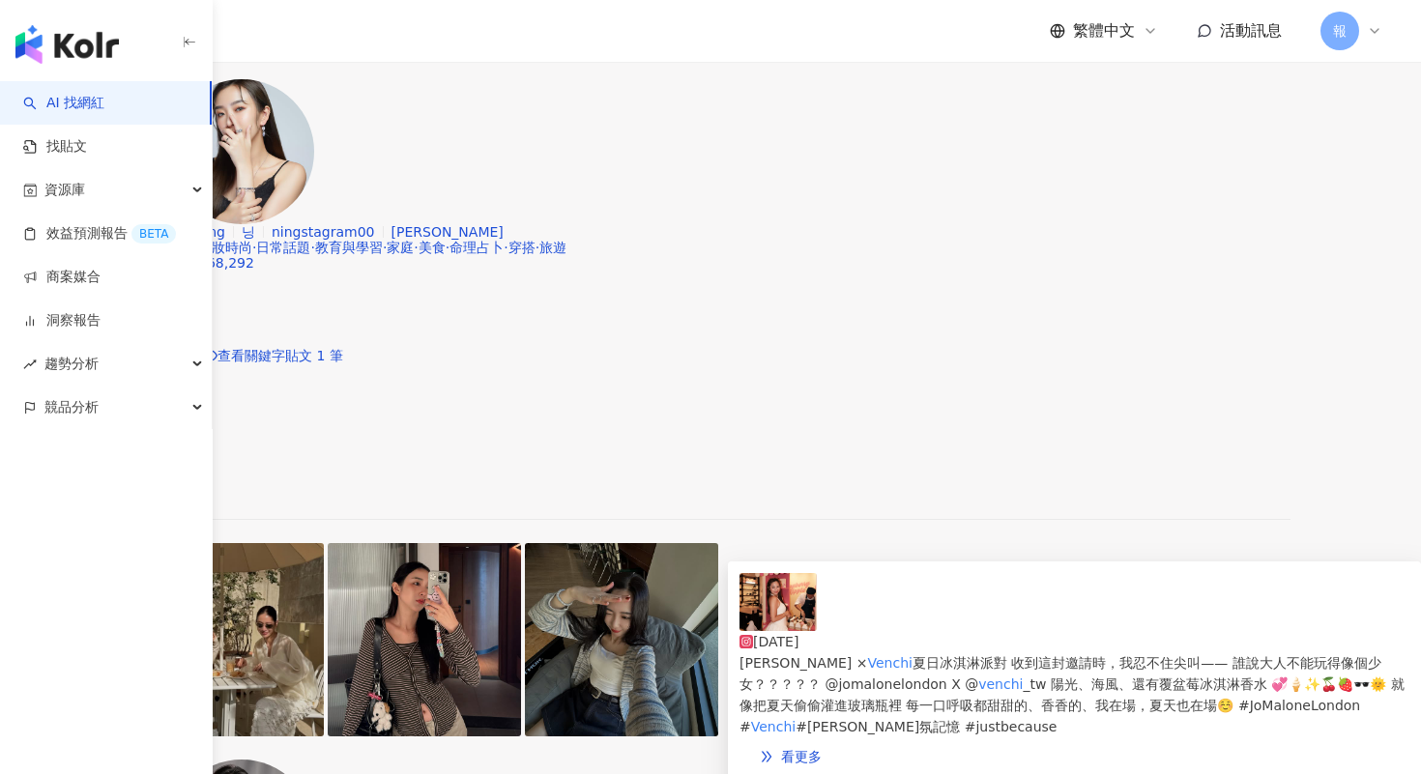
click at [792, 616] on img at bounding box center [777, 602] width 77 height 58
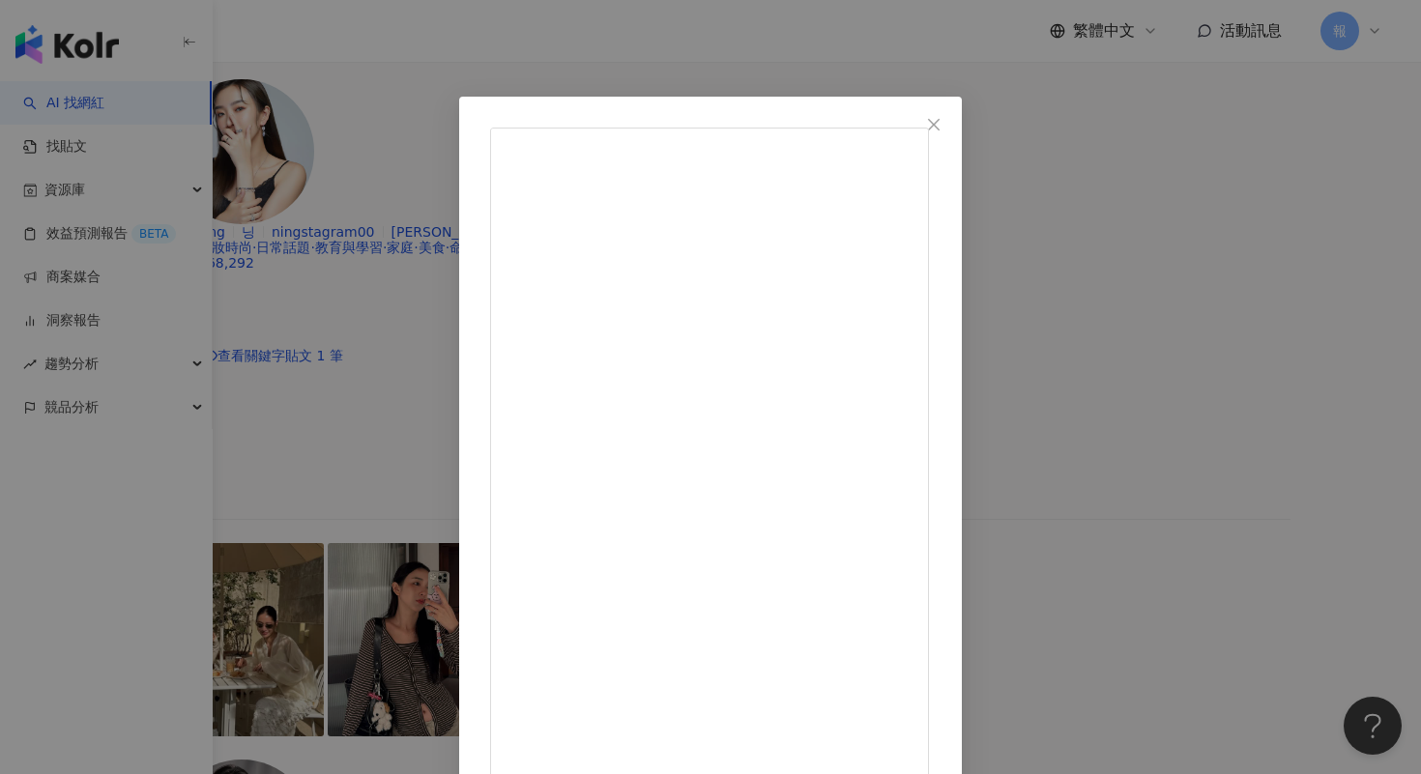
scroll to position [104, 0]
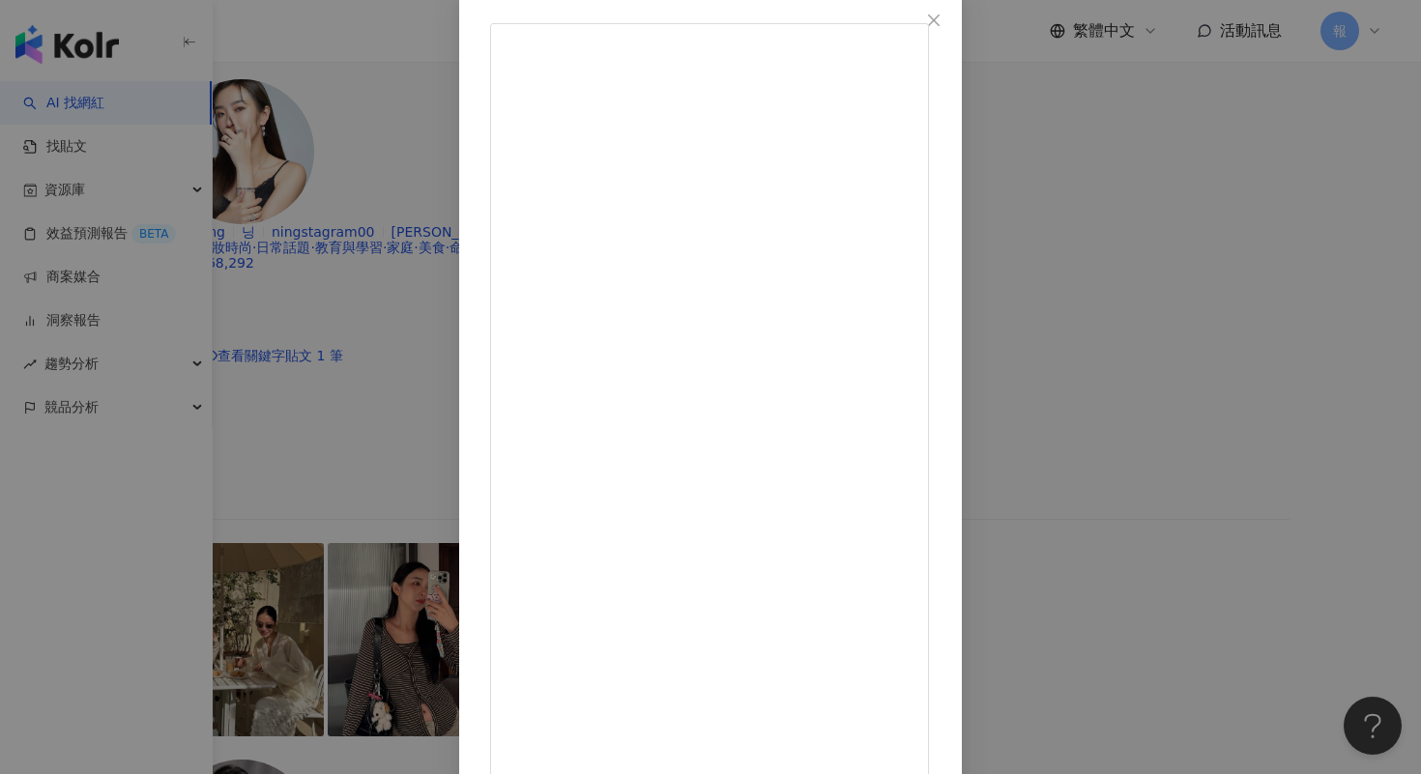
click at [1164, 255] on div "[PERSON_NAME] [PERSON_NAME] [DATE] [PERSON_NAME] × Venchi 夏日冰淇淋派對 收到這封邀請時，我忍不住尖…" at bounding box center [710, 387] width 1421 height 774
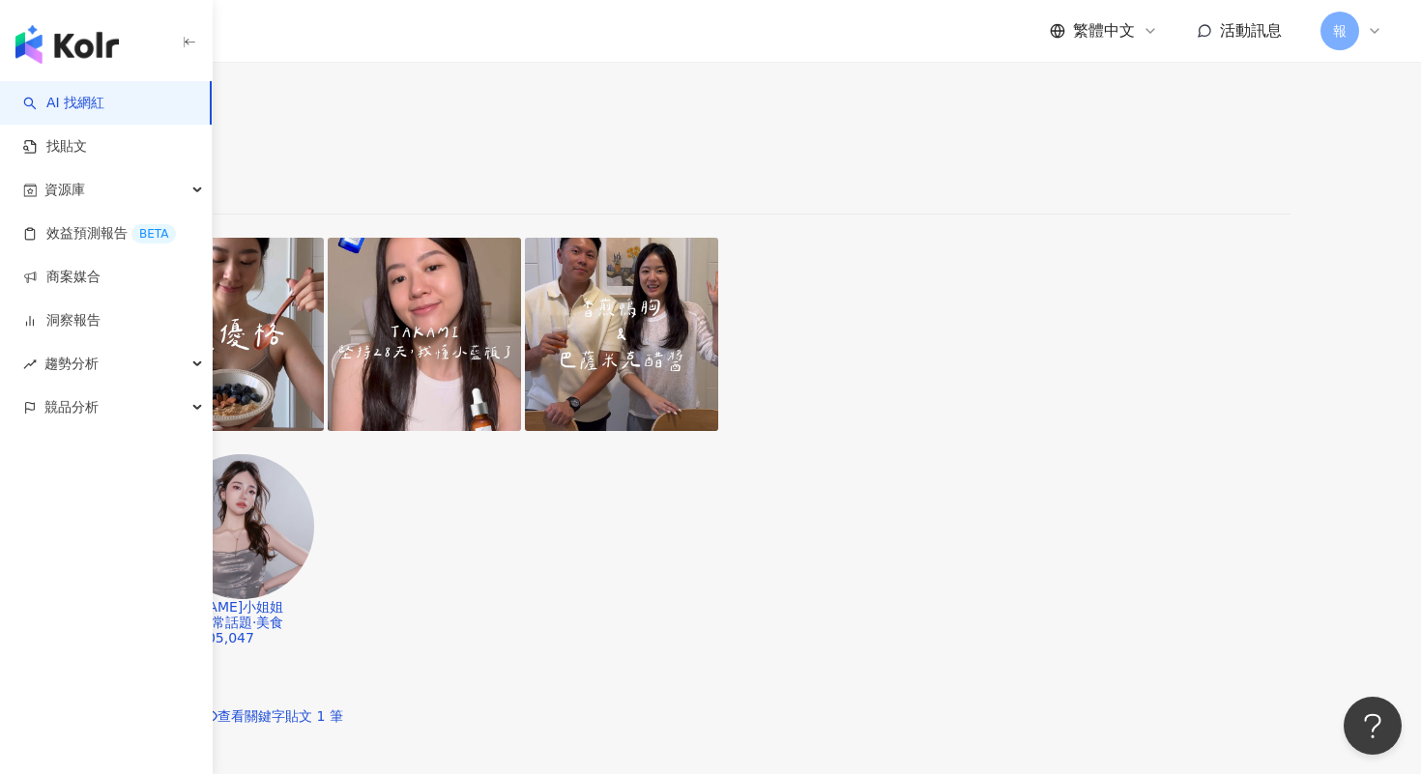
scroll to position [1999, 0]
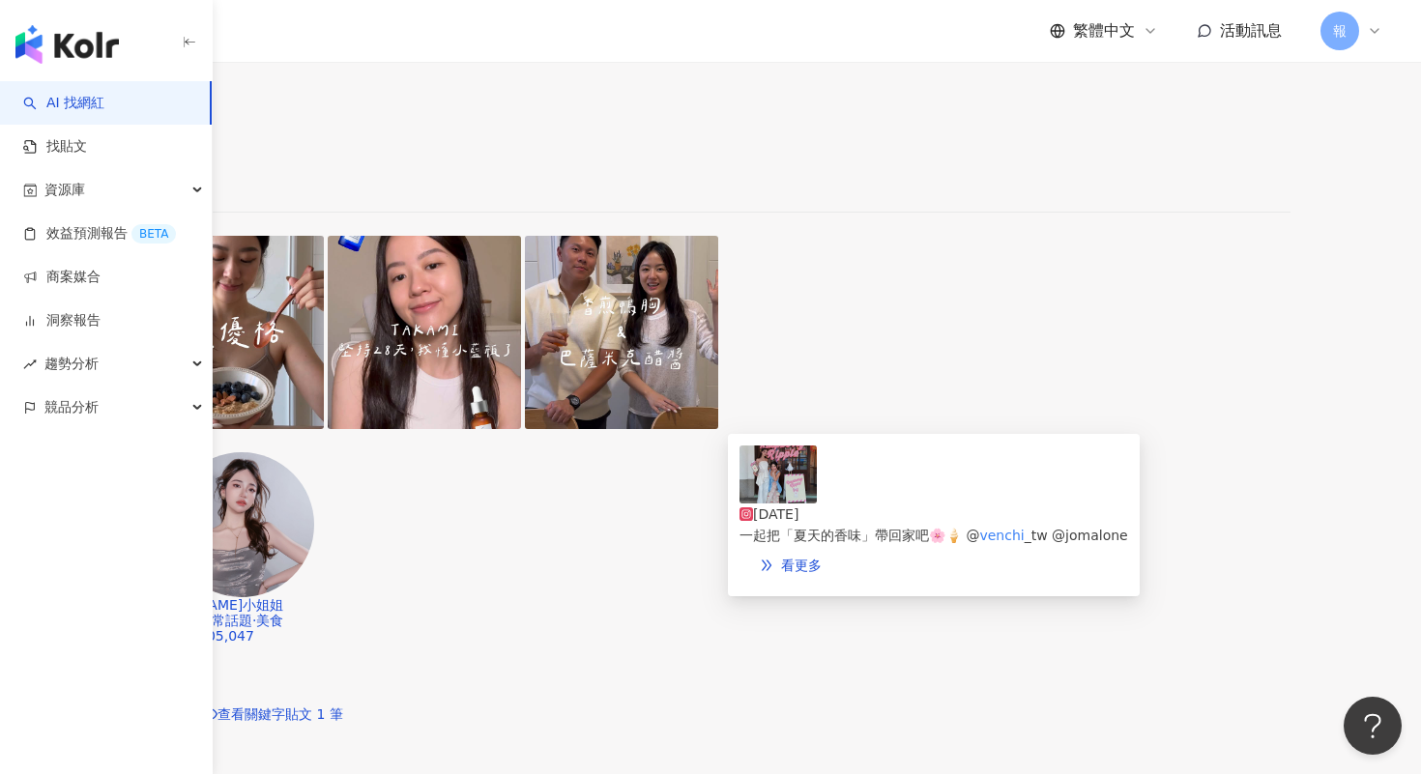
click at [783, 495] on img at bounding box center [777, 475] width 77 height 58
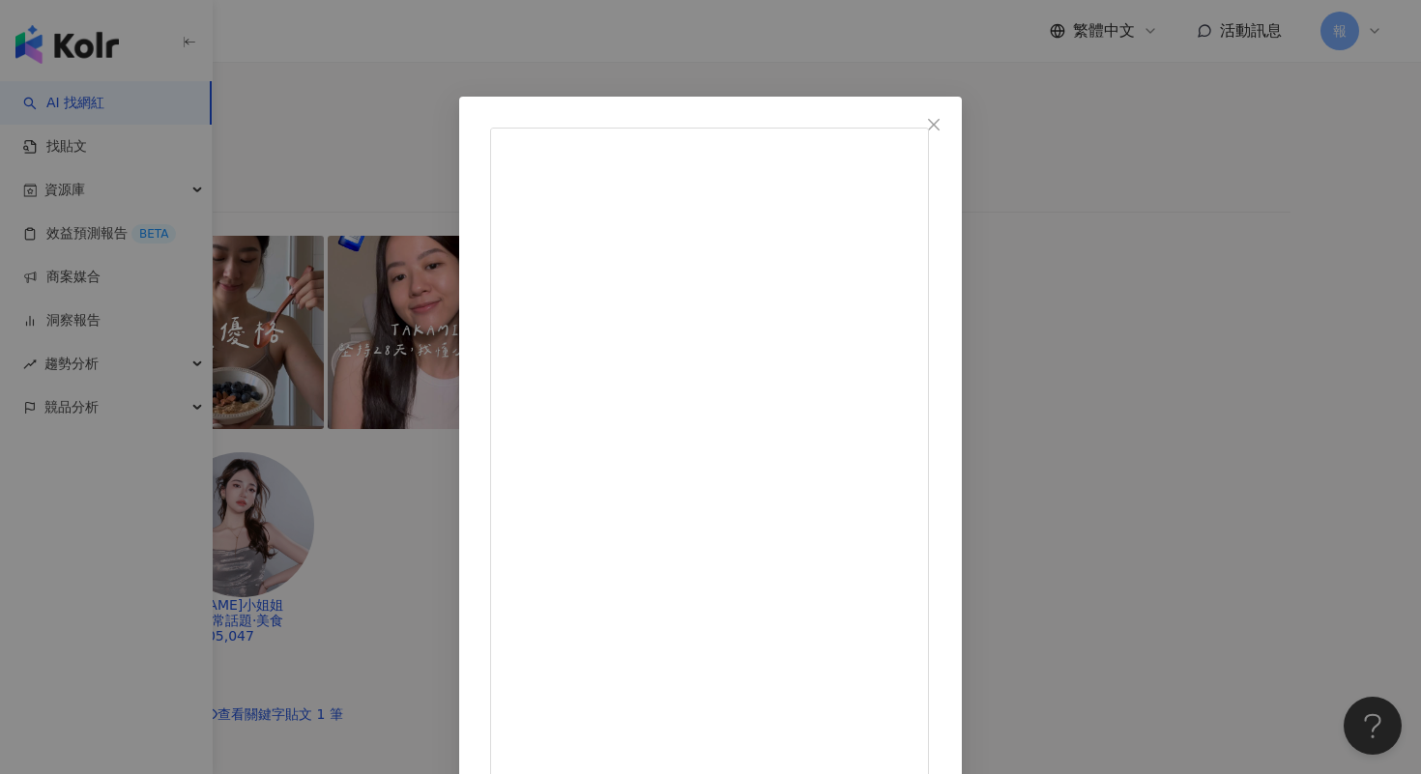
scroll to position [12, 0]
click at [1254, 380] on div "babie_rose [DATE] 隱藏 37 查看原始貼文" at bounding box center [710, 387] width 1421 height 774
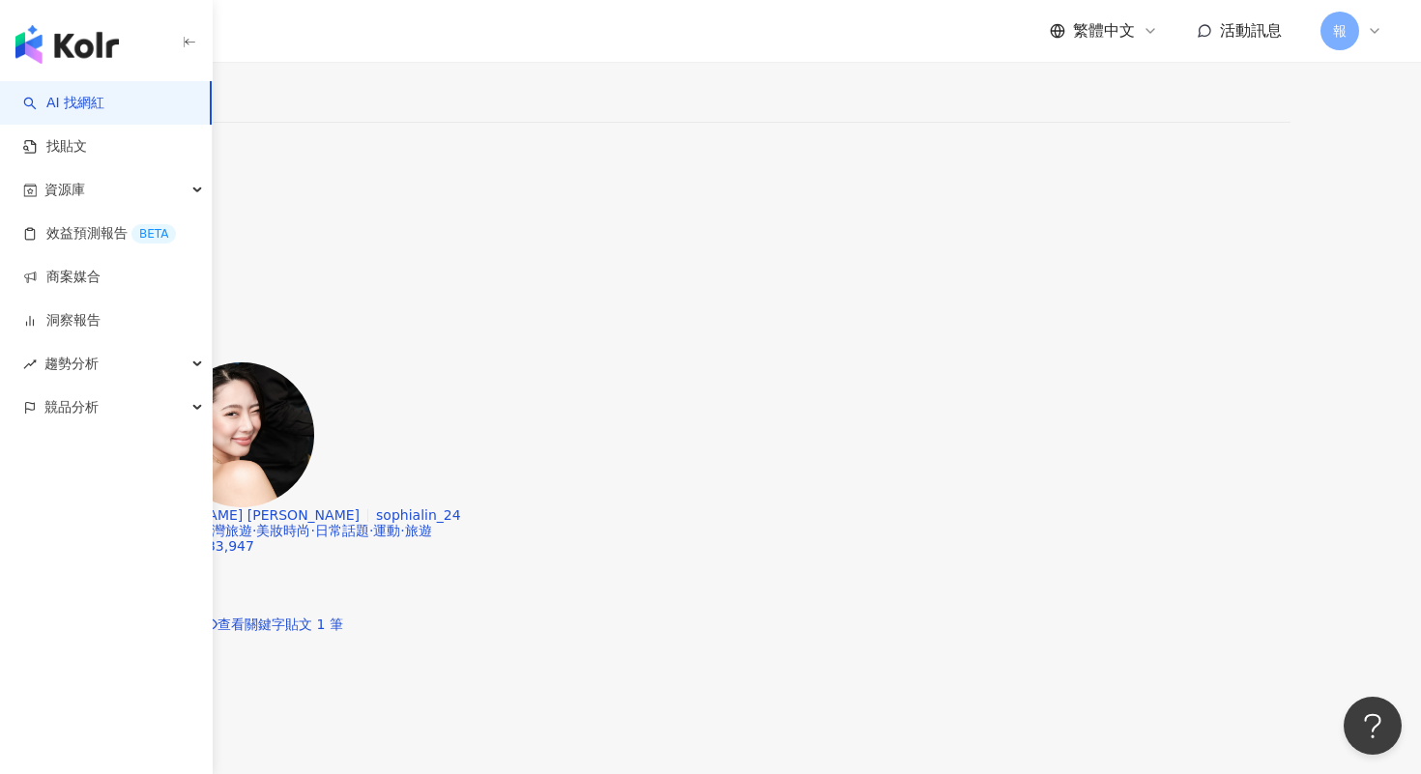
scroll to position [2843, 0]
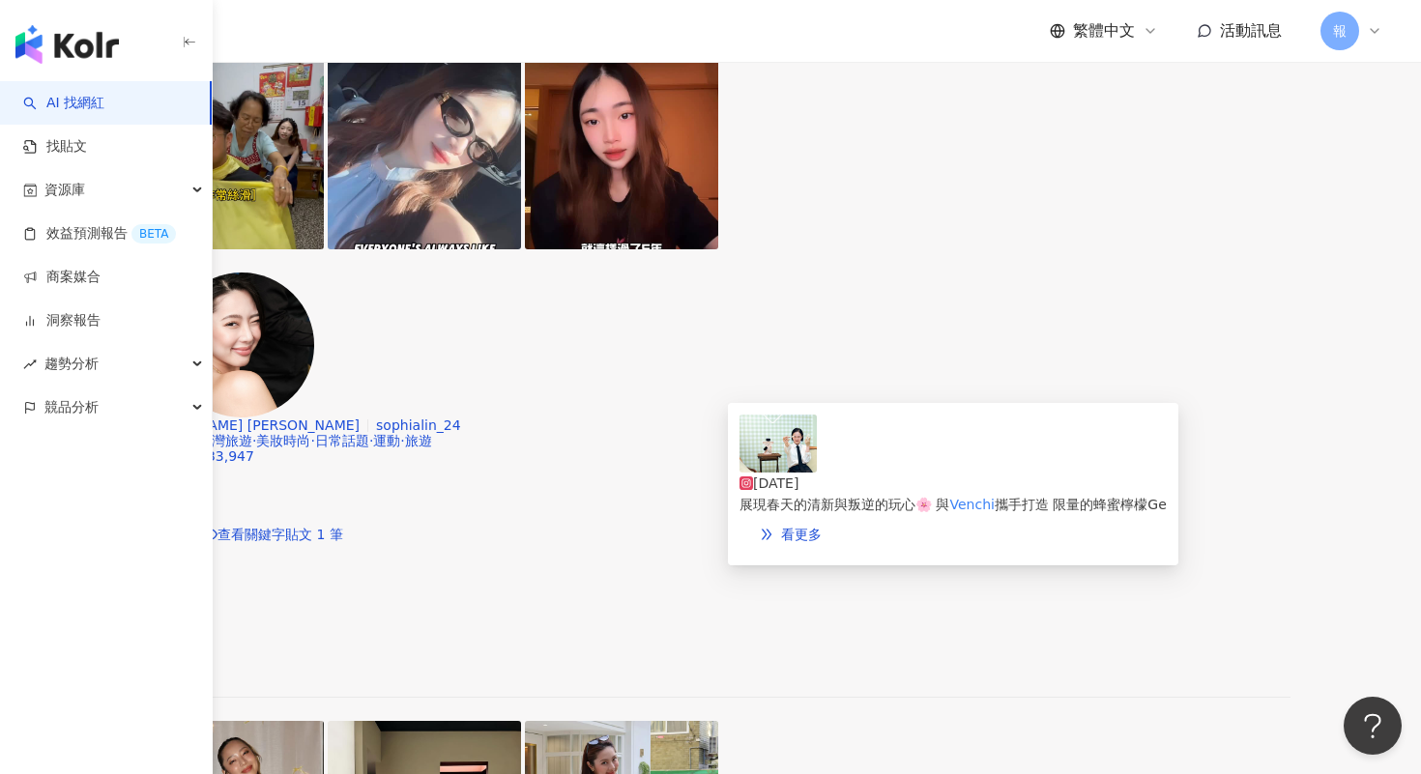
click at [777, 473] on img at bounding box center [777, 444] width 77 height 58
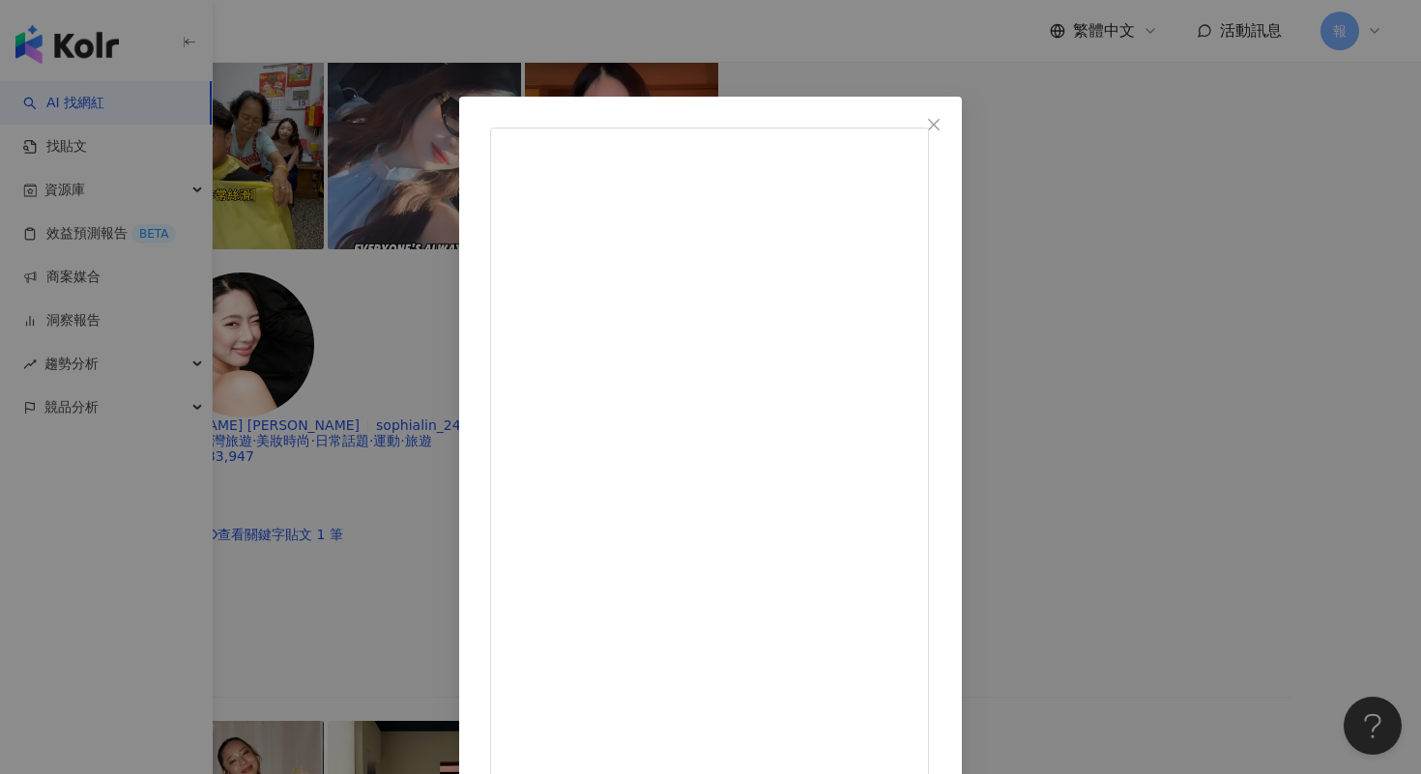
click at [1166, 519] on div "[PERSON_NAME] [DATE] 一直想和朋友約場 時髦氛圍的野餐派對 PRADA Beauty的Picnic快閃店 一場顛覆美學的活動 就是賀姐心中…" at bounding box center [710, 387] width 1421 height 774
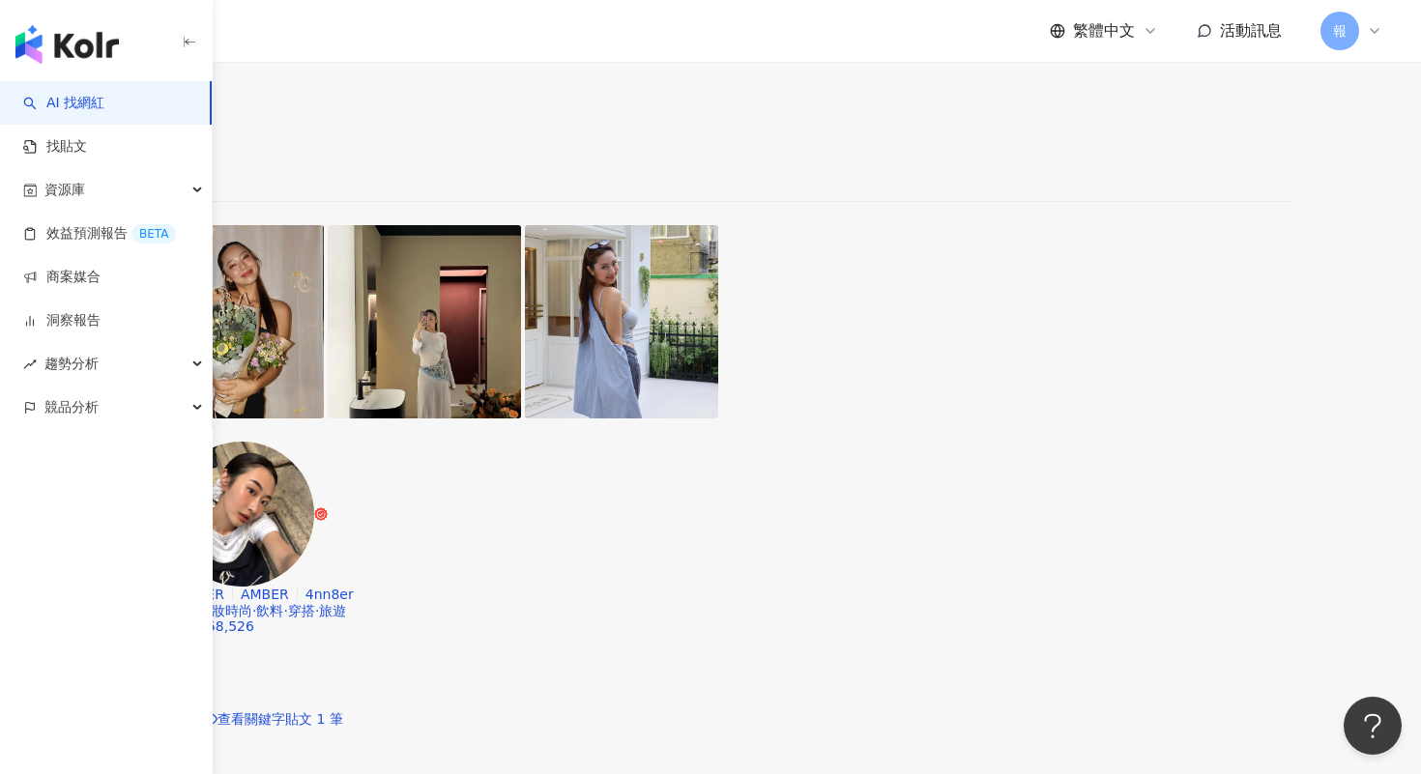
scroll to position [3329, 0]
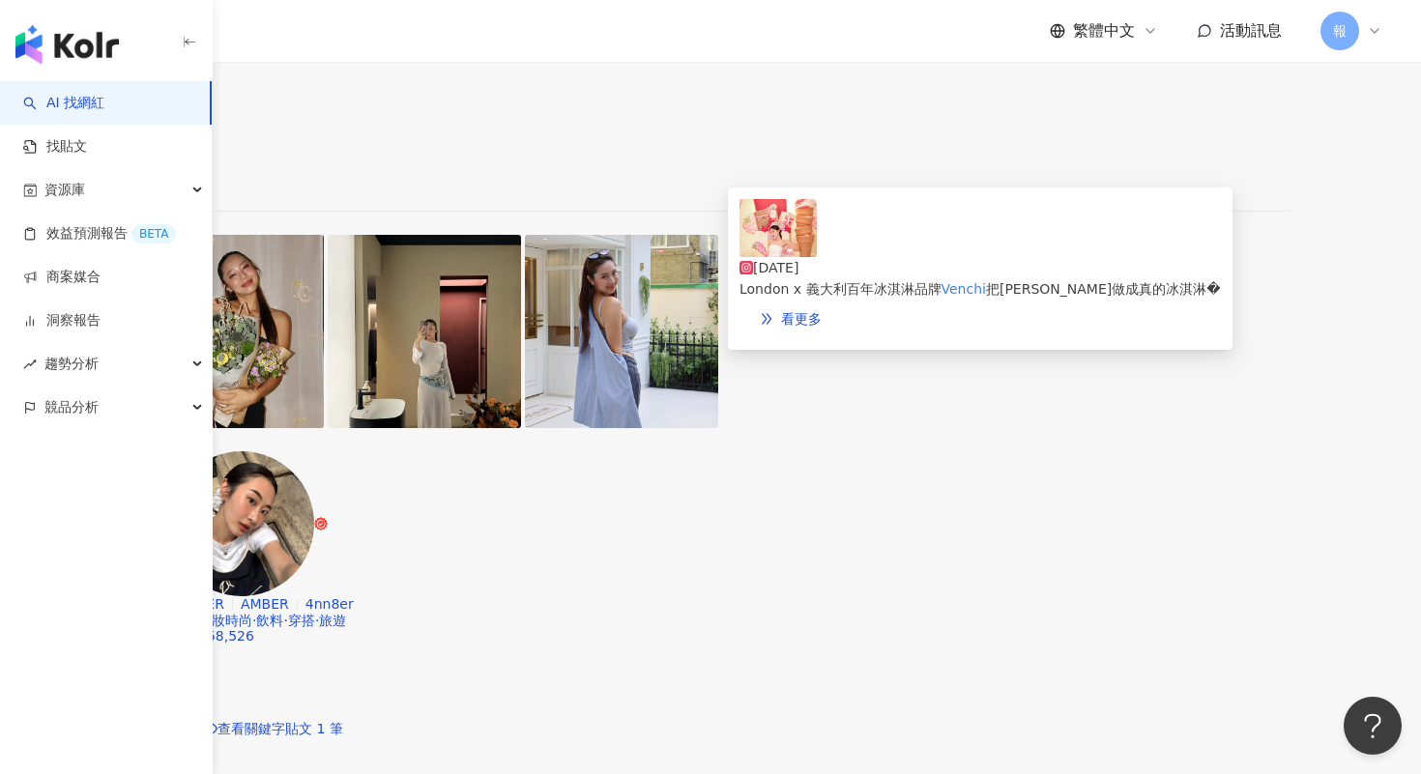
click at [779, 245] on img at bounding box center [777, 228] width 77 height 58
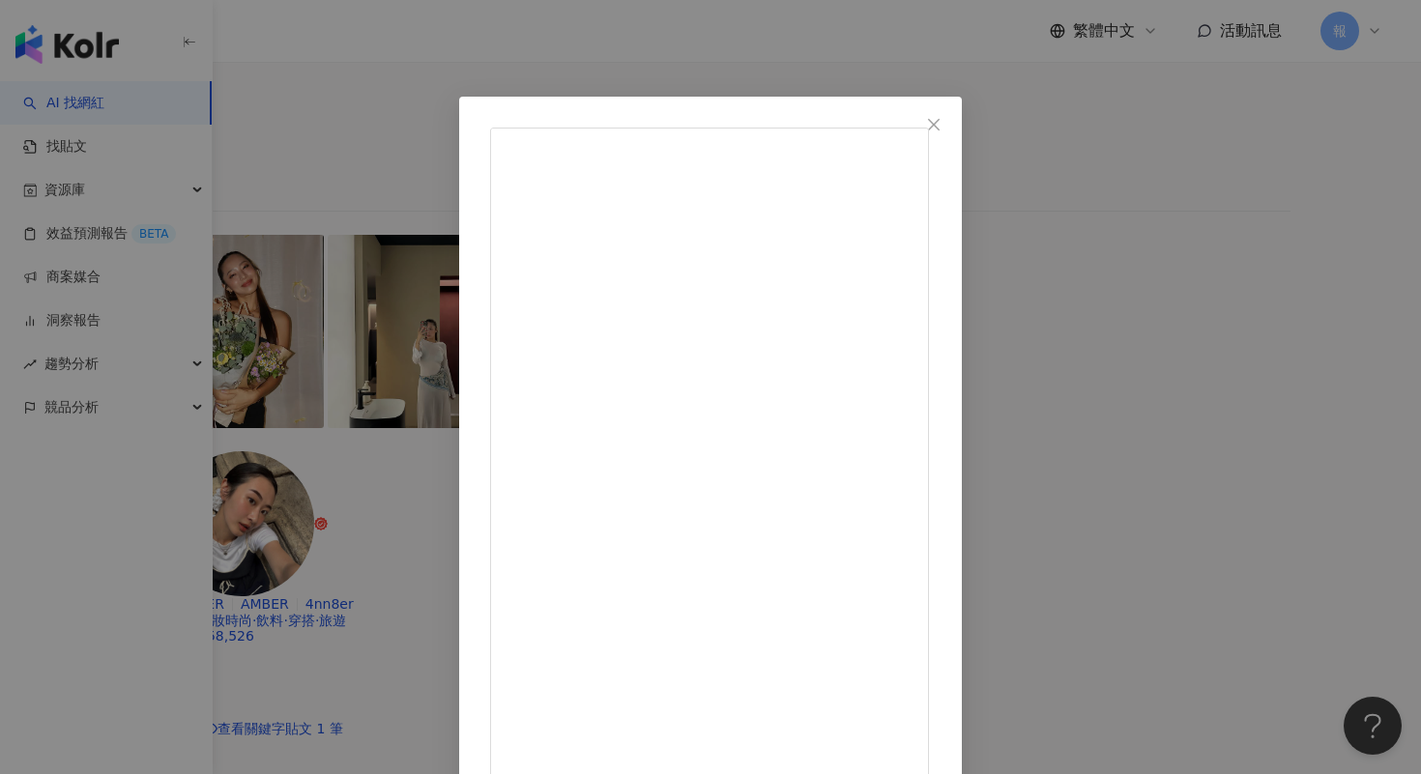
scroll to position [105, 0]
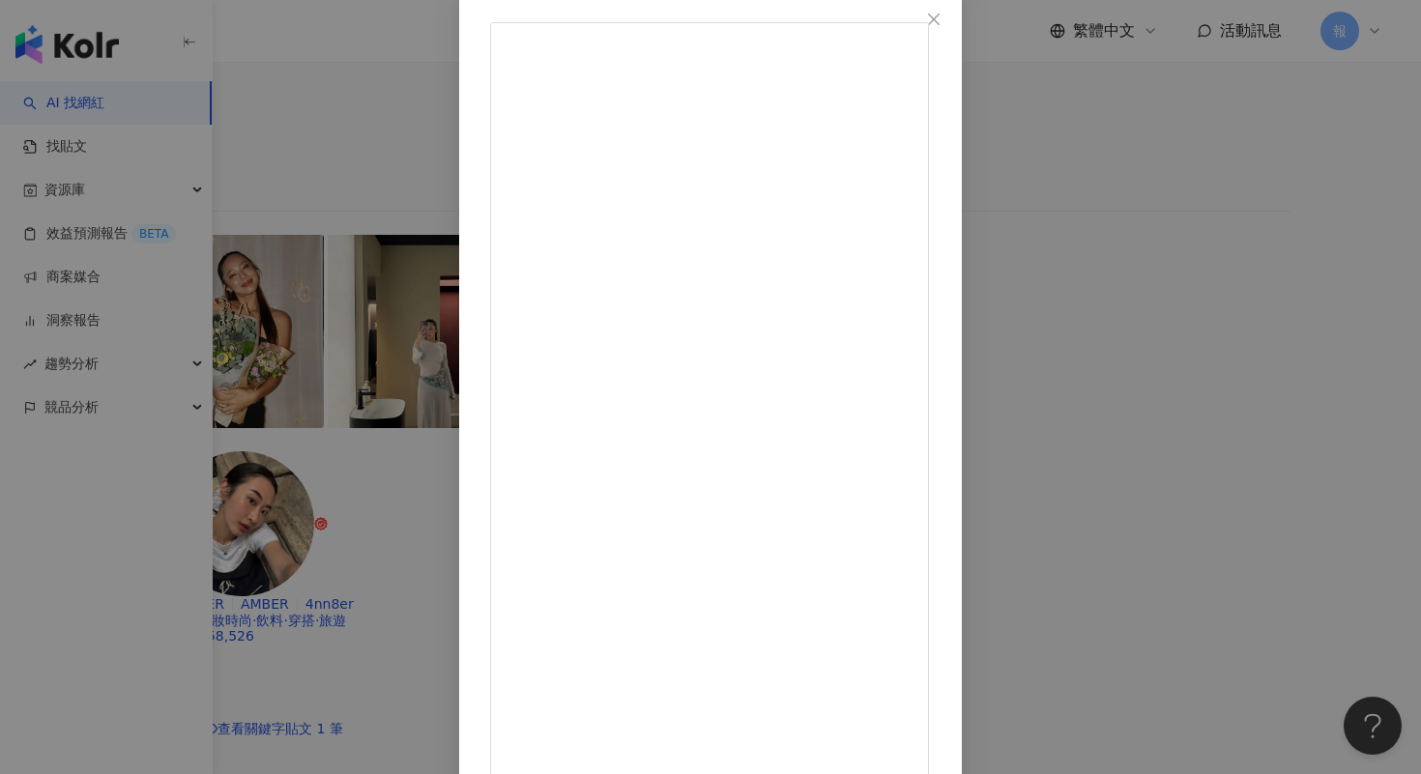
click at [1238, 309] on div "[PERSON_NAME]老師 [DATE] 🍦✨ 這是一瓶噴了會讓人想約你吃冰淇淋的香水！ [PERSON_NAME] 這次新推出的覆盆莓奶霜冰淇淋香水 根…" at bounding box center [710, 387] width 1421 height 774
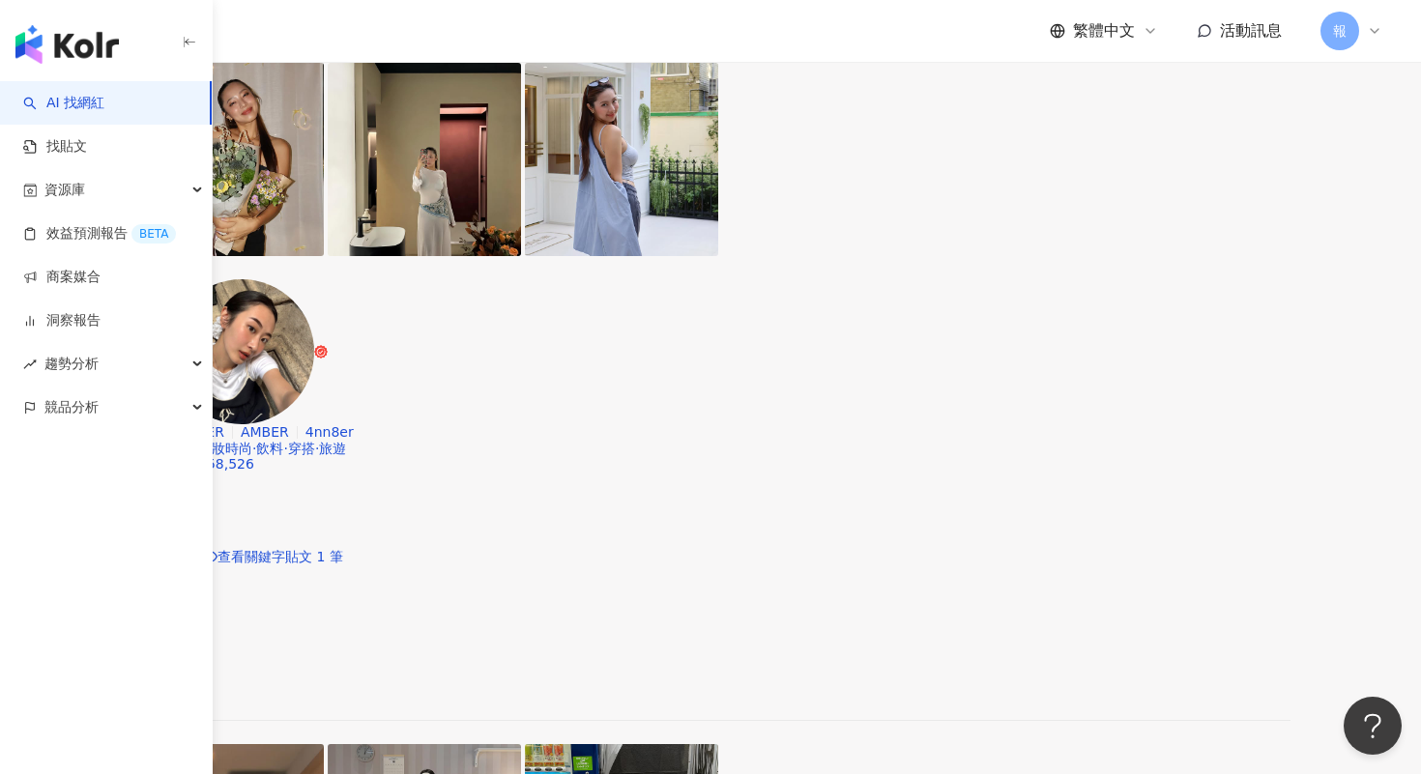
scroll to position [3580, 0]
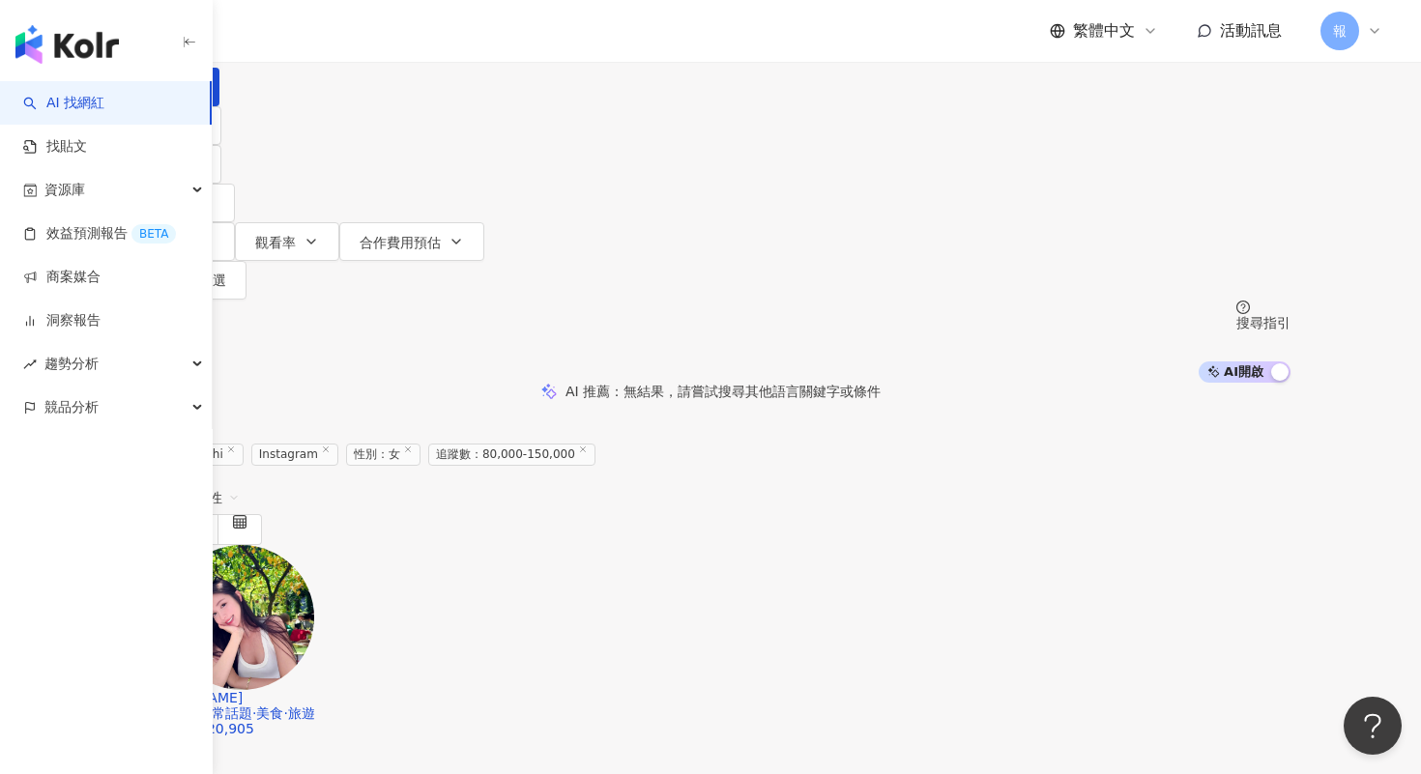
scroll to position [195, 0]
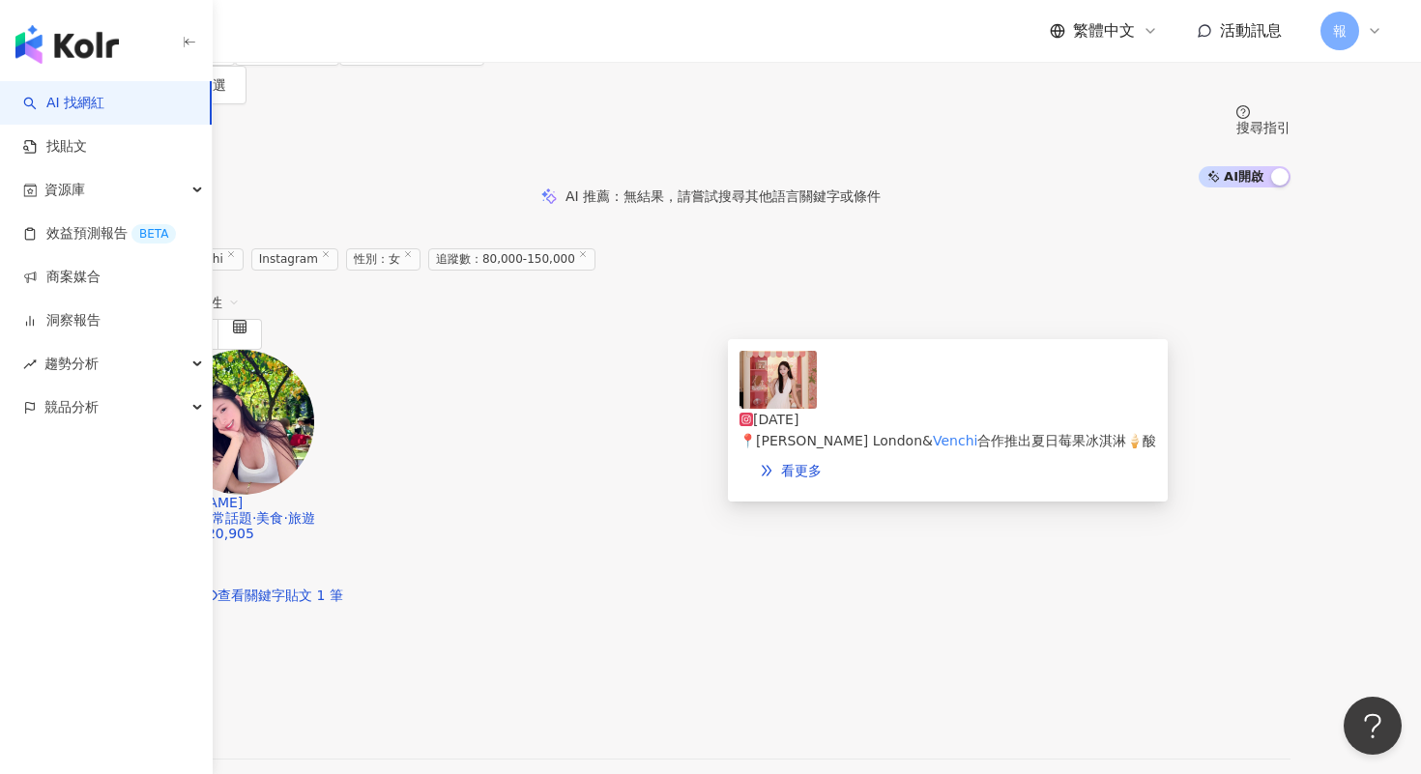
click at [788, 385] on img at bounding box center [777, 380] width 77 height 58
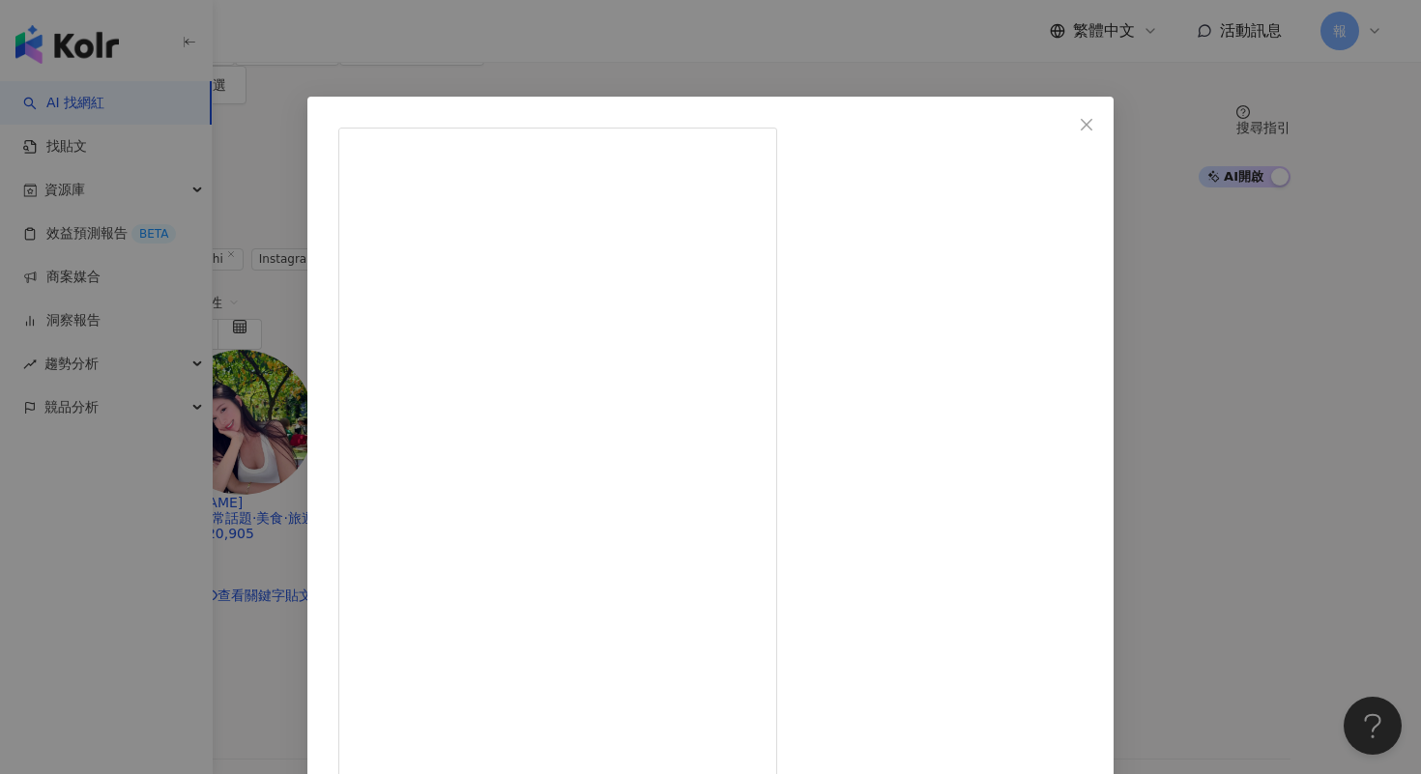
scroll to position [105, 0]
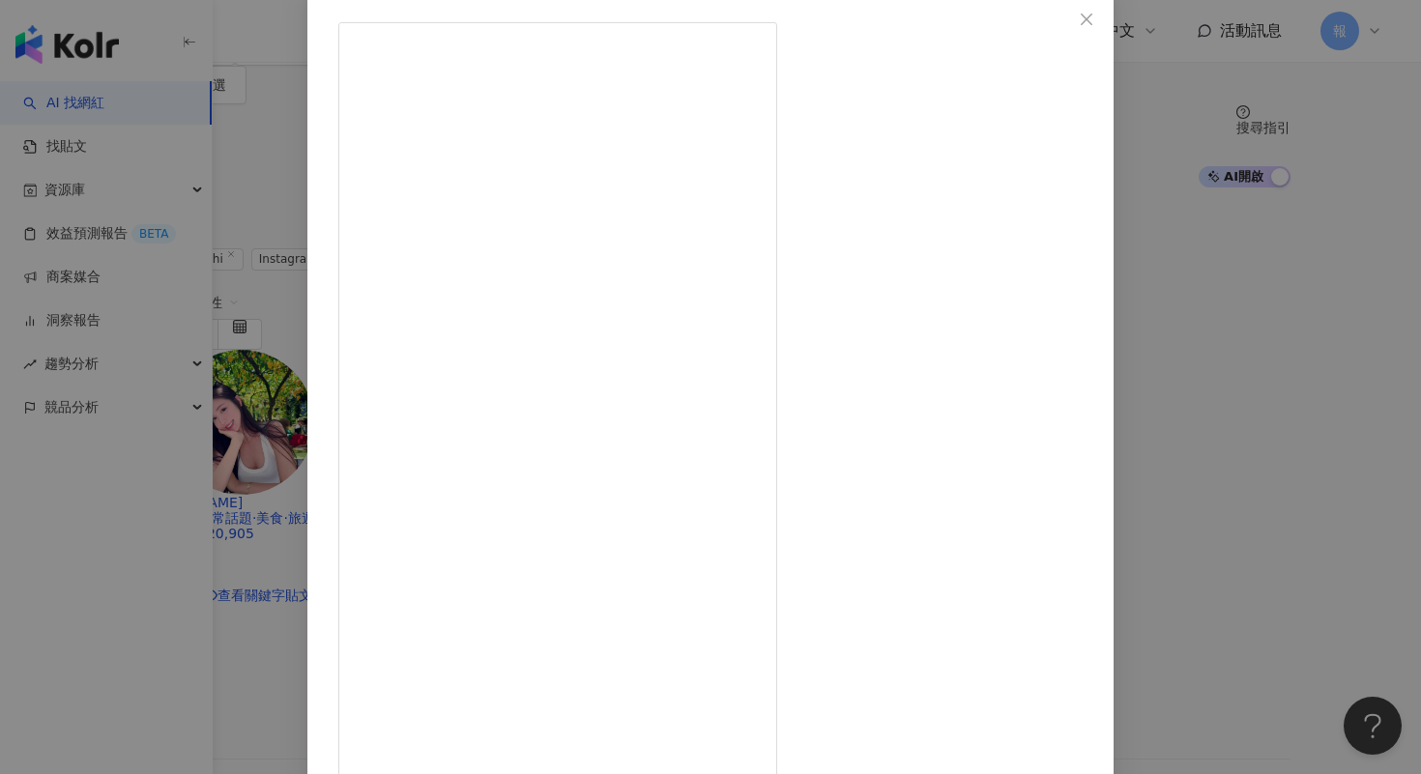
click at [1259, 341] on div "[PERSON_NAME] [DATE] [PERSON_NAME] London 大稻埕快閃店也太可愛了吧😮‍💨整個是粉粉嫩嫩的少女世界🍓✨💕 最驚喜是這次…" at bounding box center [710, 387] width 1421 height 774
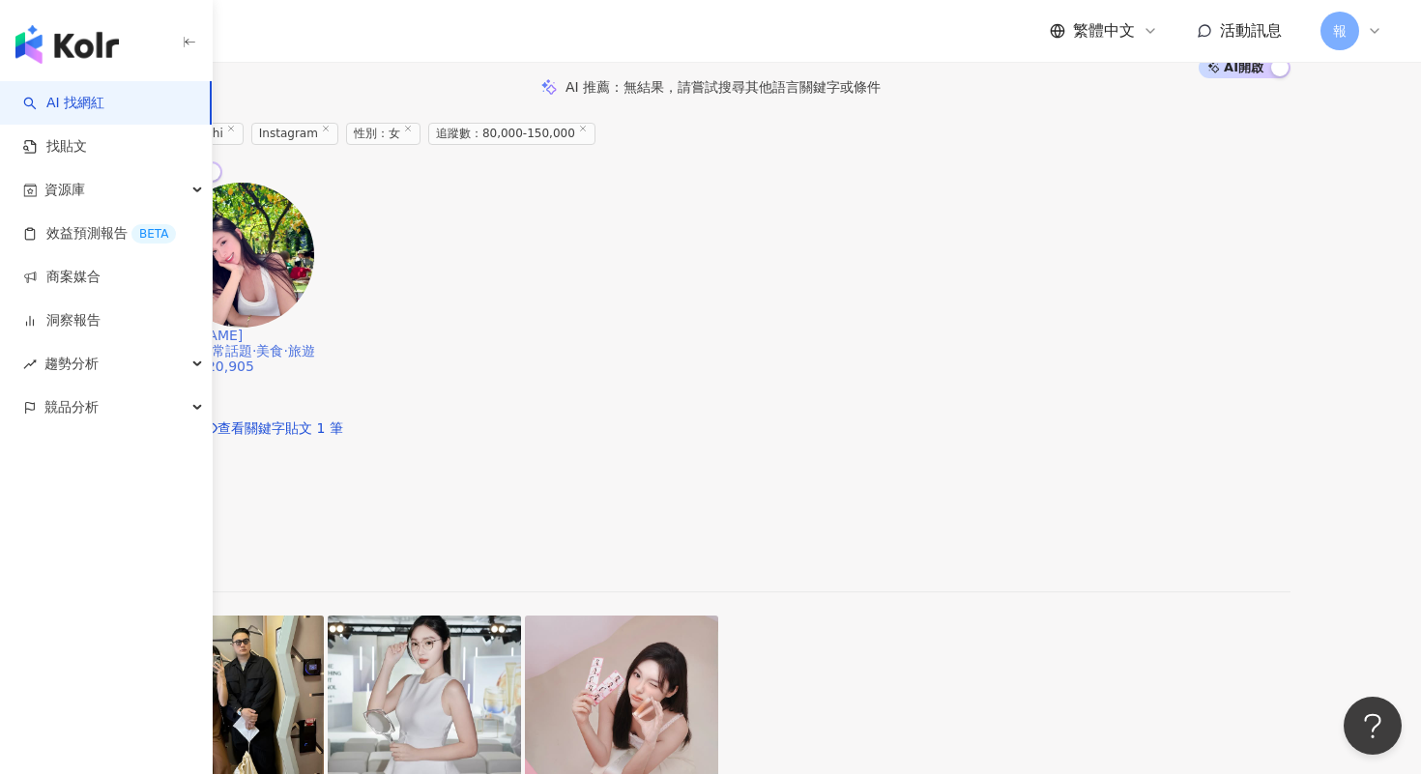
scroll to position [395, 0]
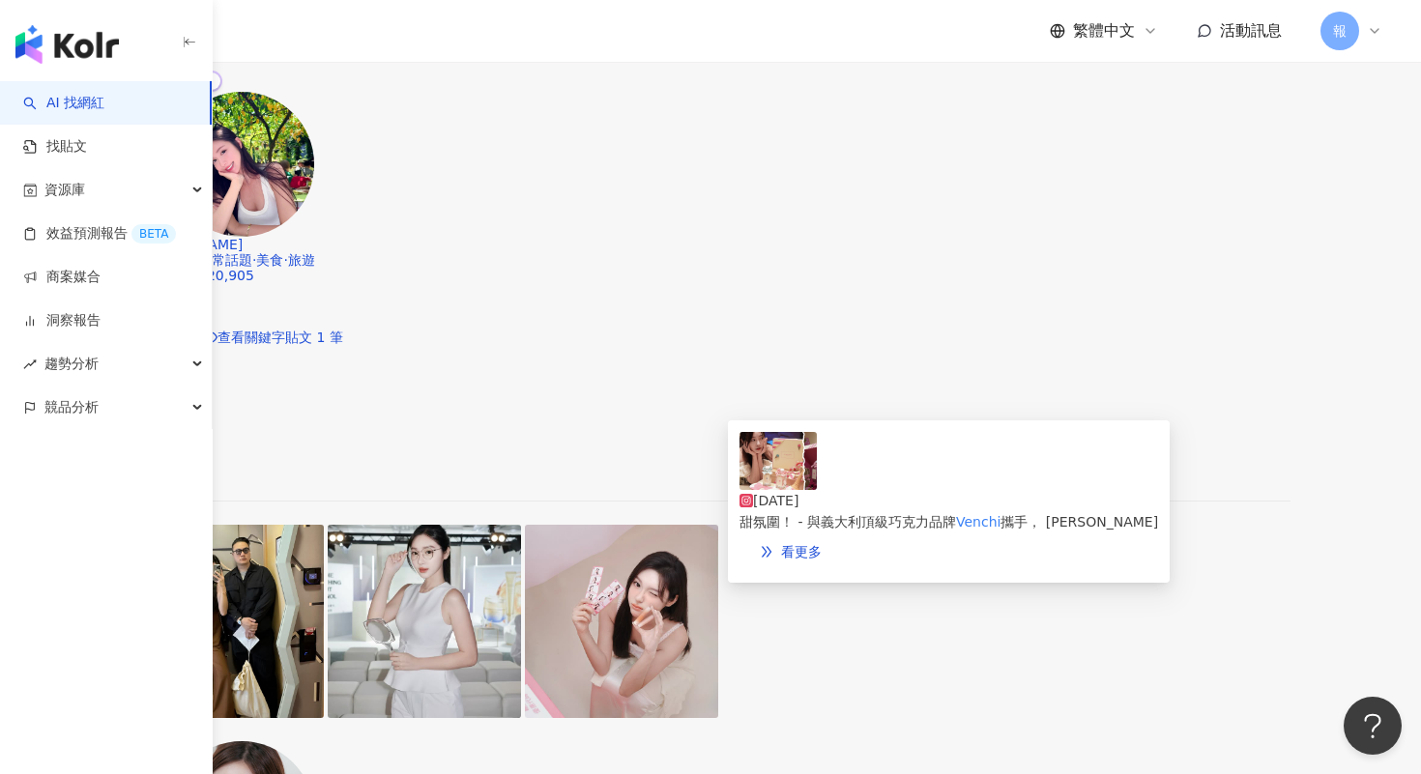
click at [779, 490] on img at bounding box center [777, 461] width 77 height 58
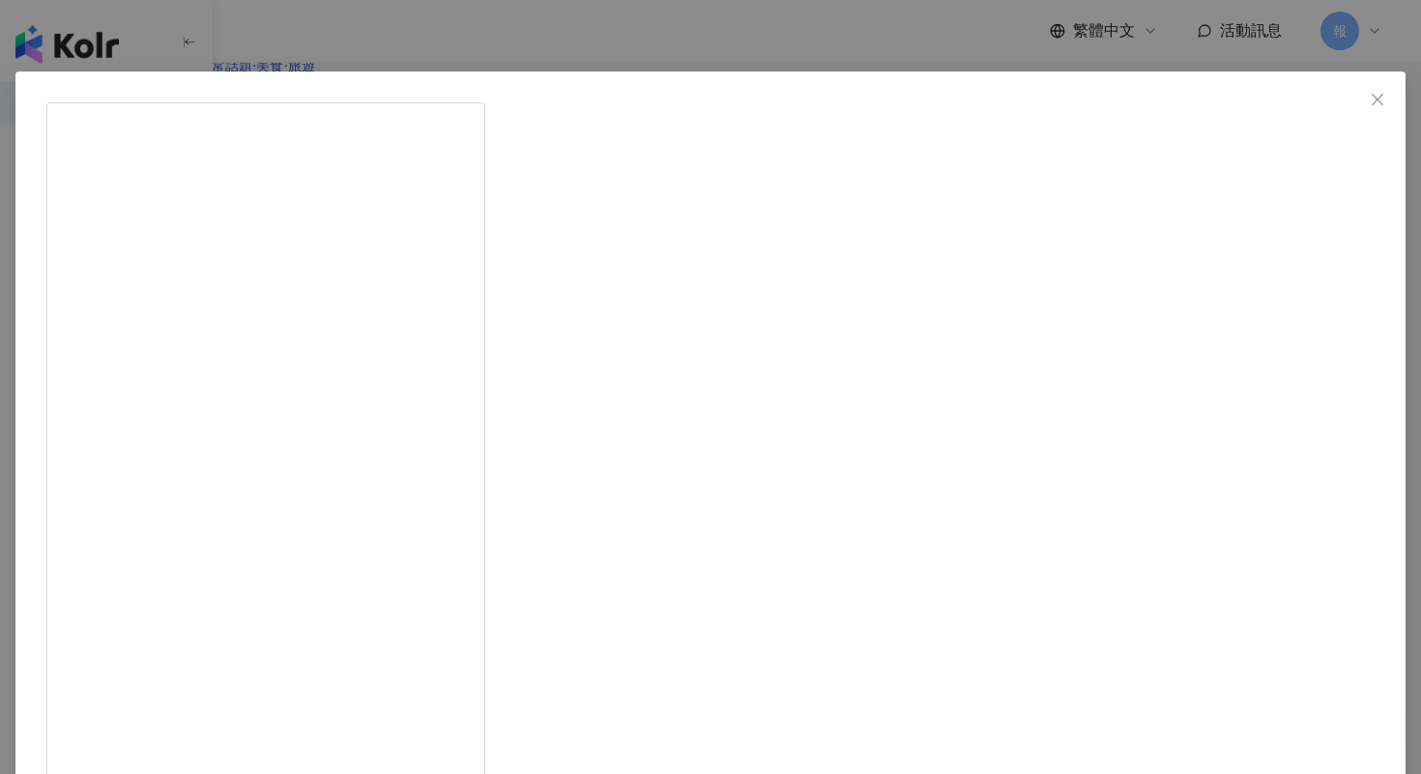
scroll to position [70, 0]
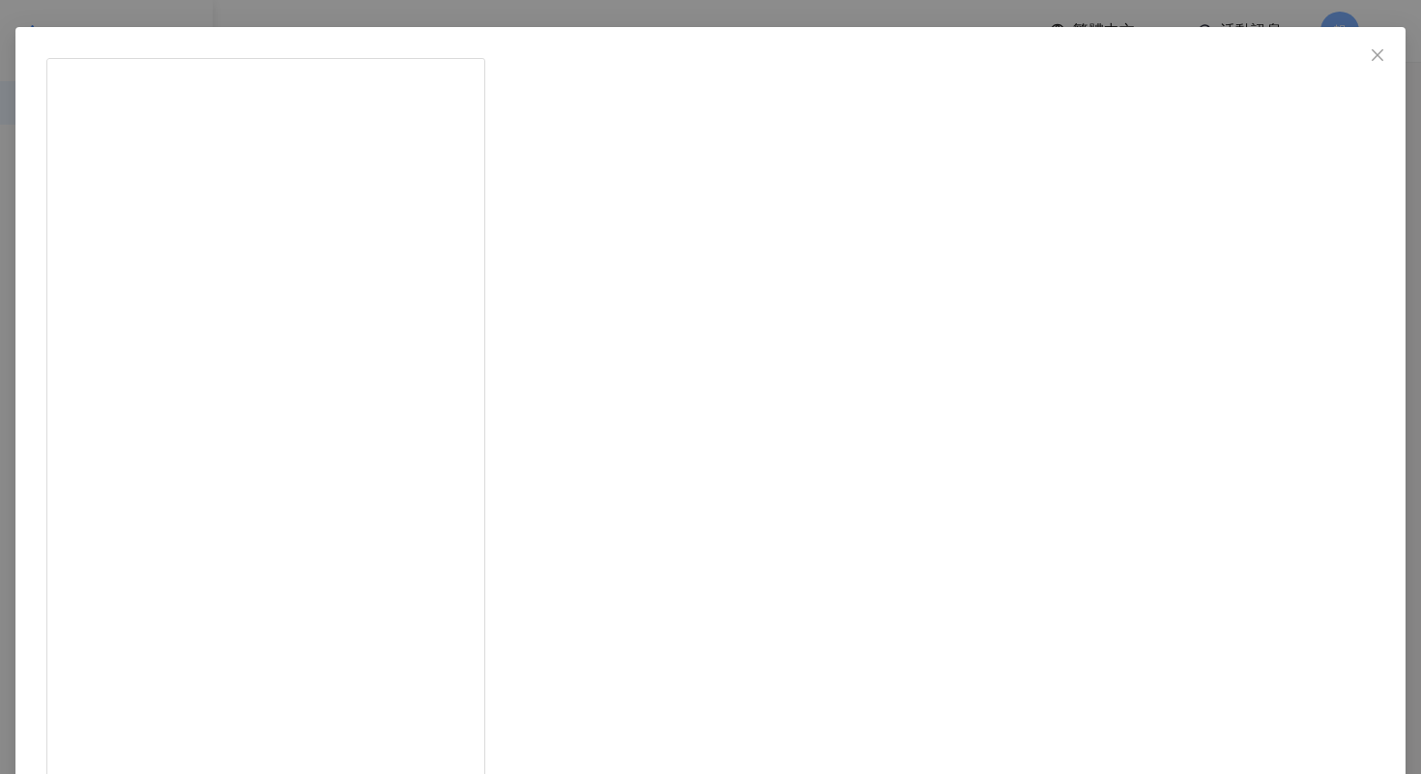
click at [1247, 424] on div "Queenie 子翎 [DATE] - 你還記不記得，童年時吃到第一口冰淇淋的那種驚喜從舌尖炸裂到全身，被幸福感包圍的純粹快樂？🍦 這樣的感受，竟然在這一款香…" at bounding box center [710, 387] width 1421 height 774
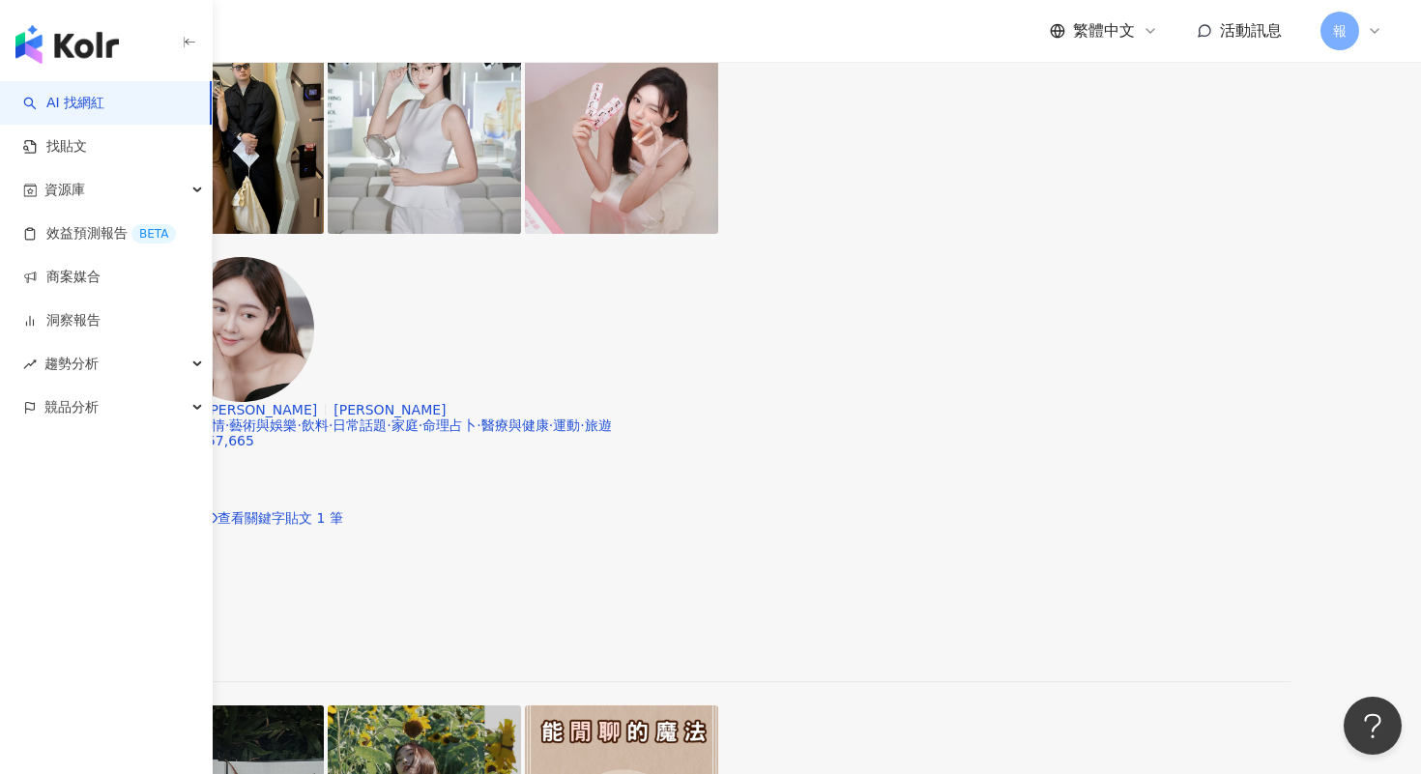
scroll to position [935, 0]
